Goal: Task Accomplishment & Management: Use online tool/utility

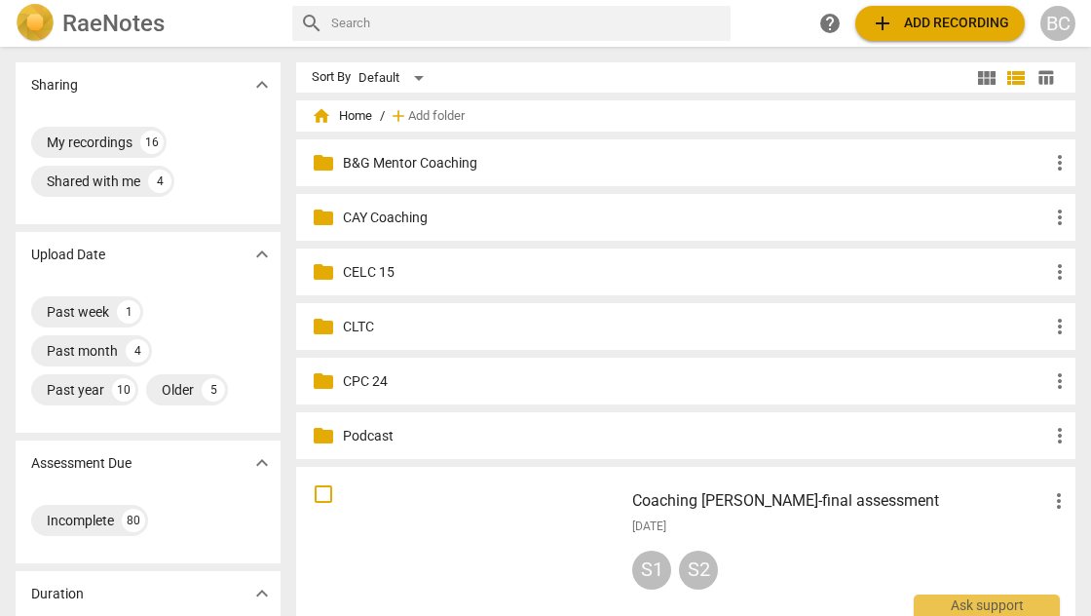
click at [358, 327] on p "CLTC" at bounding box center [695, 327] width 705 height 20
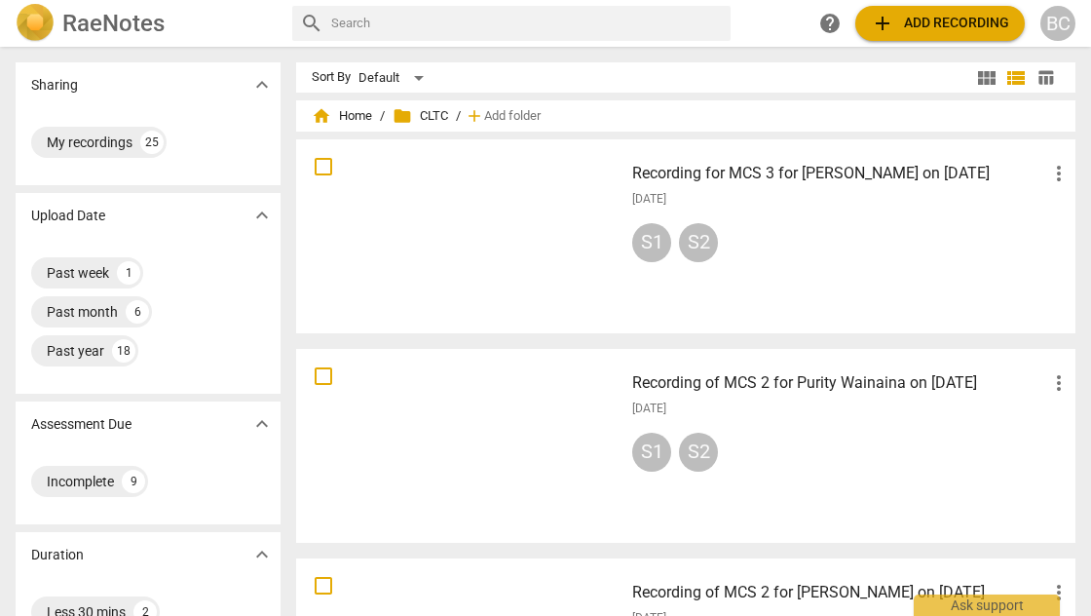
click at [483, 273] on div at bounding box center [460, 236] width 314 height 180
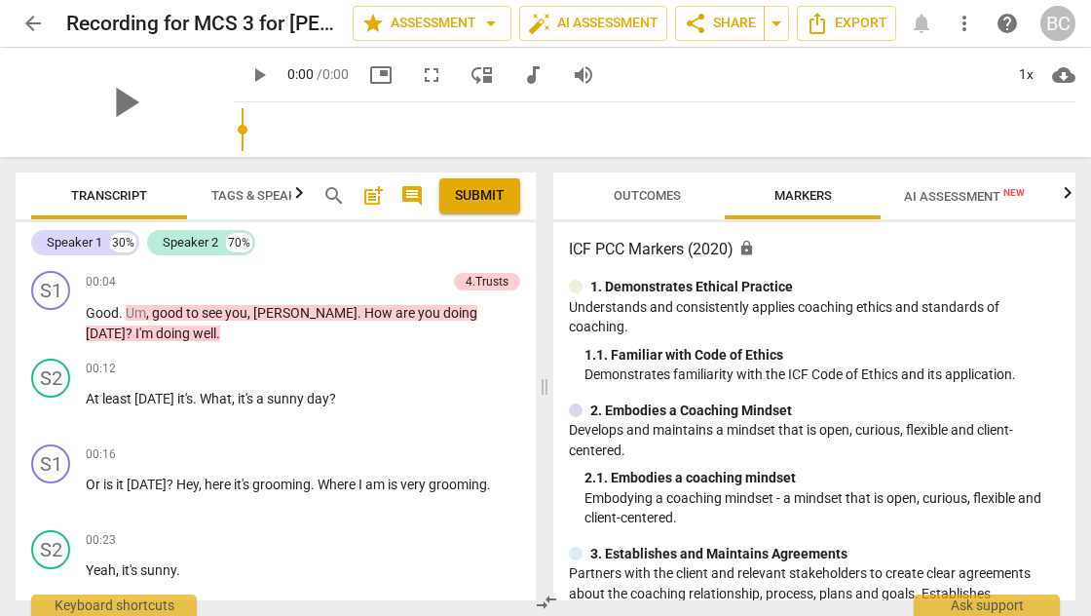
drag, startPoint x: 243, startPoint y: 127, endPoint x: 303, endPoint y: 132, distance: 60.7
click at [303, 132] on input "range" at bounding box center [659, 129] width 834 height 62
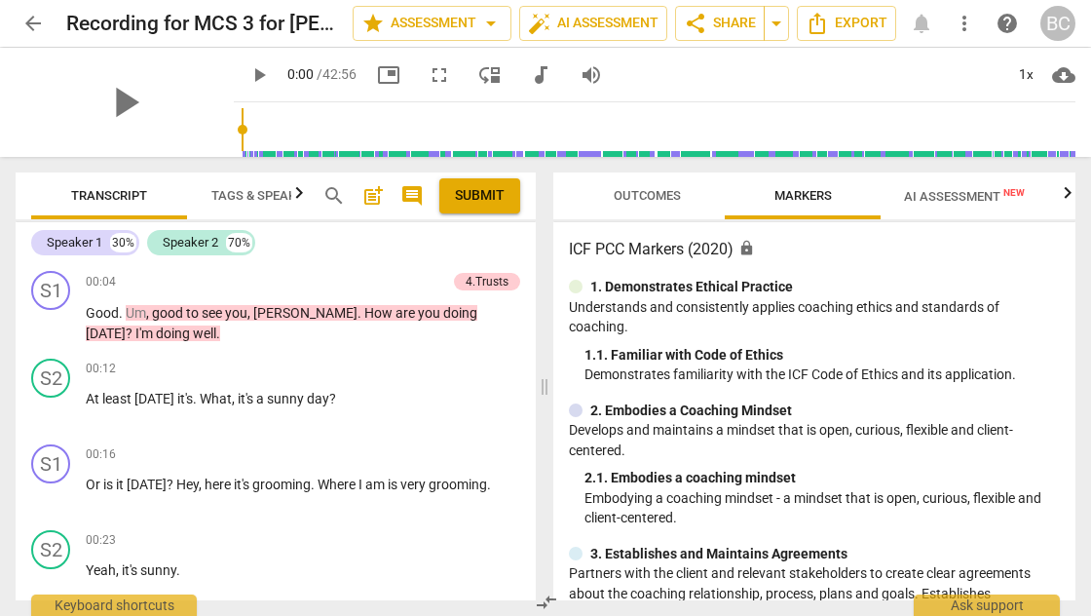
click at [247, 76] on span "play_arrow" at bounding box center [258, 74] width 23 height 23
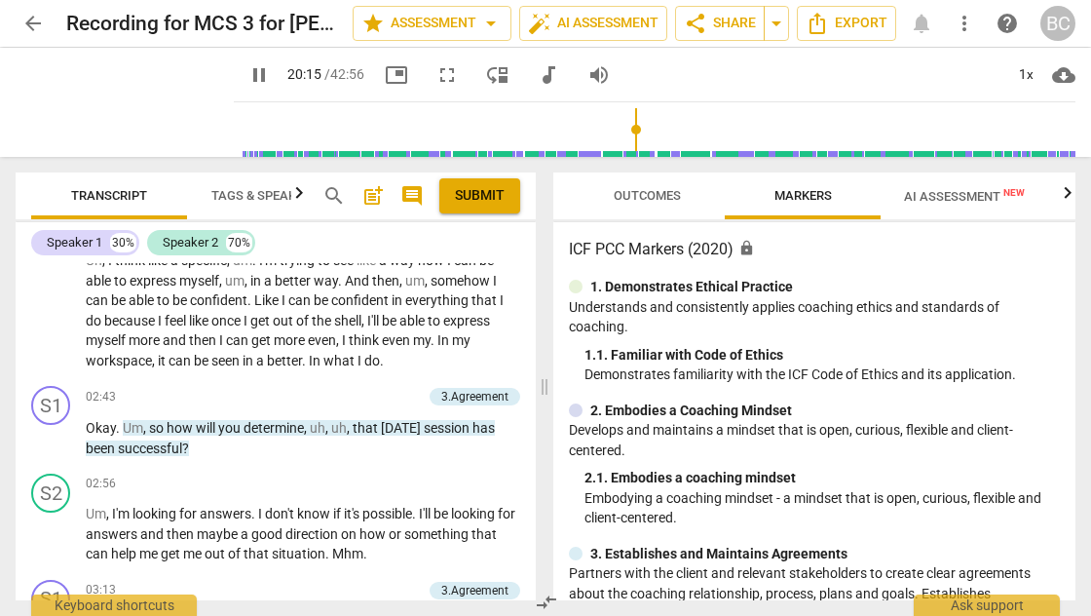
drag, startPoint x: 218, startPoint y: 129, endPoint x: 621, endPoint y: 124, distance: 403.3
click at [621, 124] on input "range" at bounding box center [659, 129] width 834 height 62
click at [1027, 74] on div "1x" at bounding box center [1025, 74] width 37 height 31
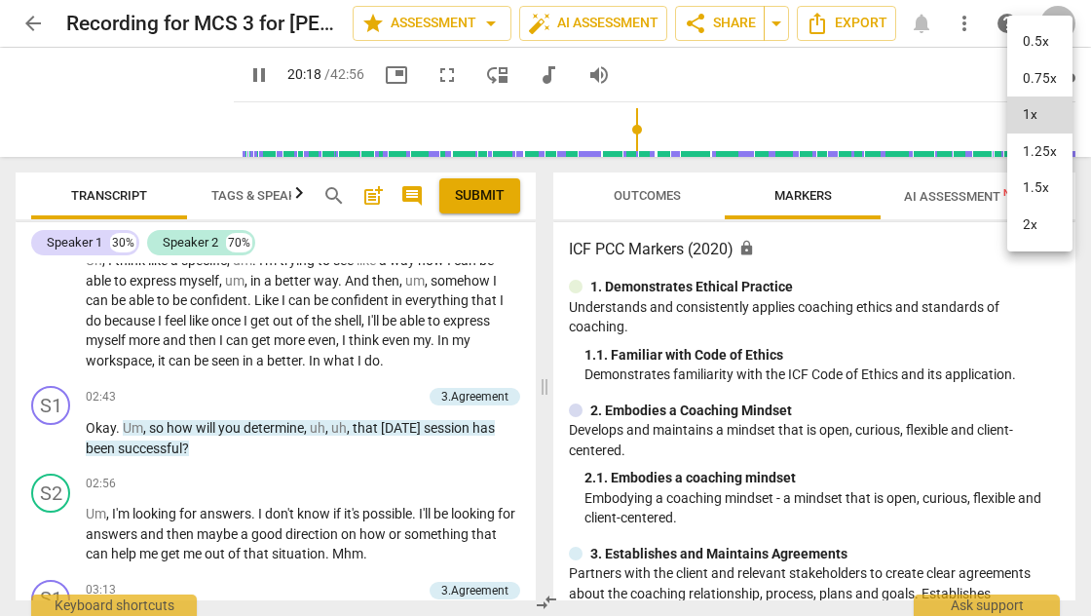
scroll to position [7455, 0]
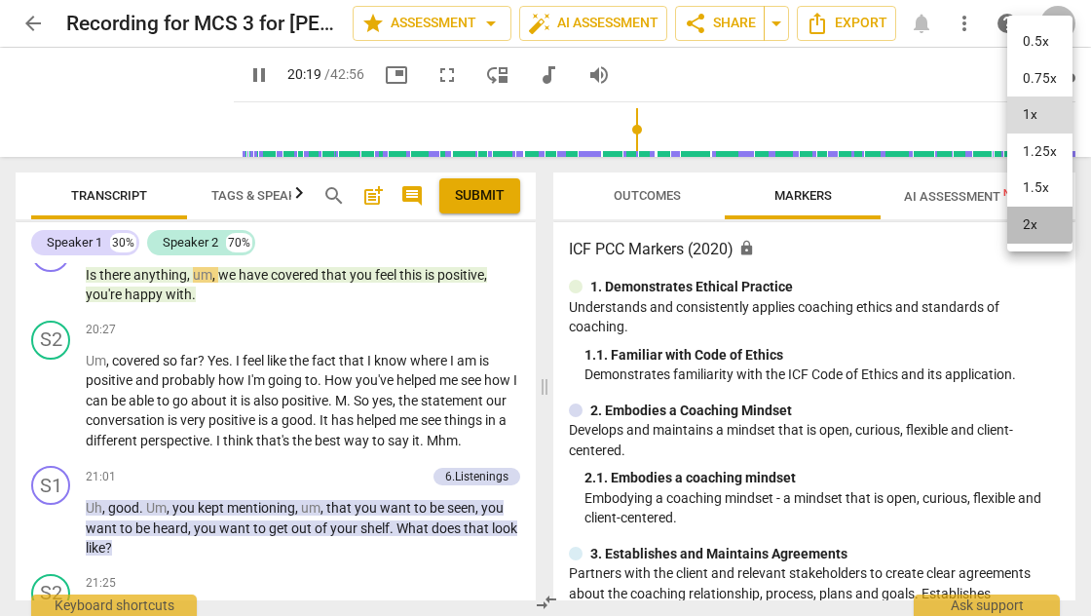
click at [1035, 223] on li "2x" at bounding box center [1039, 224] width 65 height 37
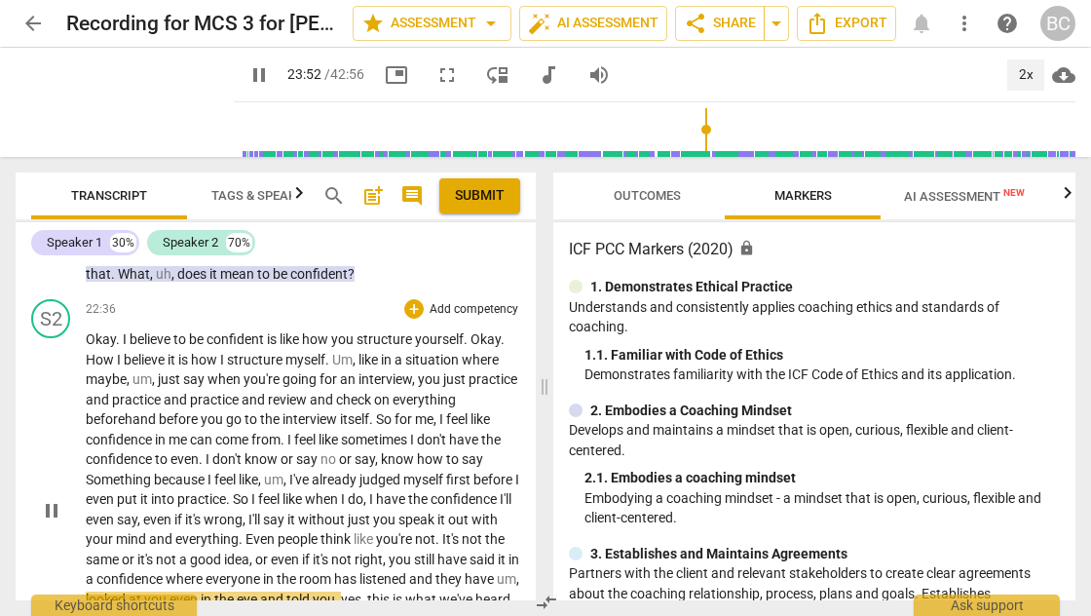
scroll to position [8390, 0]
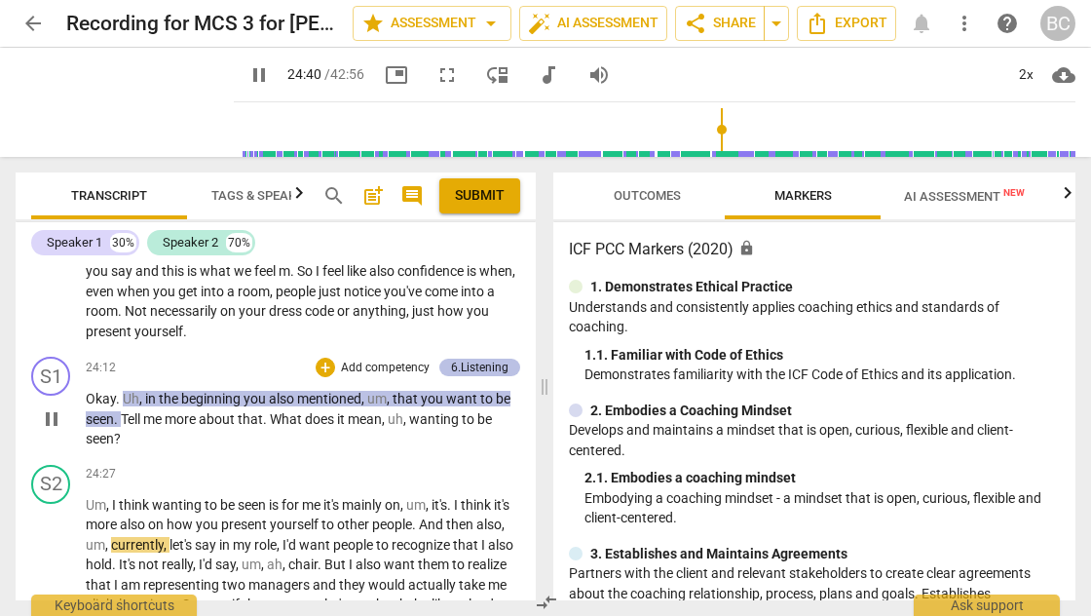
click at [487, 362] on div "6.Listening" at bounding box center [479, 367] width 57 height 18
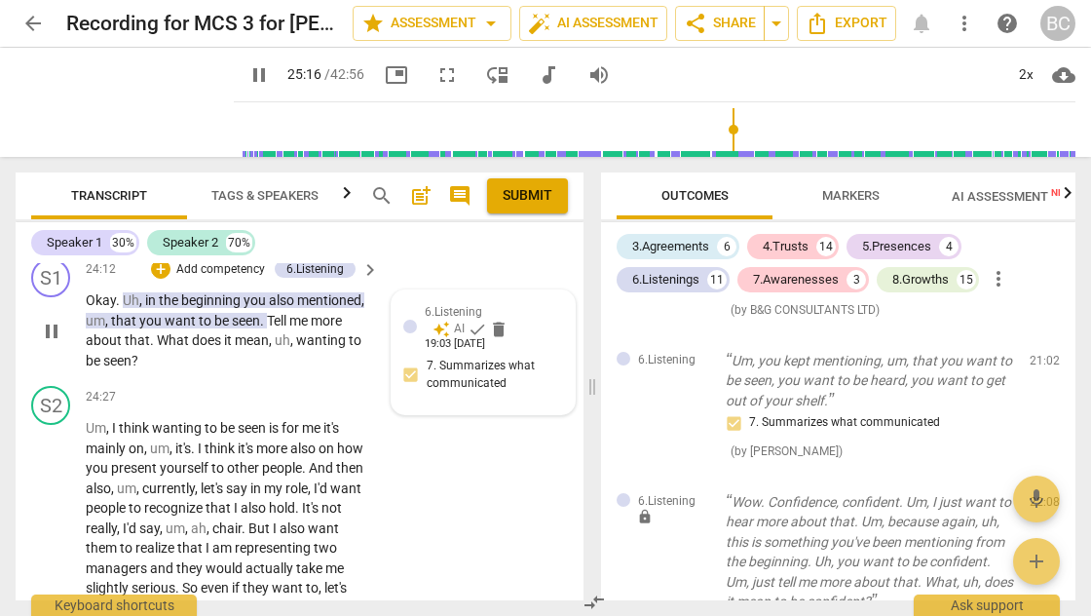
scroll to position [0, 0]
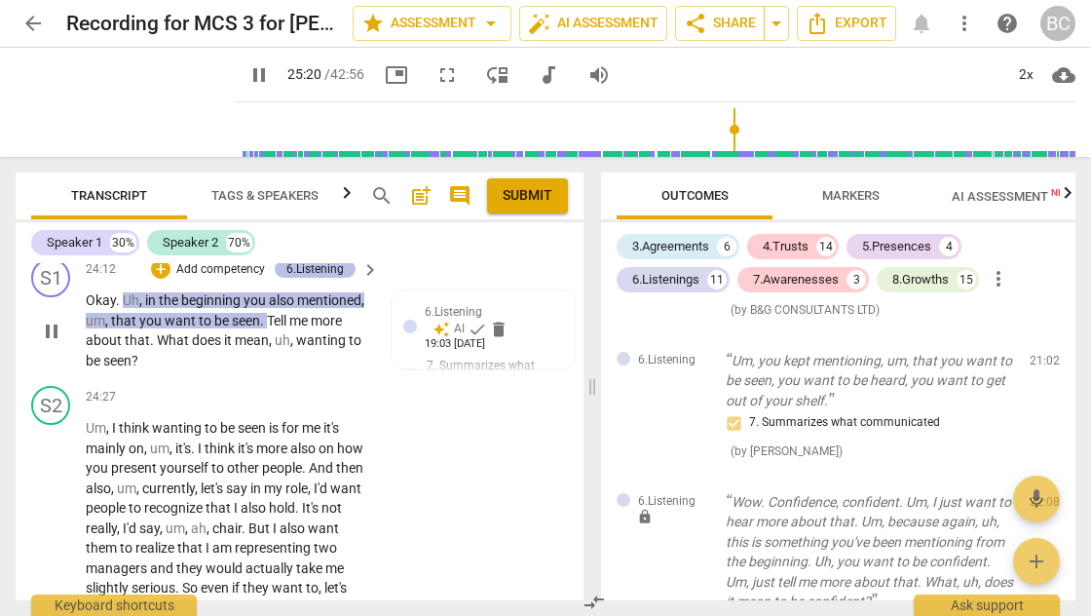
click at [325, 278] on div "6.Listening" at bounding box center [314, 269] width 57 height 18
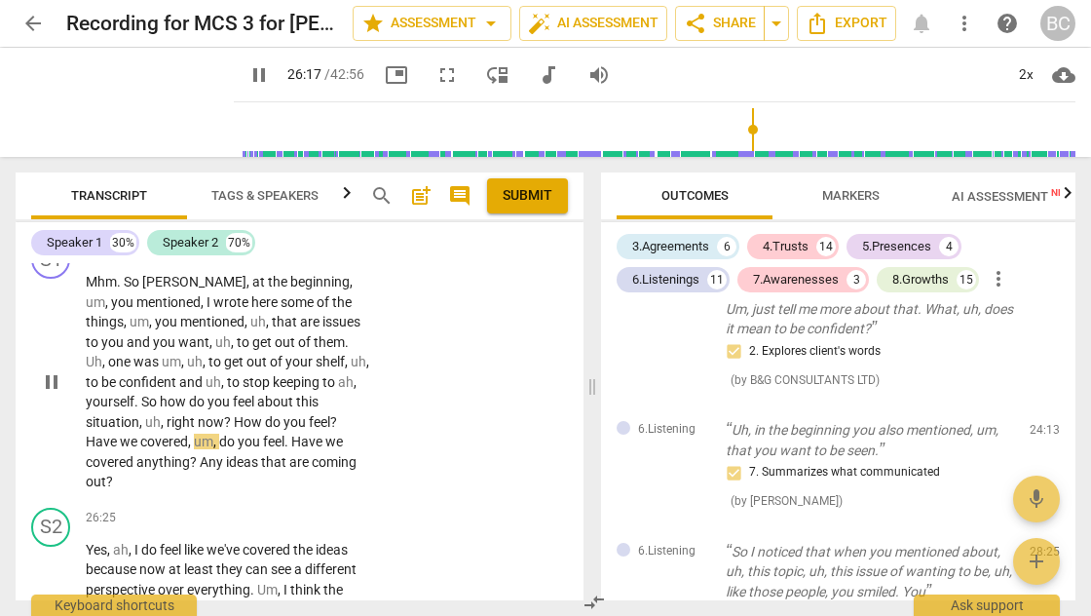
scroll to position [11705, 0]
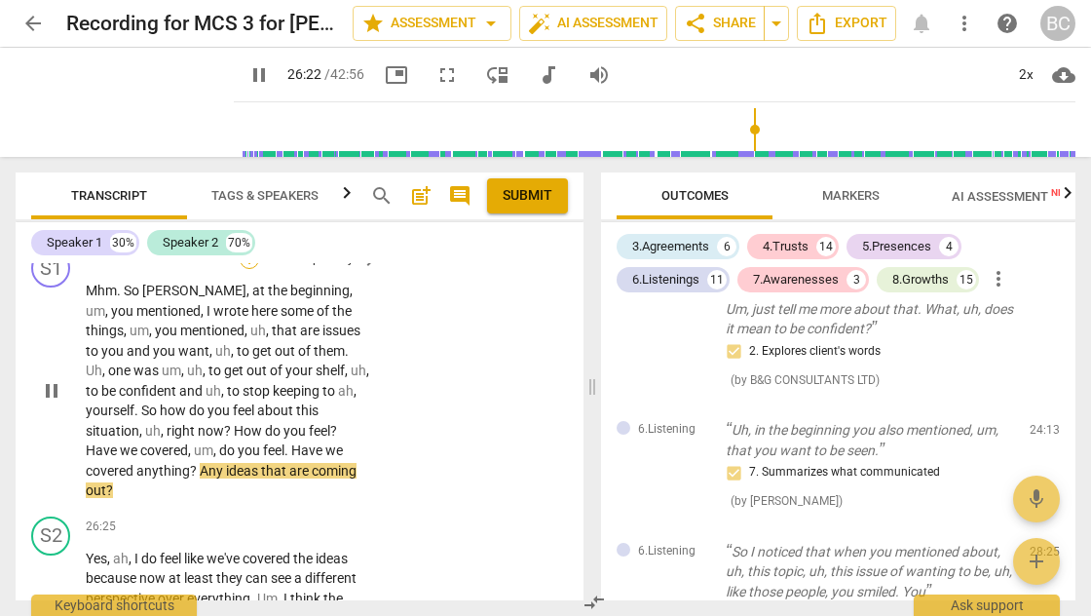
click at [246, 269] on div "+" at bounding box center [249, 258] width 19 height 19
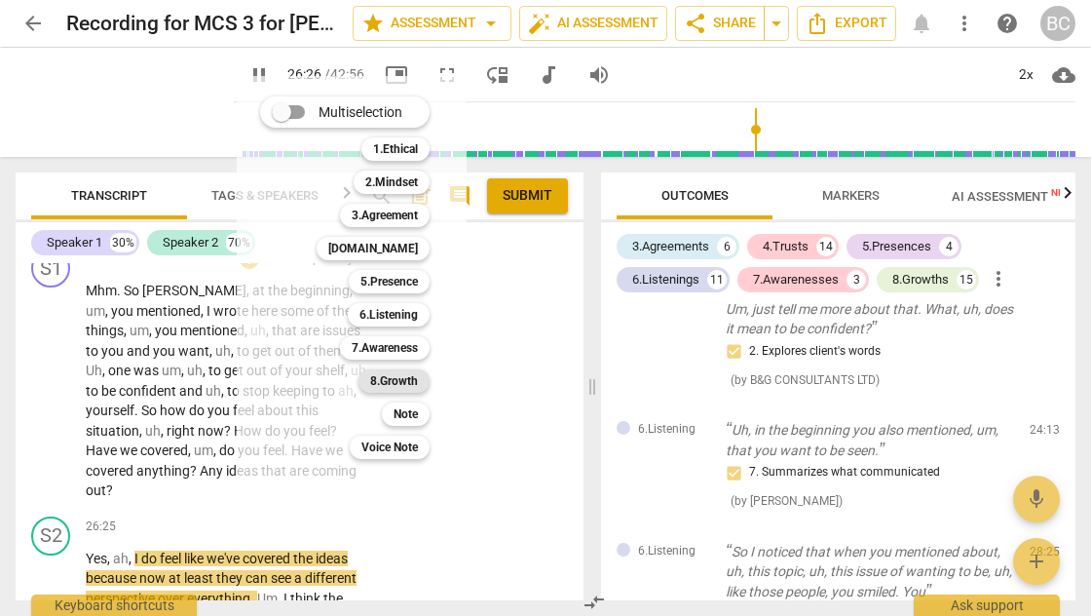
click at [378, 378] on b "8.Growth" at bounding box center [394, 380] width 48 height 23
type input "1588"
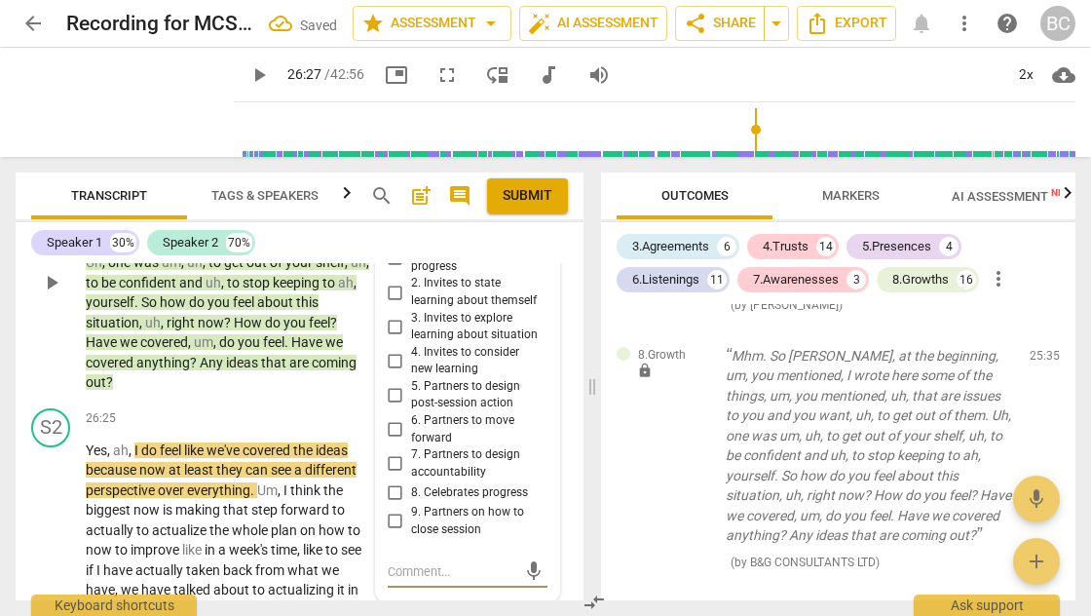
scroll to position [11788, 0]
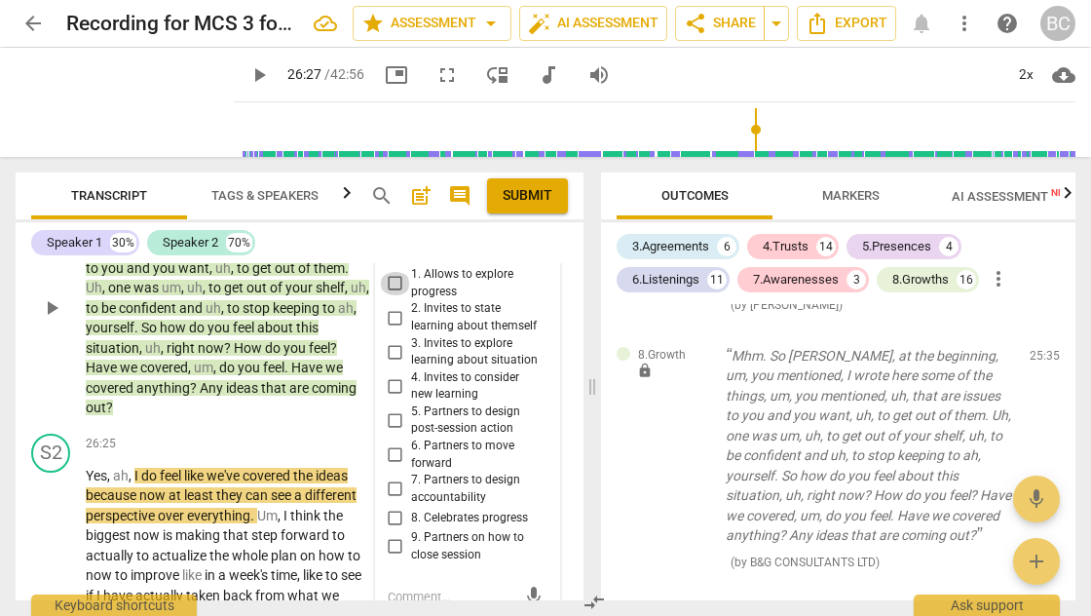
click at [394, 295] on input "1. Allows to explore progress" at bounding box center [395, 283] width 31 height 23
checkbox input "true"
click at [247, 73] on span "play_arrow" at bounding box center [258, 74] width 23 height 23
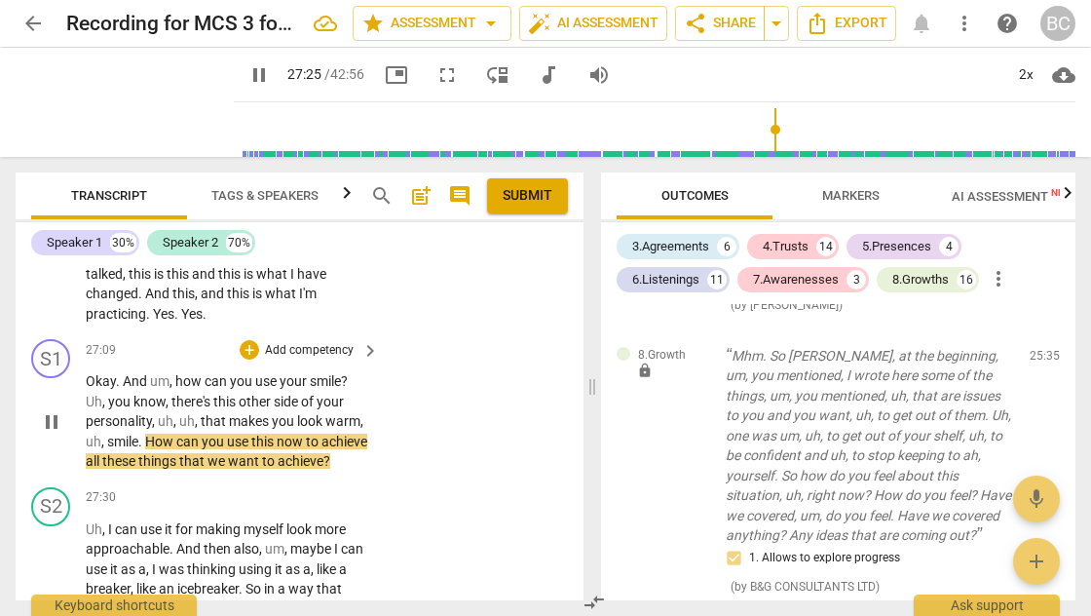
scroll to position [12191, 0]
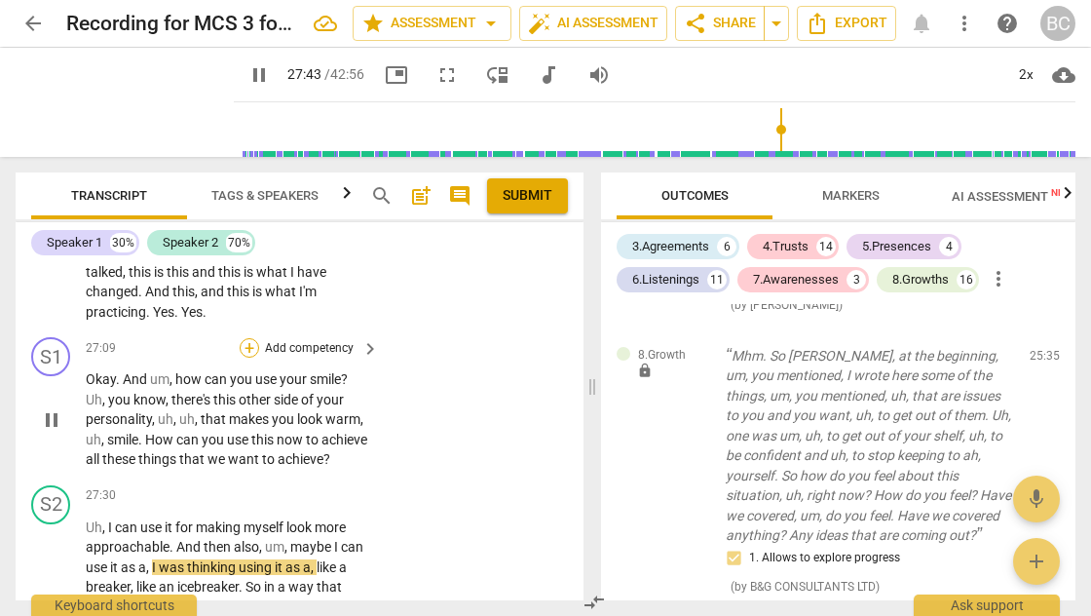
click at [253, 354] on div "+" at bounding box center [249, 347] width 19 height 19
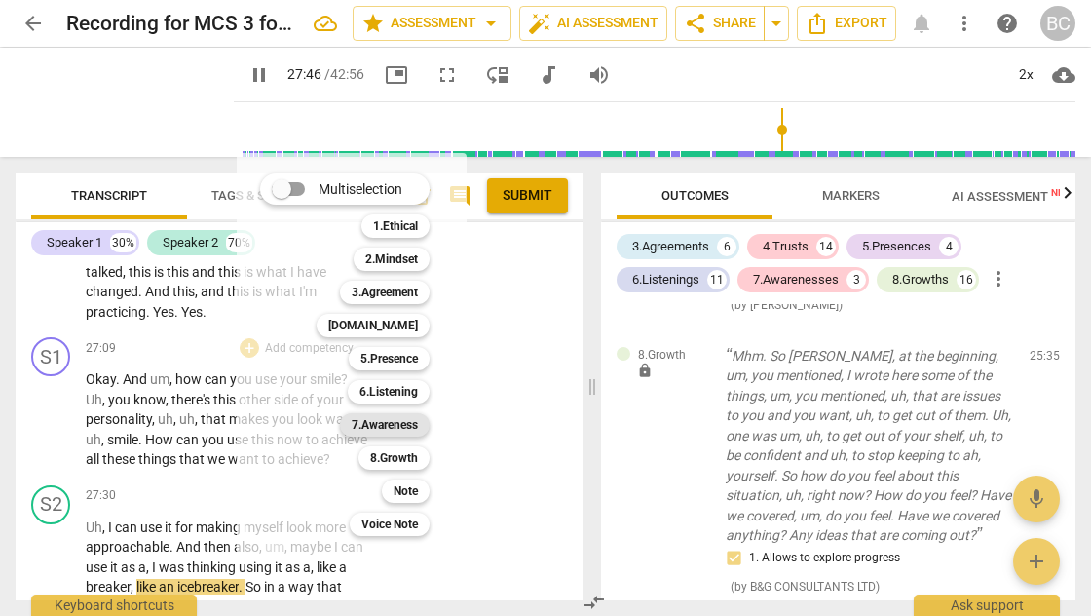
scroll to position [12530, 0]
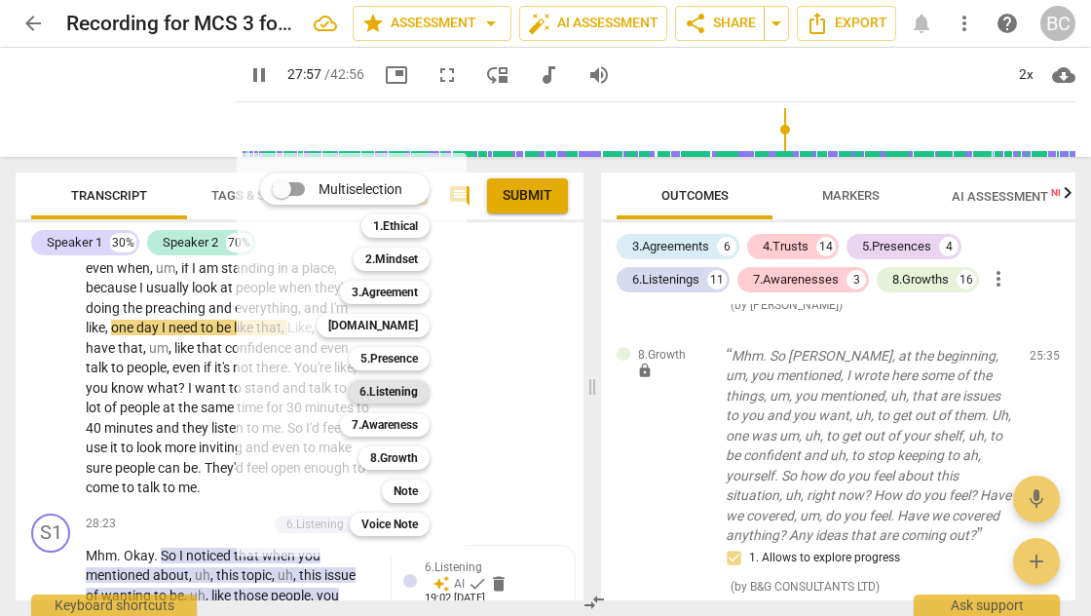
click at [396, 393] on b "6.Listening" at bounding box center [388, 391] width 58 height 23
type input "1678"
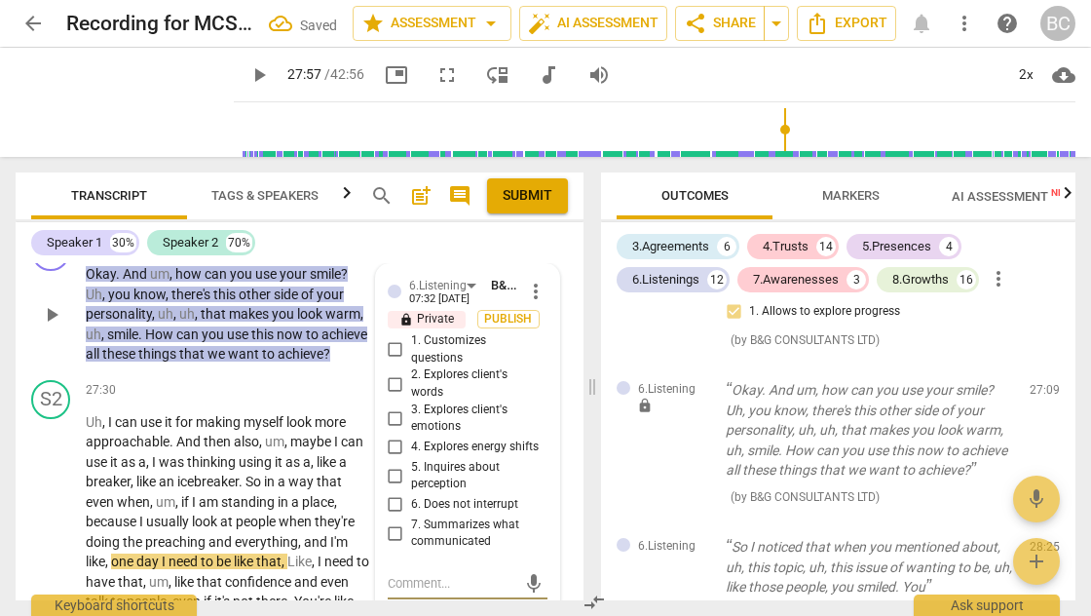
scroll to position [12294, 0]
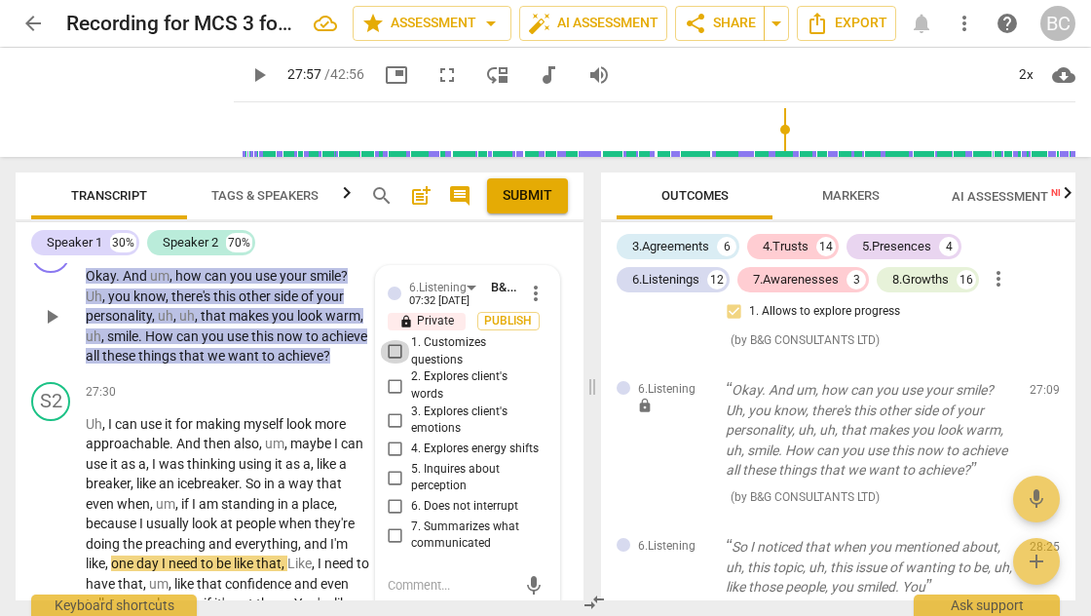
click at [390, 360] on input "1. Customizes questions" at bounding box center [395, 351] width 31 height 23
checkbox input "true"
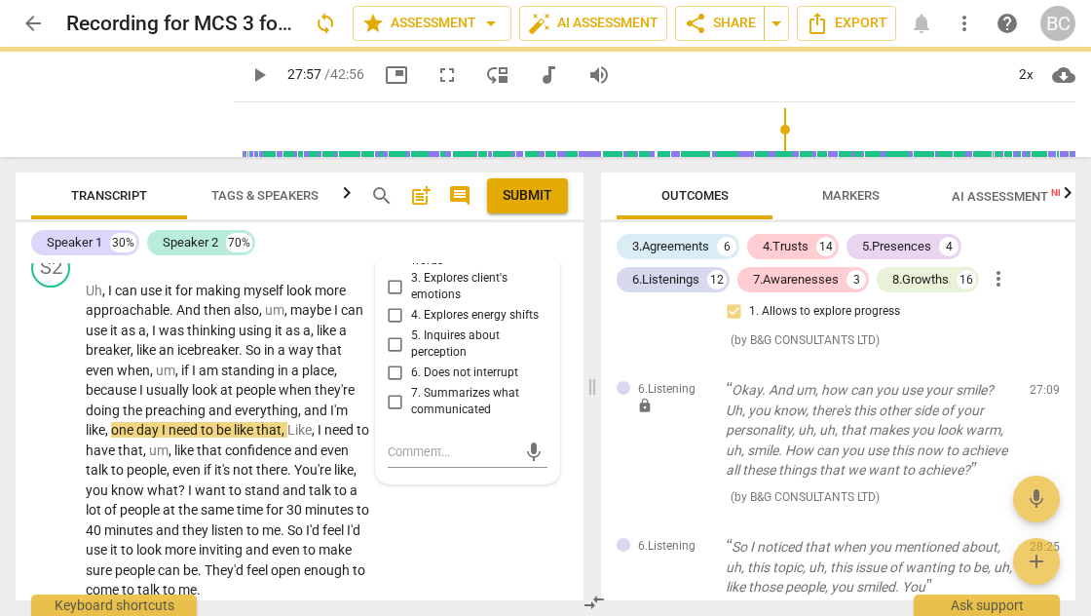
scroll to position [12512, 0]
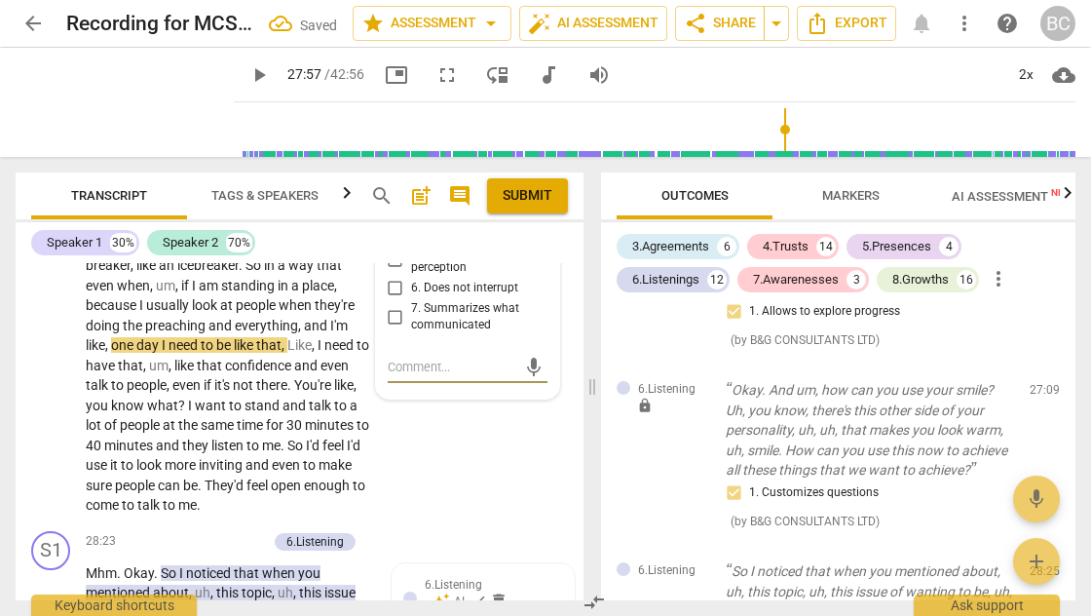
click at [388, 376] on textarea at bounding box center [452, 366] width 129 height 19
type textarea "L"
type textarea "Le"
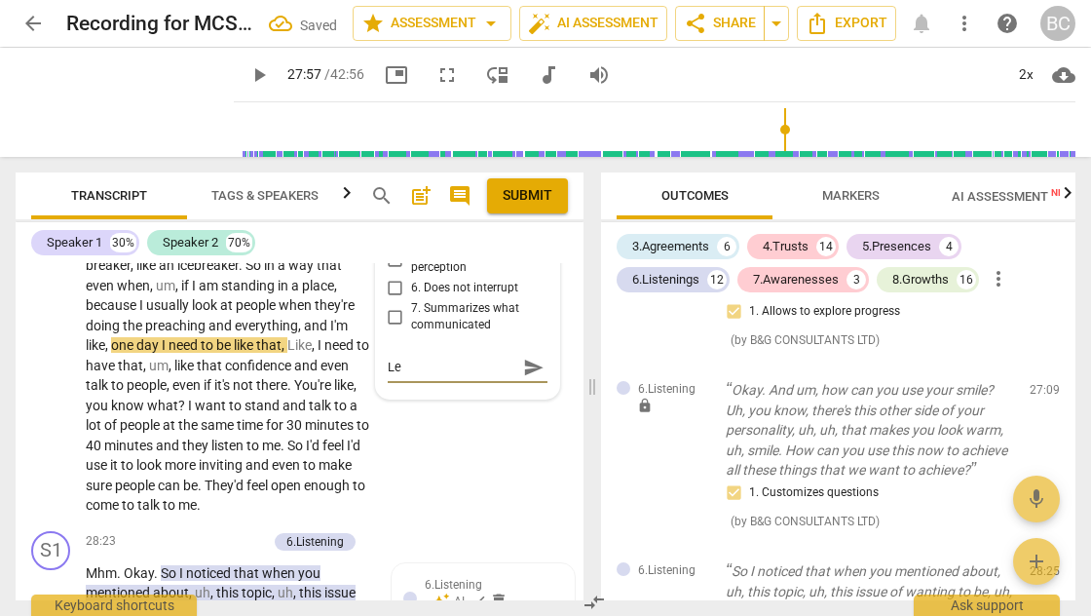
type textarea "Lea"
type textarea "Lead"
type textarea "Leadi"
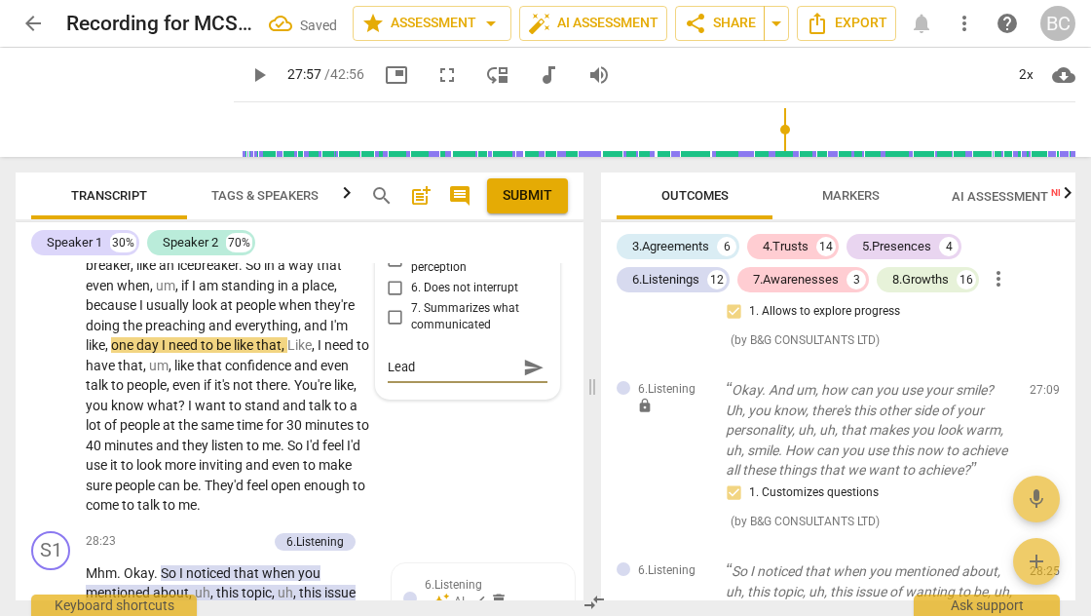
type textarea "Leadi"
type textarea "Leadin"
type textarea "Leading"
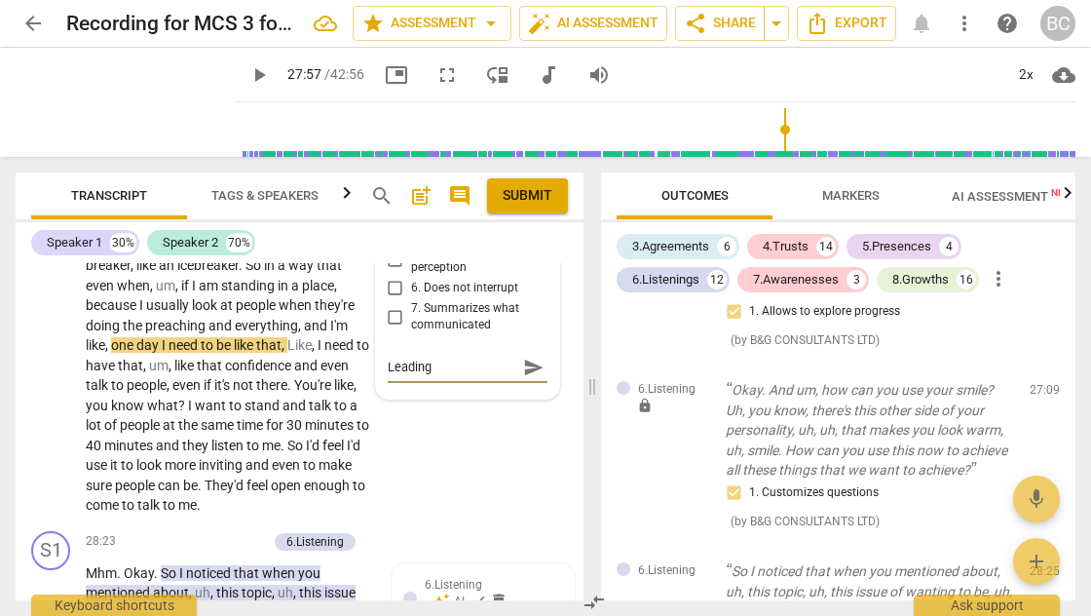
type textarea "Leading"
type textarea "Leading q"
type textarea "Leading qu"
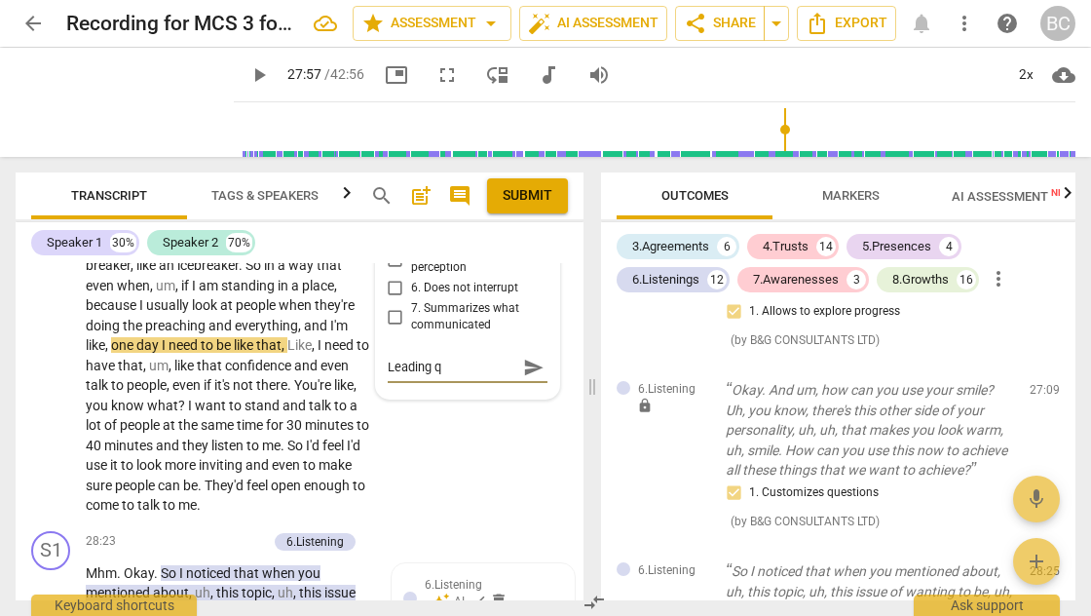
type textarea "Leading qu"
type textarea "Leading que"
type textarea "Leading ques"
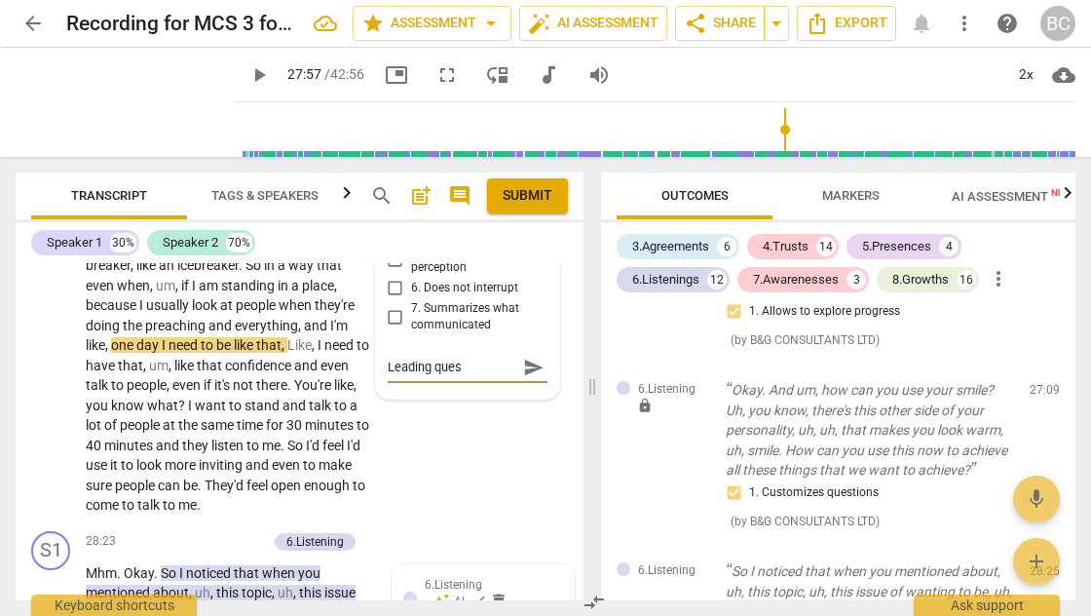
type textarea "Leading quest"
type textarea "Leading questi"
type textarea "Leading questio"
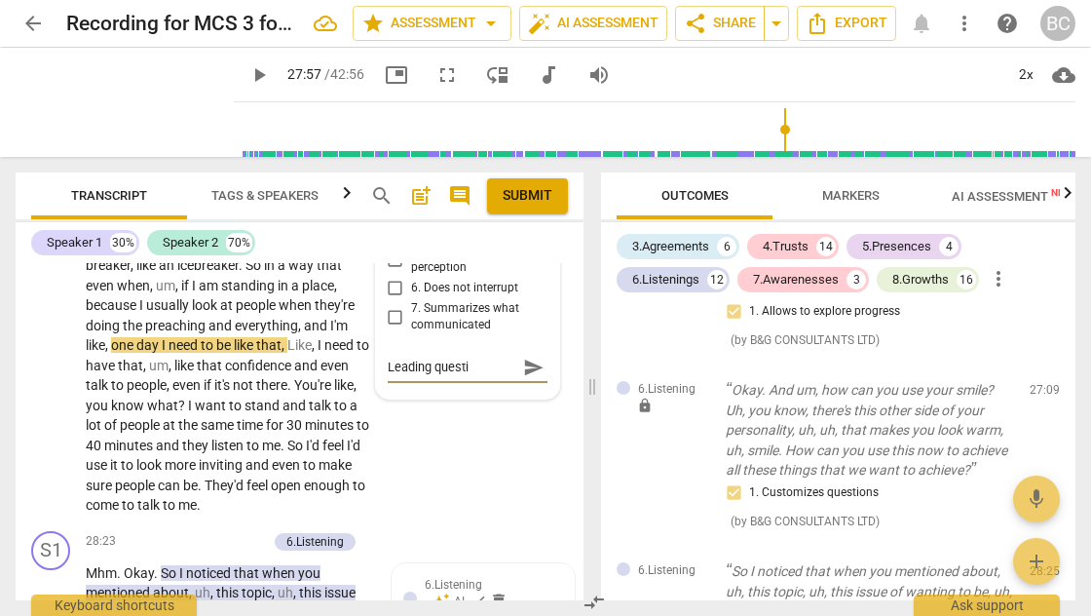
type textarea "Leading questio"
type textarea "Leading question"
click at [529, 378] on span "send" at bounding box center [533, 366] width 21 height 21
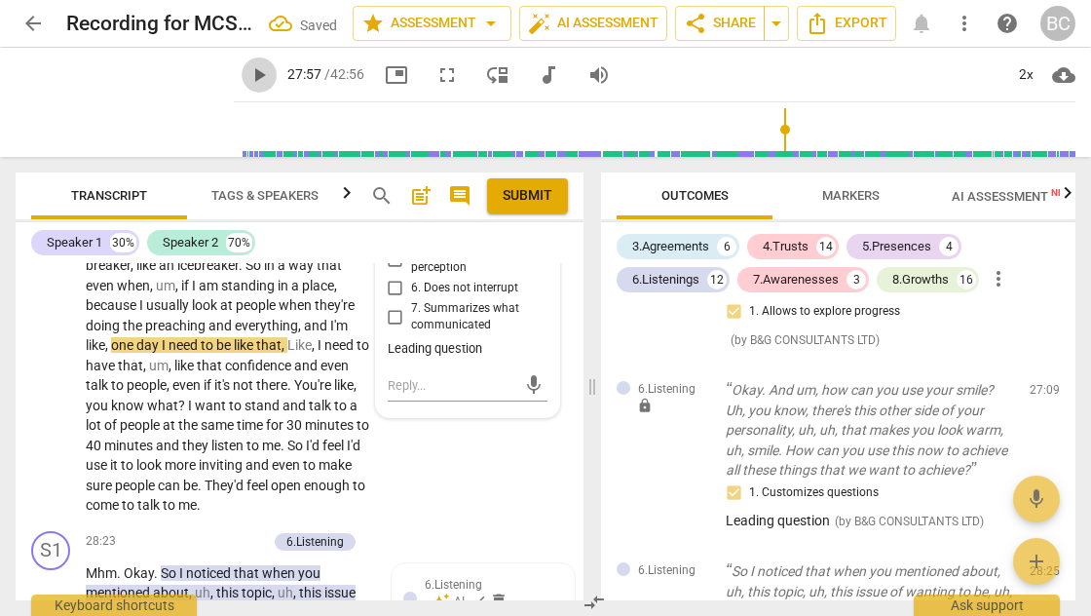
click at [247, 72] on span "play_arrow" at bounding box center [258, 74] width 23 height 23
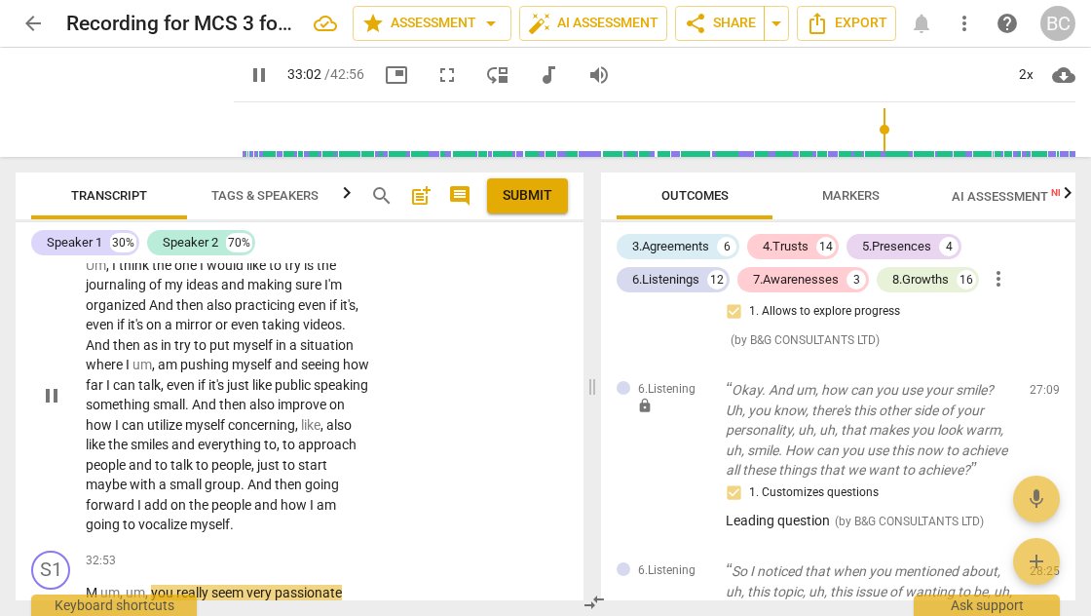
scroll to position [14827, 0]
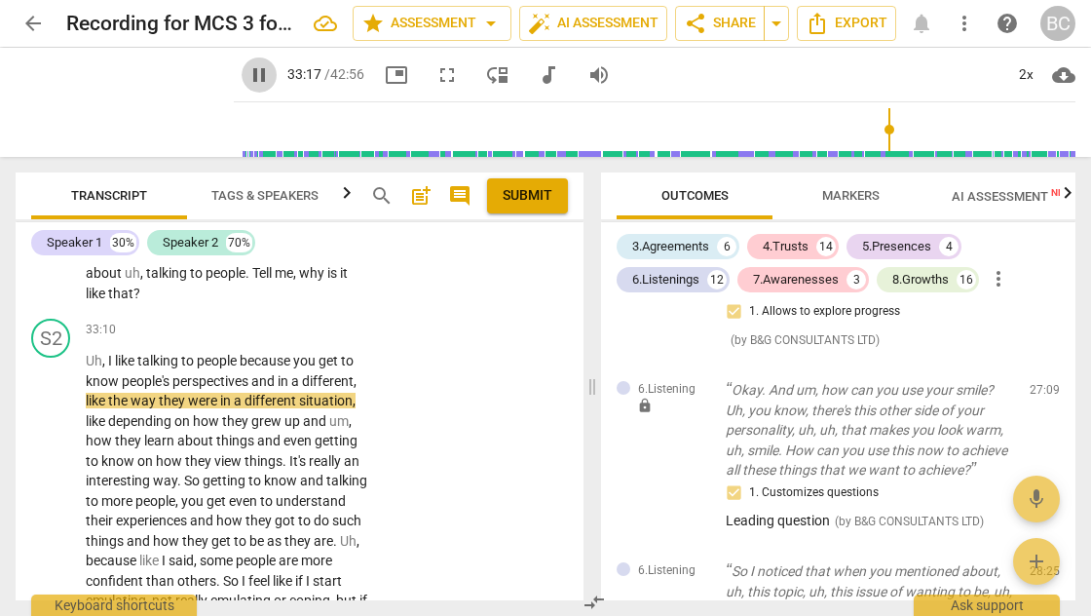
click at [247, 75] on span "pause" at bounding box center [258, 74] width 23 height 23
type input "1998"
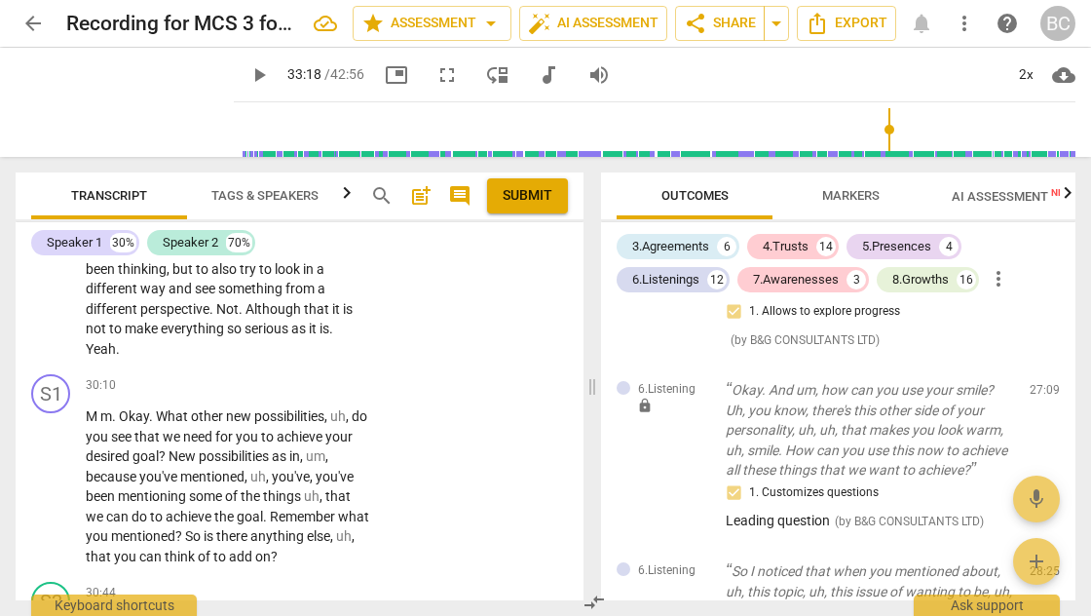
scroll to position [13561, 0]
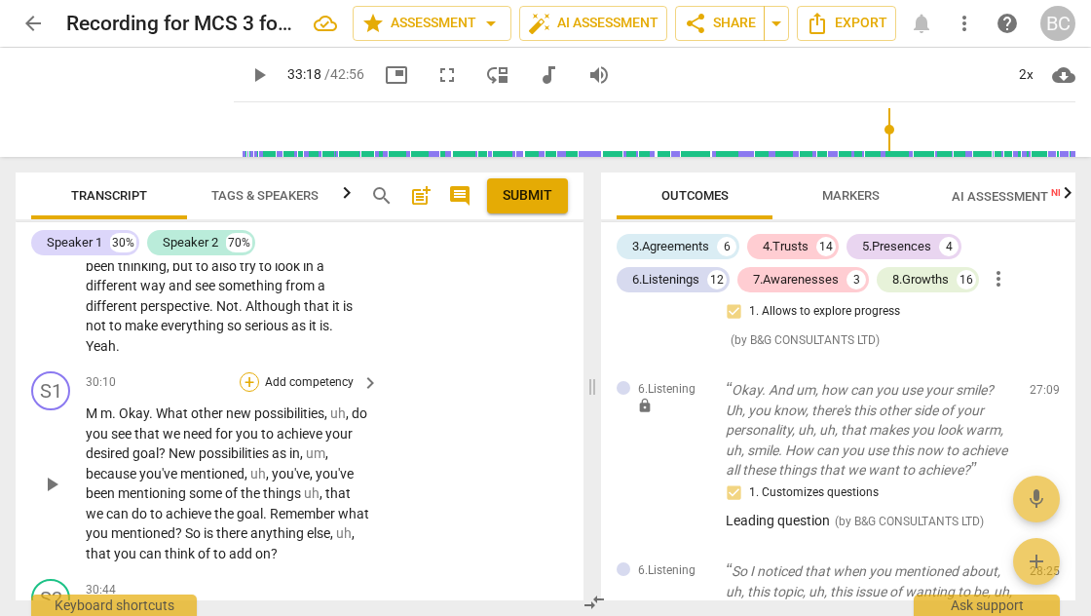
click at [244, 385] on div "+" at bounding box center [249, 381] width 19 height 19
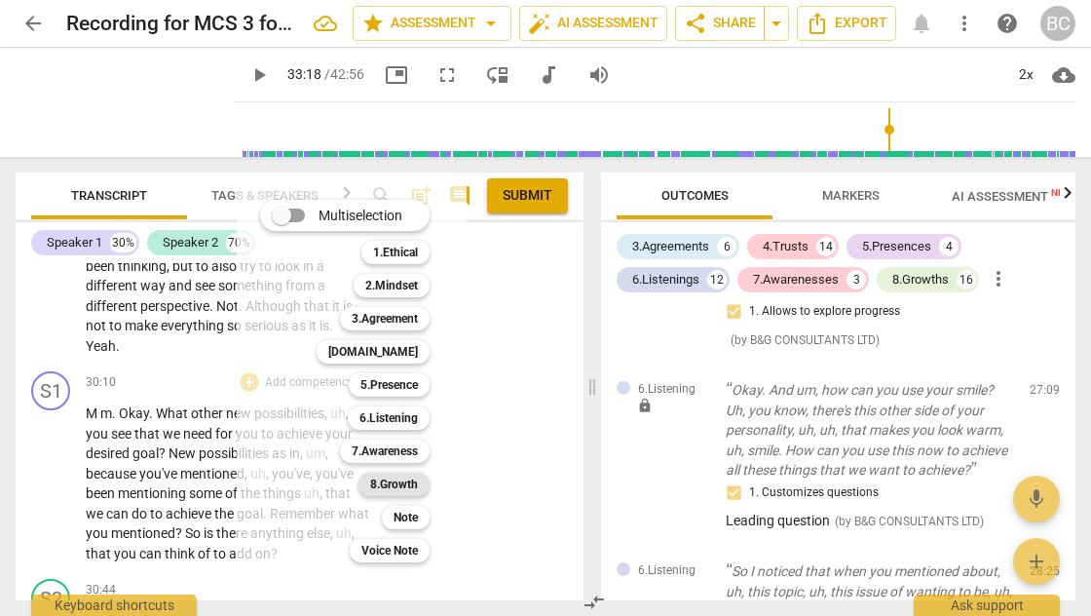
click at [403, 483] on b "8.Growth" at bounding box center [394, 483] width 48 height 23
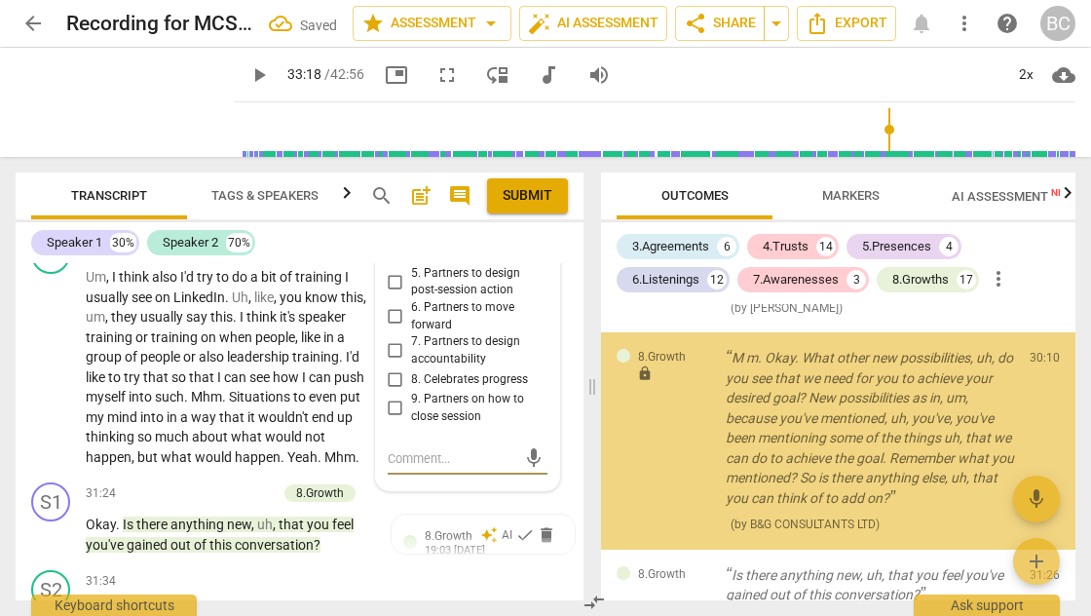
scroll to position [13755, 0]
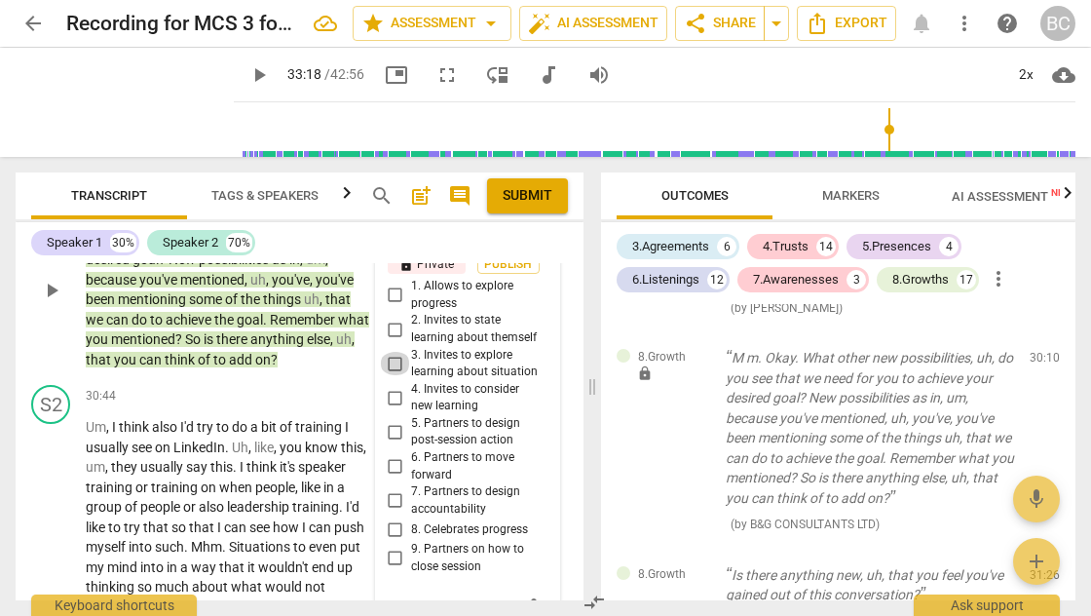
click at [389, 361] on input "3. Invites to explore learning about situation" at bounding box center [395, 363] width 31 height 23
checkbox input "true"
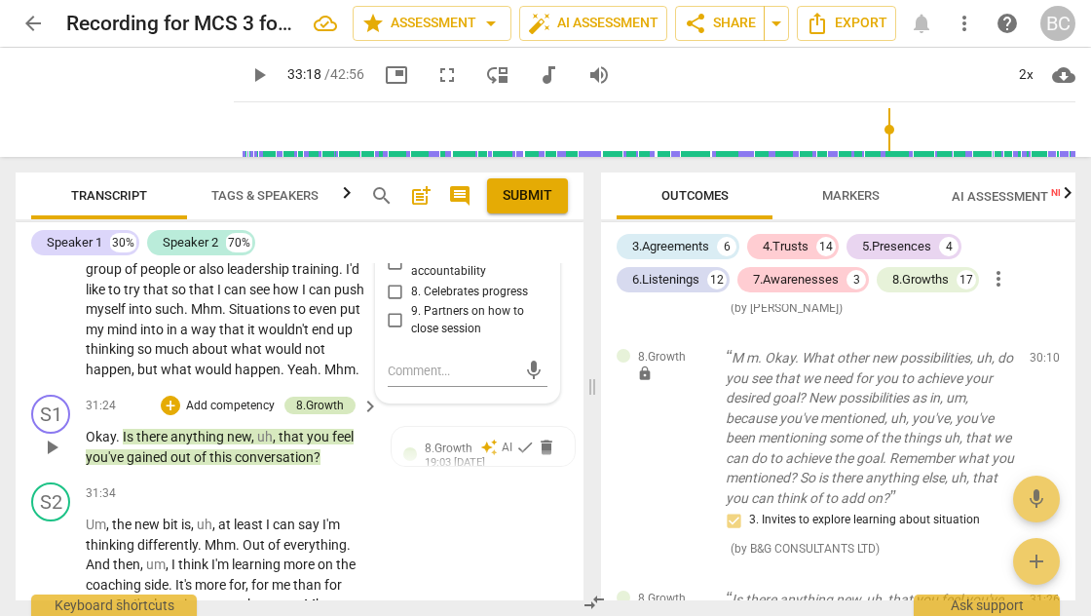
scroll to position [14061, 0]
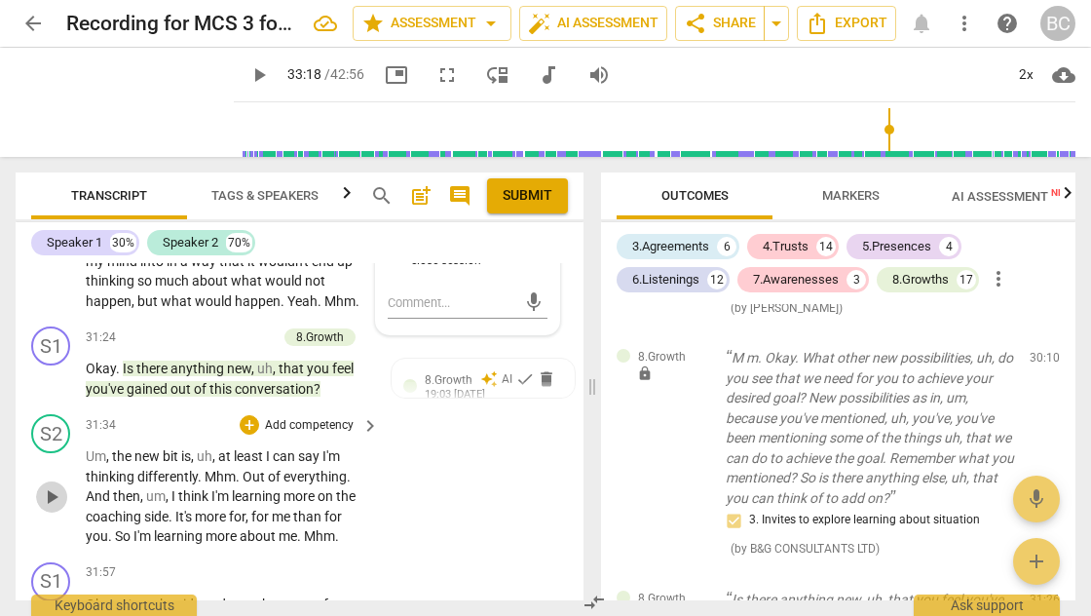
click at [51, 506] on span "play_arrow" at bounding box center [51, 496] width 23 height 23
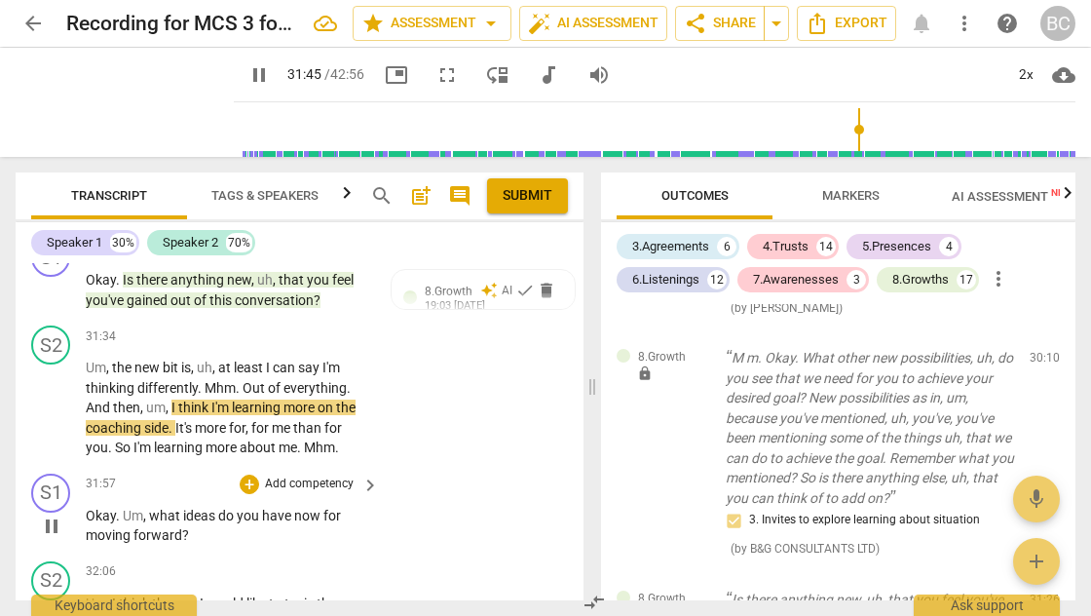
scroll to position [14153, 0]
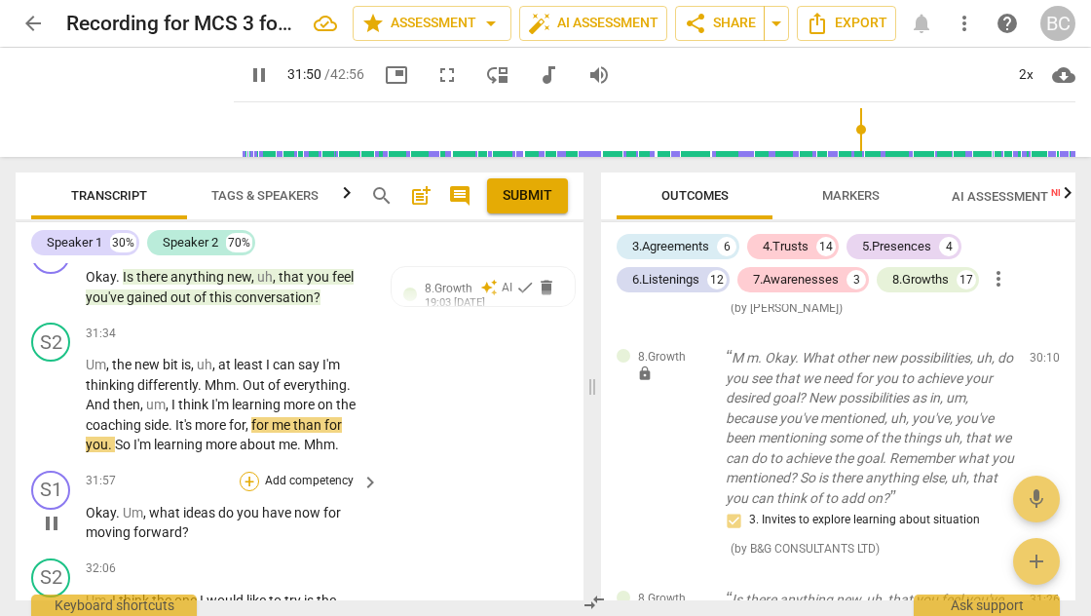
click at [246, 485] on div "+" at bounding box center [249, 480] width 19 height 19
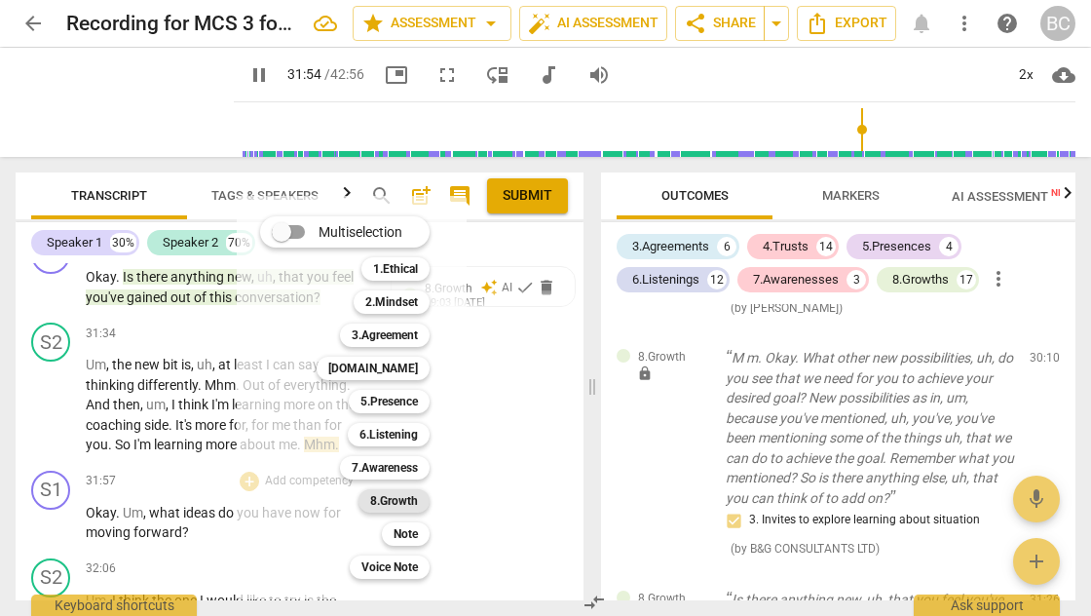
click at [388, 502] on b "8.Growth" at bounding box center [394, 500] width 48 height 23
type input "1916"
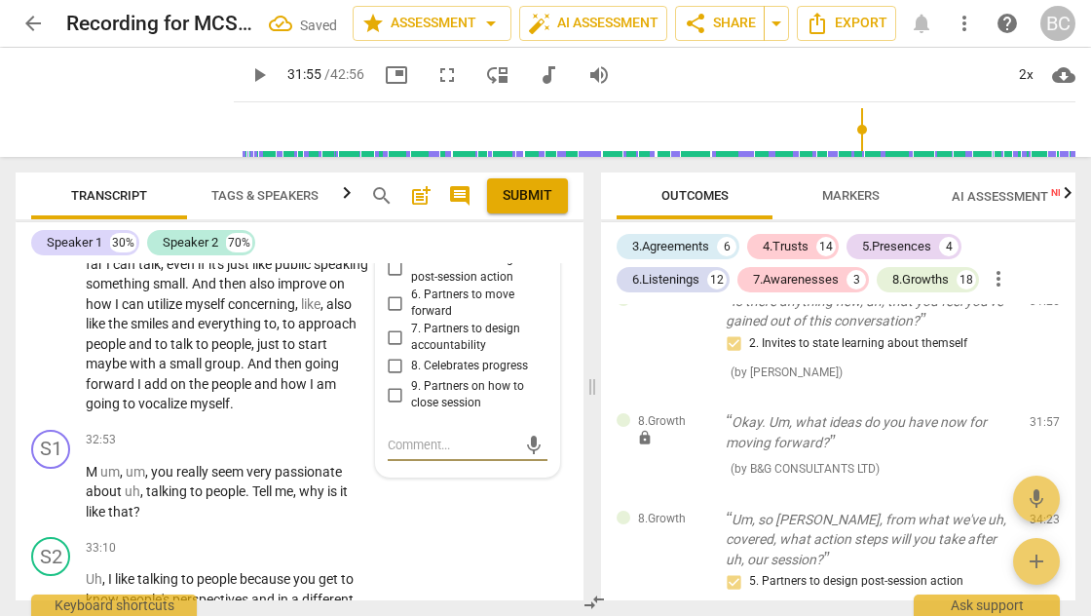
scroll to position [14597, 0]
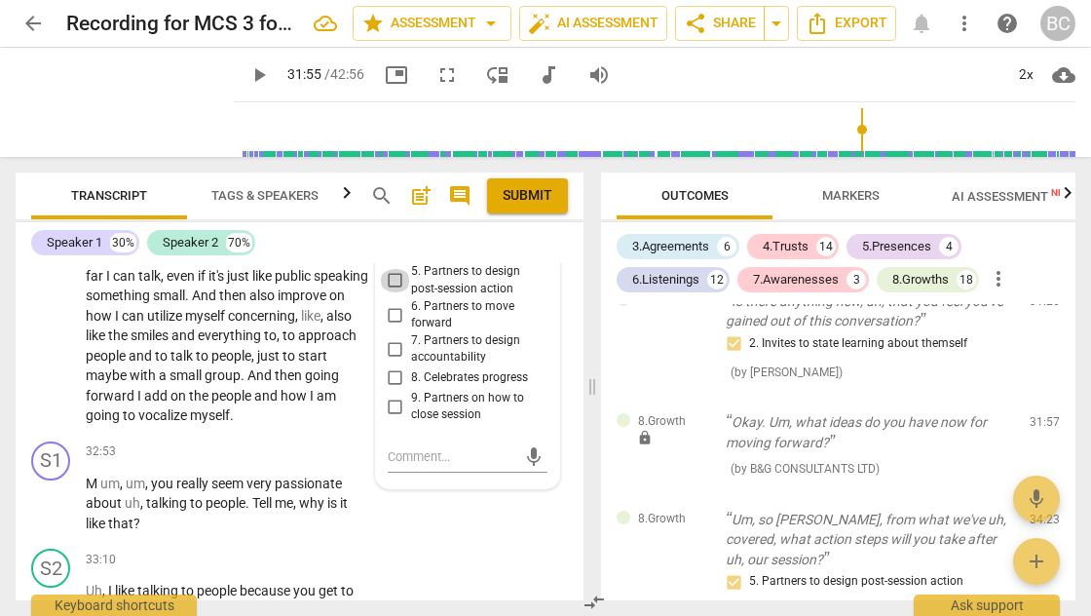
click at [393, 281] on input "5. Partners to design post-session action" at bounding box center [395, 280] width 31 height 23
checkbox input "true"
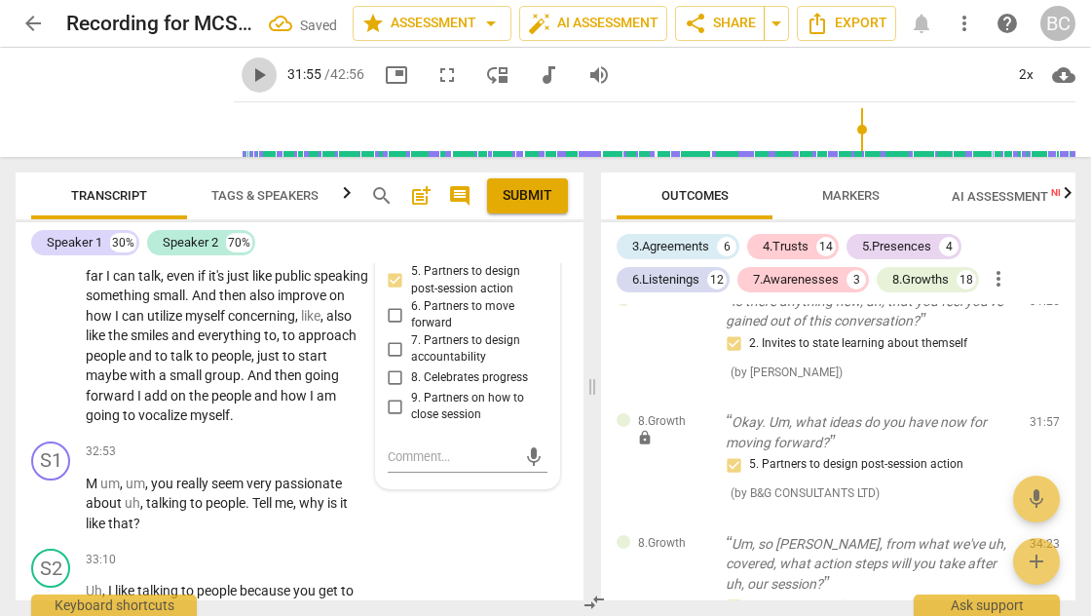
click at [247, 79] on span "play_arrow" at bounding box center [258, 74] width 23 height 23
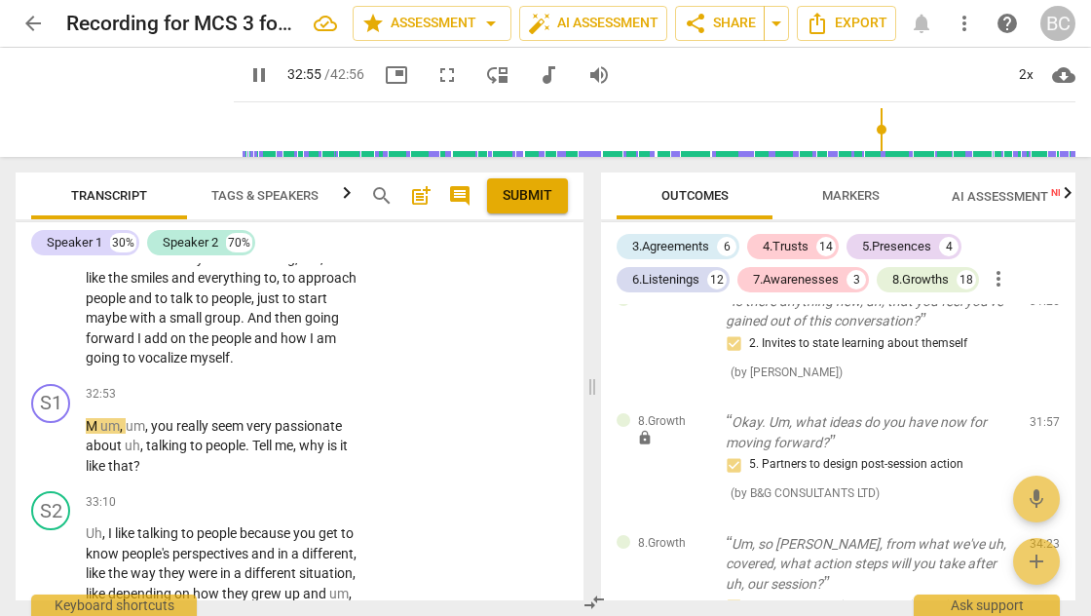
scroll to position [14657, 0]
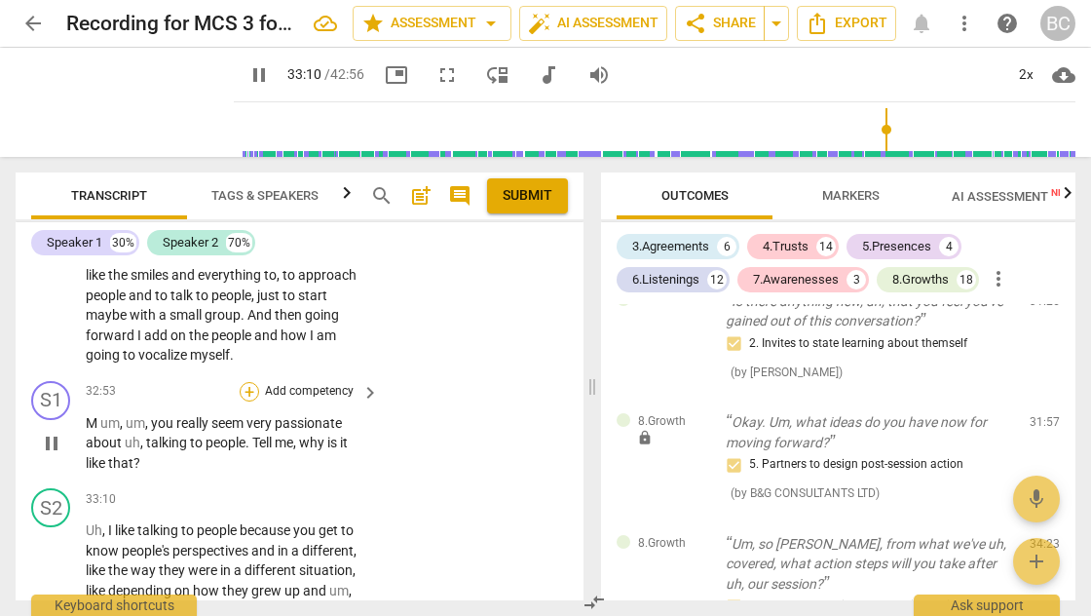
click at [251, 390] on div "+" at bounding box center [249, 391] width 19 height 19
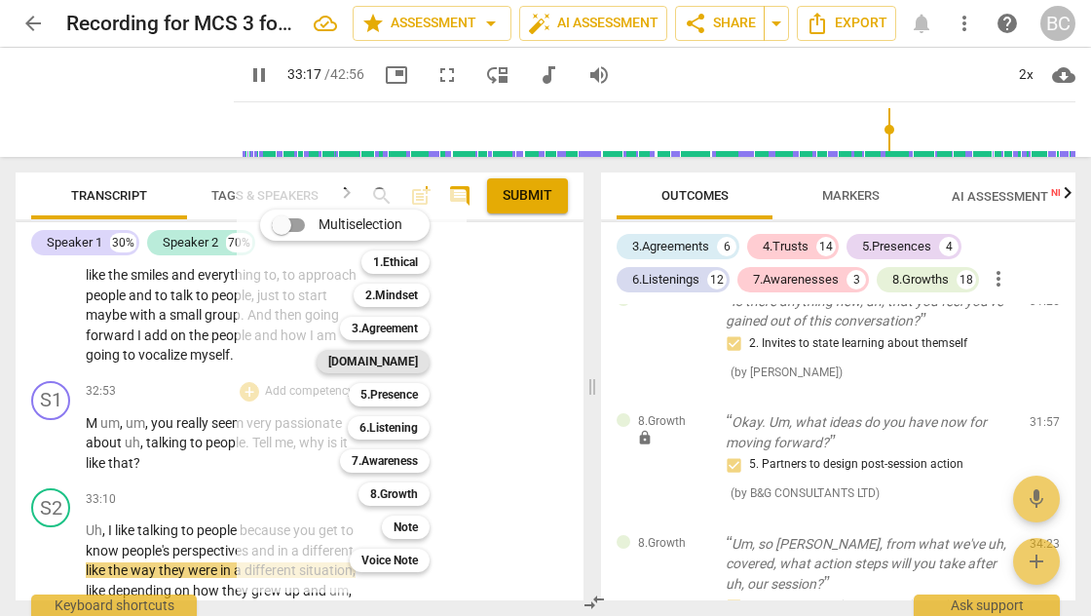
click at [406, 362] on b "[DOMAIN_NAME]" at bounding box center [373, 361] width 90 height 23
type input "1999"
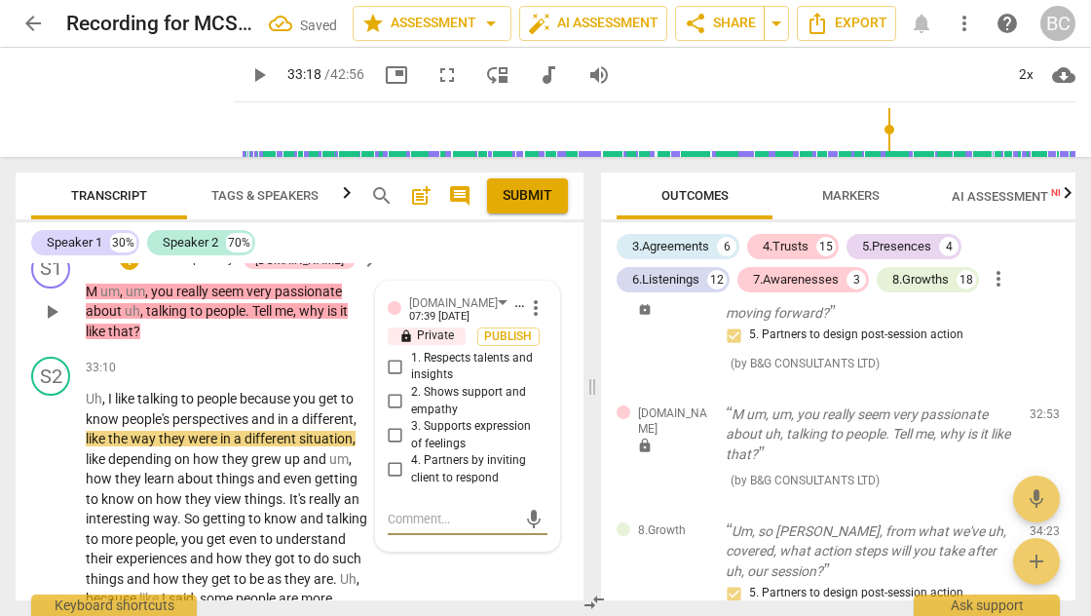
scroll to position [14792, 0]
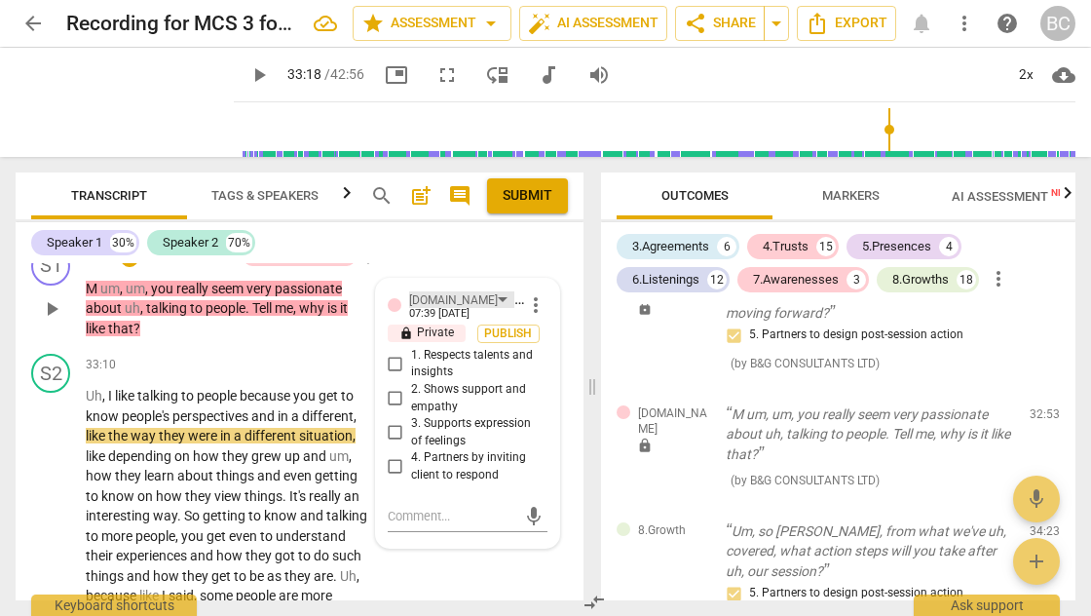
click at [449, 292] on div "[DOMAIN_NAME]" at bounding box center [461, 299] width 105 height 17
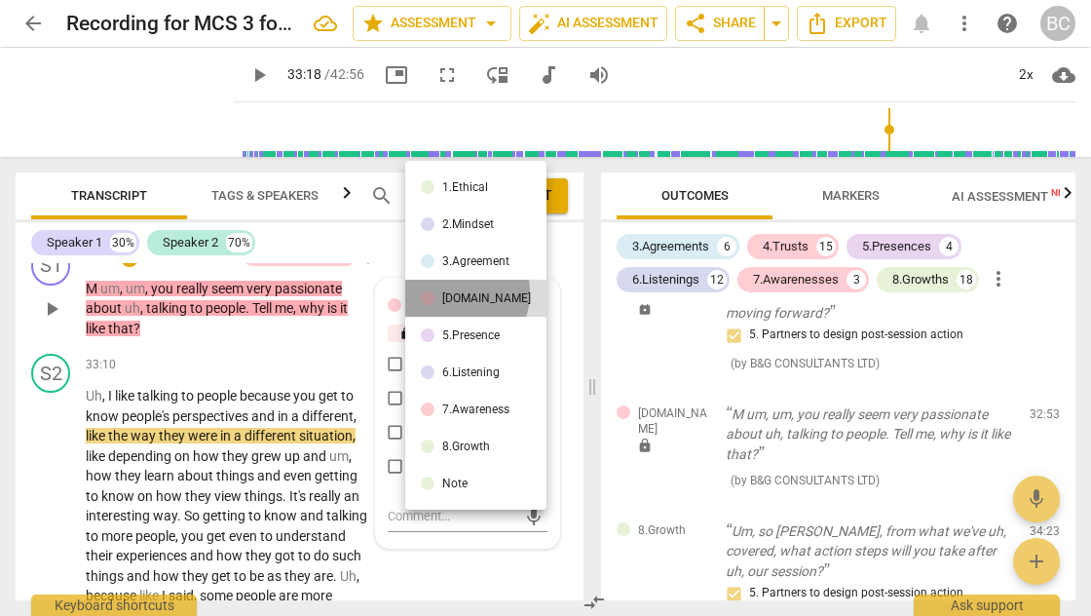
click at [449, 292] on div "[DOMAIN_NAME]" at bounding box center [486, 298] width 89 height 12
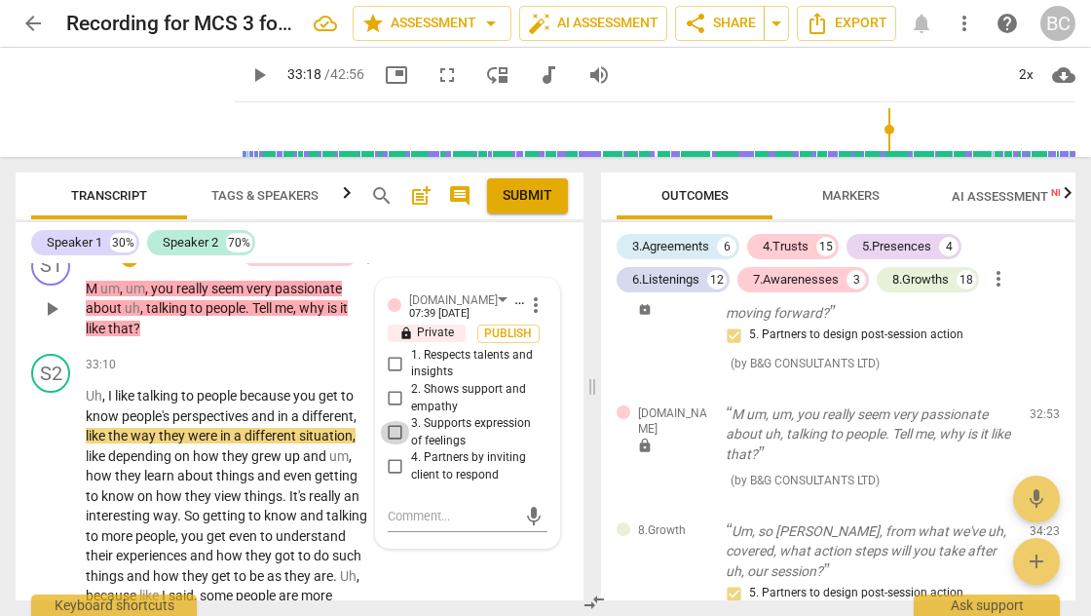
click at [392, 430] on input "3. Supports expression of feelings" at bounding box center [395, 432] width 31 height 23
checkbox input "true"
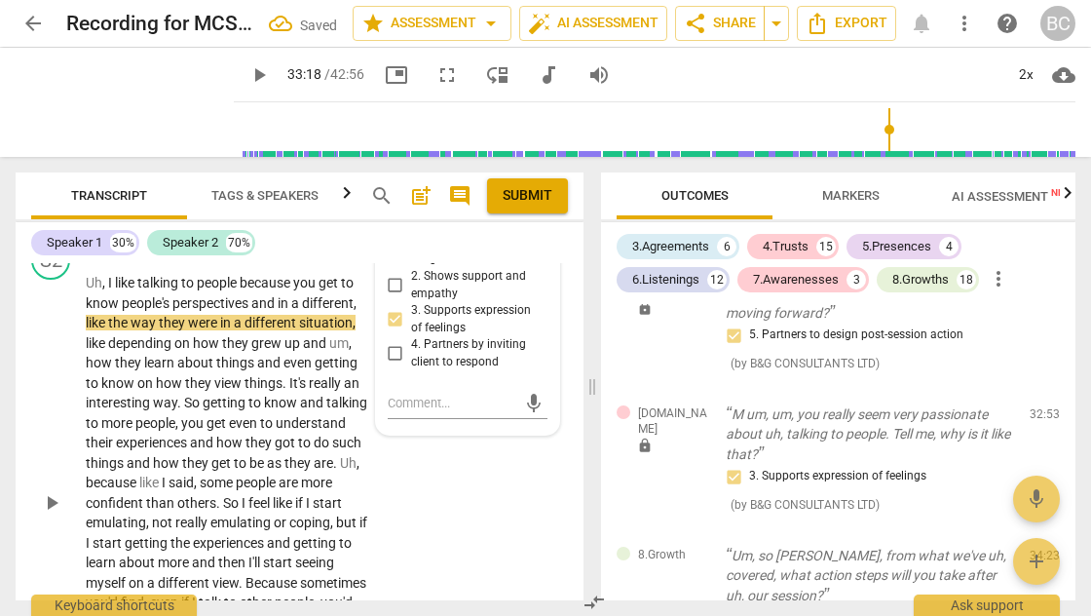
scroll to position [14936, 0]
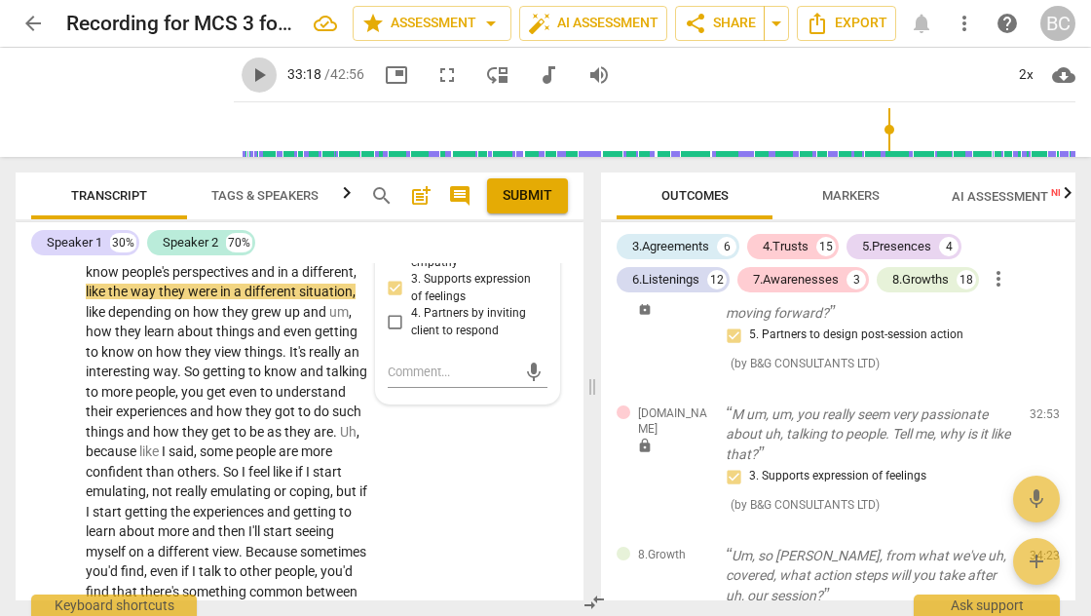
click at [247, 80] on span "play_arrow" at bounding box center [258, 74] width 23 height 23
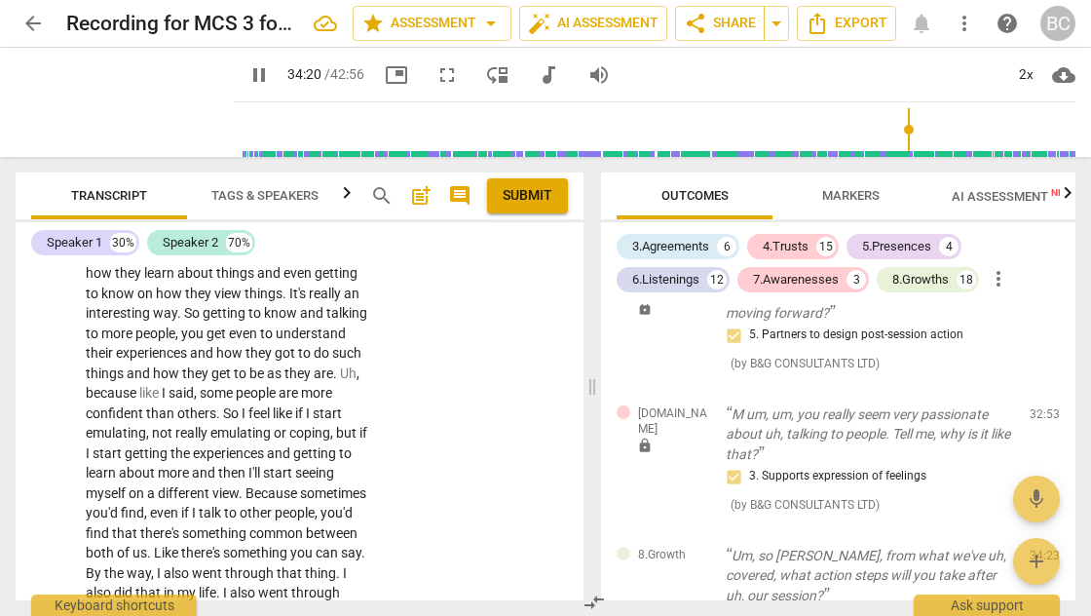
scroll to position [15343, 0]
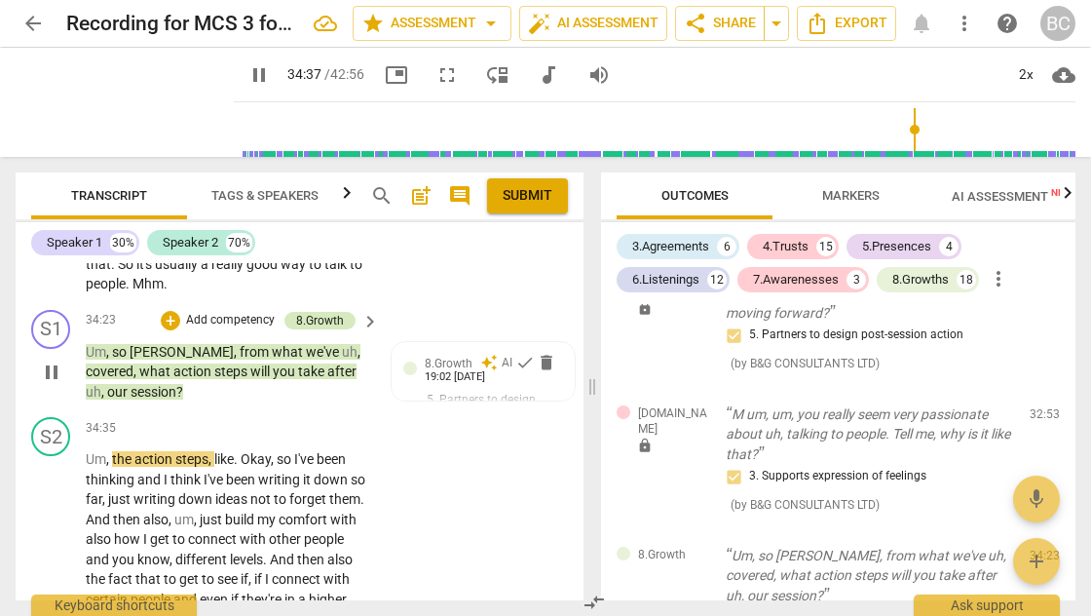
click at [319, 312] on div "8.Growth" at bounding box center [320, 321] width 48 height 18
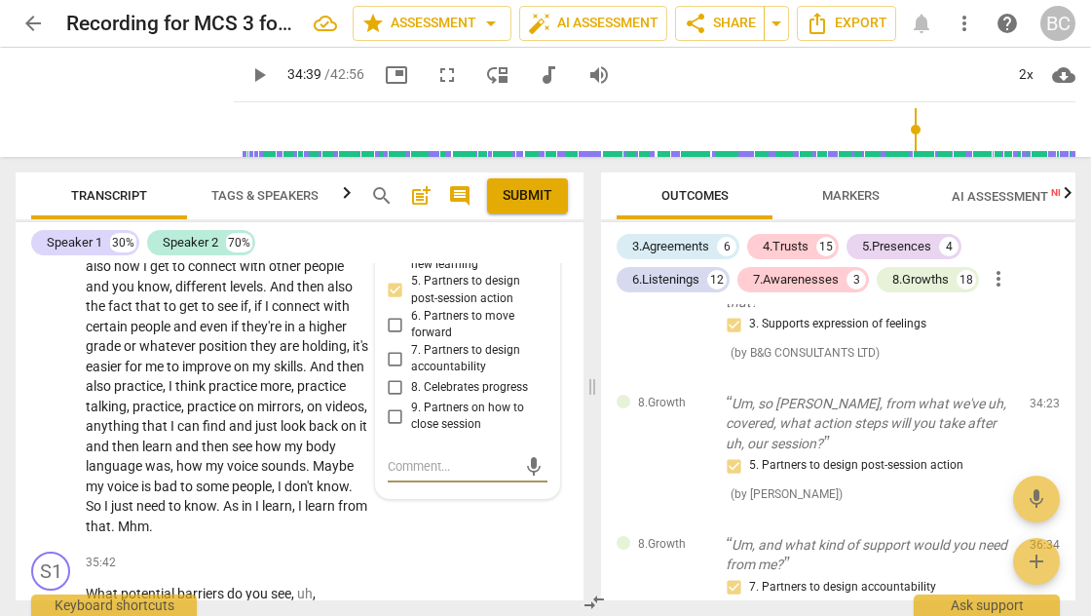
scroll to position [15567, 0]
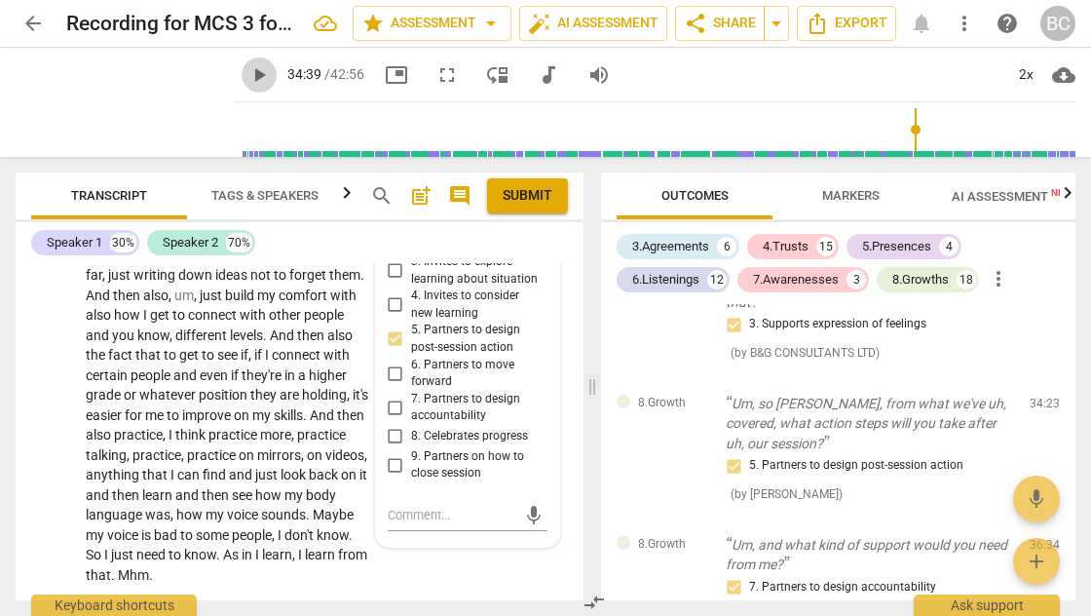
click at [247, 78] on span "play_arrow" at bounding box center [258, 74] width 23 height 23
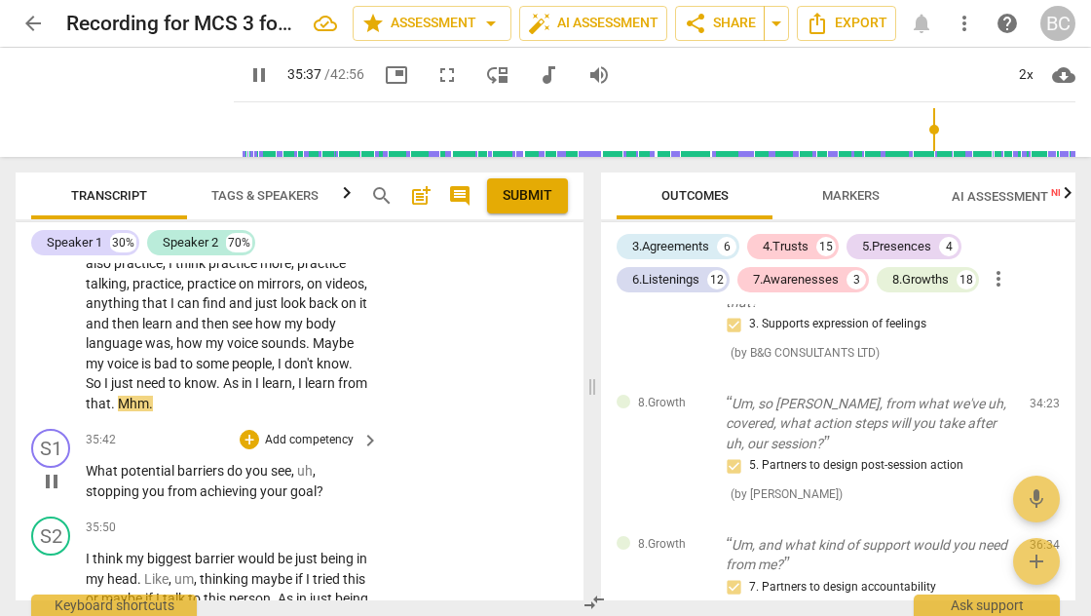
scroll to position [15740, 0]
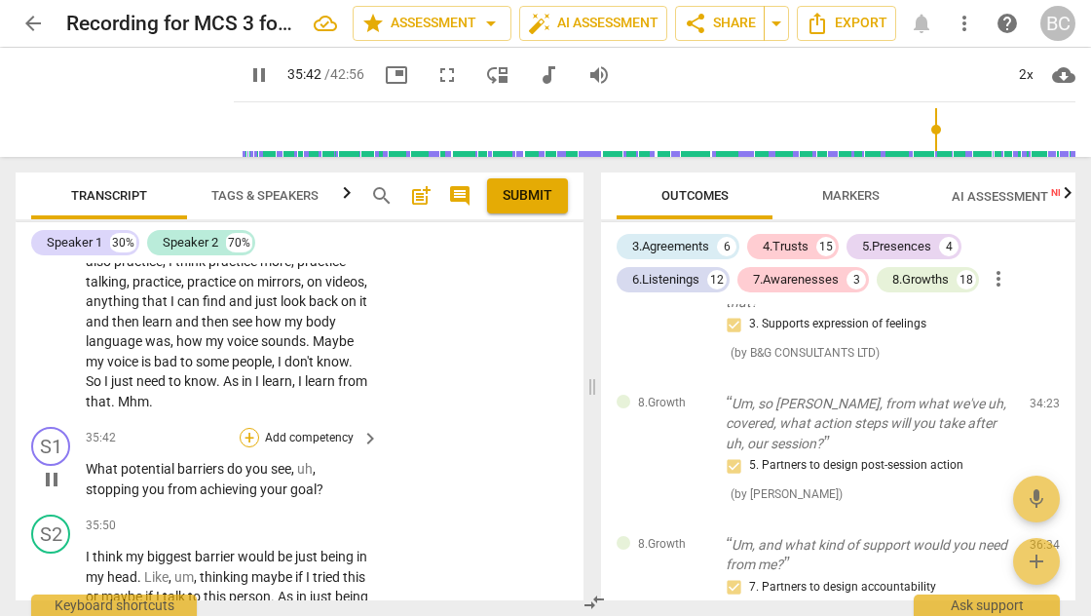
click at [249, 428] on div "+" at bounding box center [249, 437] width 19 height 19
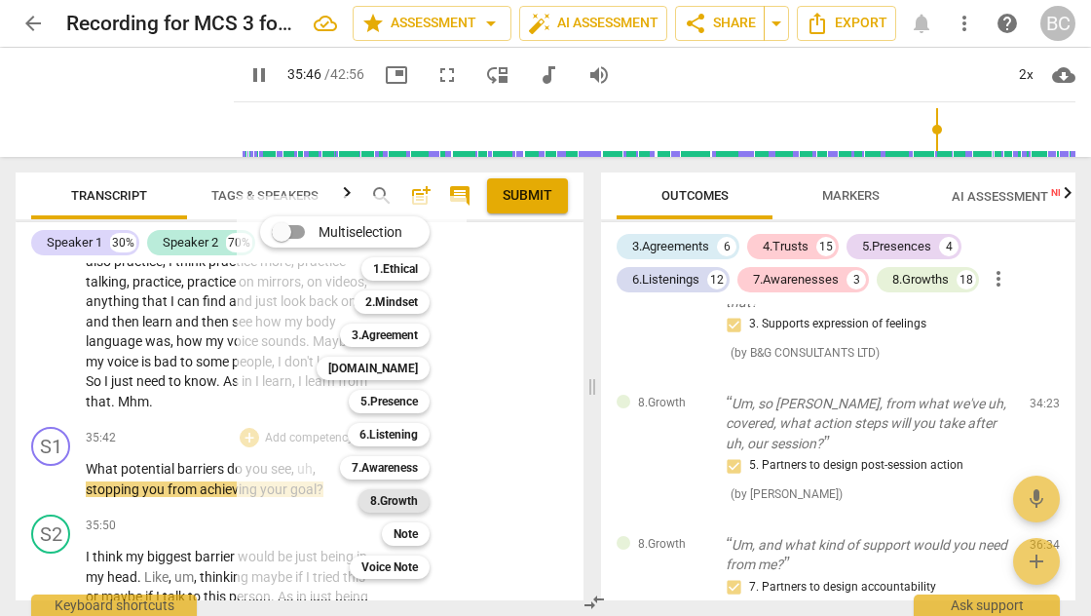
click at [388, 503] on b "8.Growth" at bounding box center [394, 500] width 48 height 23
type input "2147"
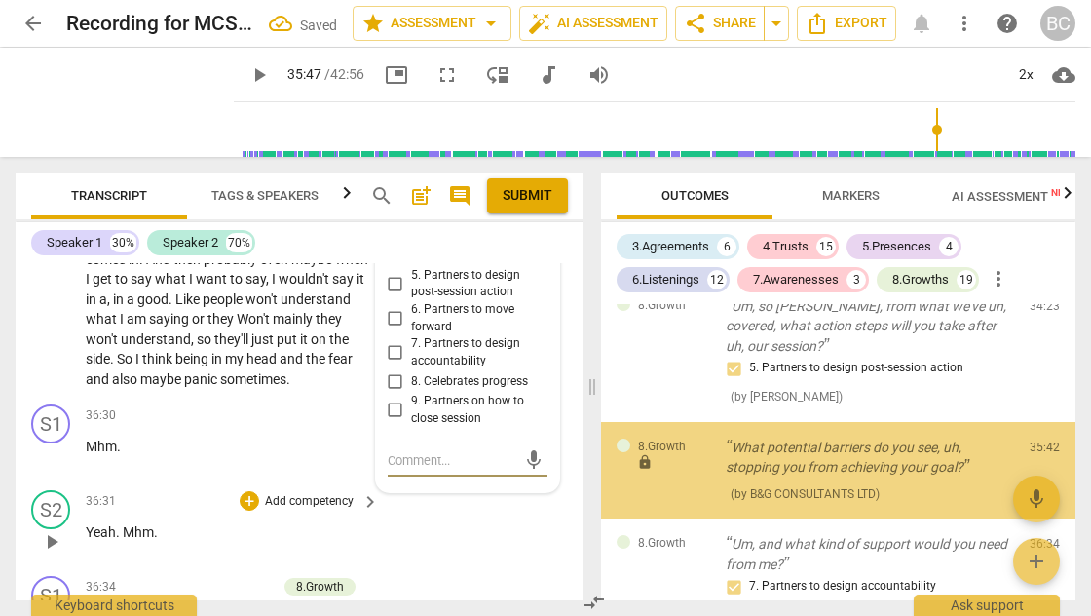
scroll to position [6826, 0]
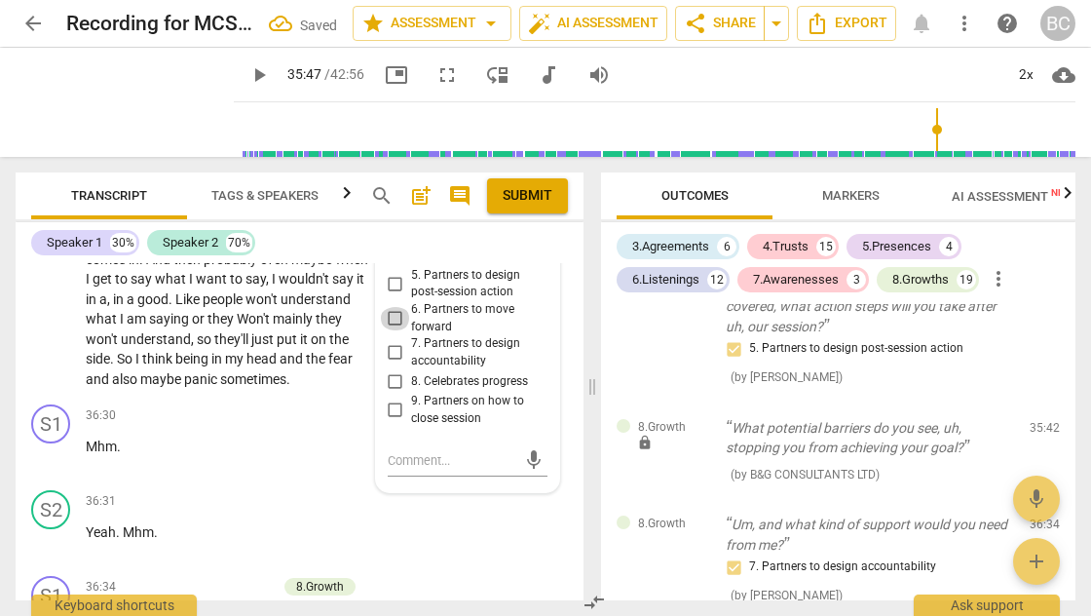
click at [392, 307] on input "6. Partners to move forward" at bounding box center [395, 318] width 31 height 23
checkbox input "true"
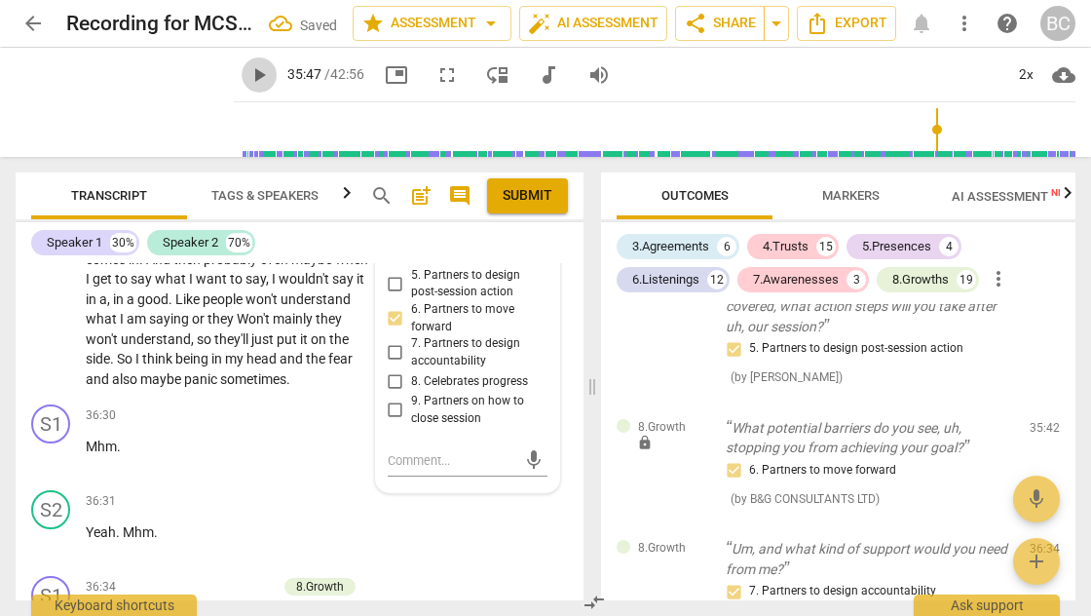
click at [247, 78] on span "play_arrow" at bounding box center [258, 74] width 23 height 23
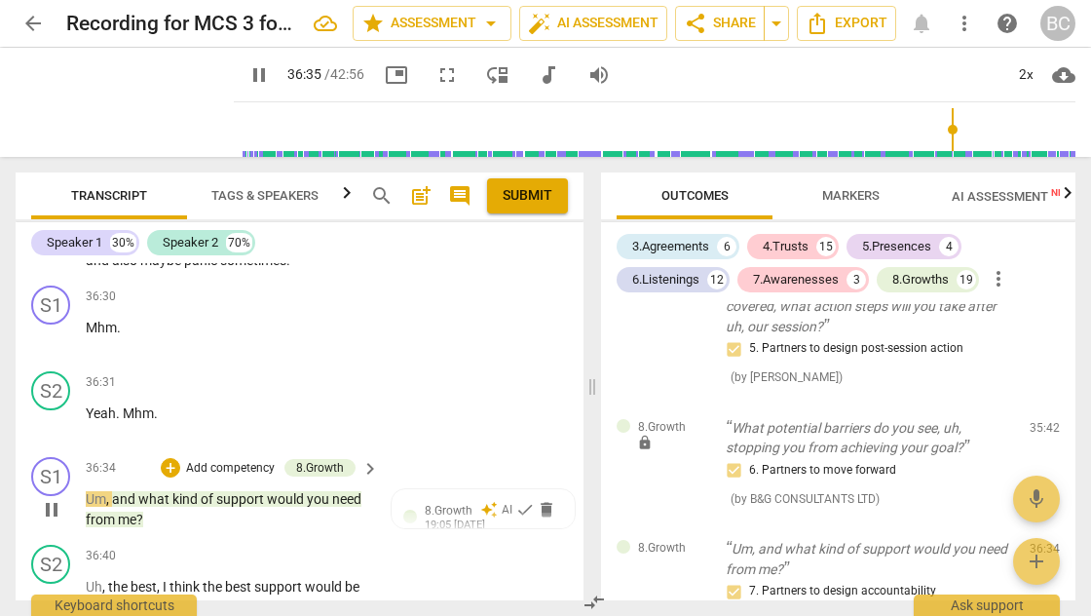
scroll to position [16257, 0]
click at [169, 458] on div "+" at bounding box center [170, 467] width 19 height 19
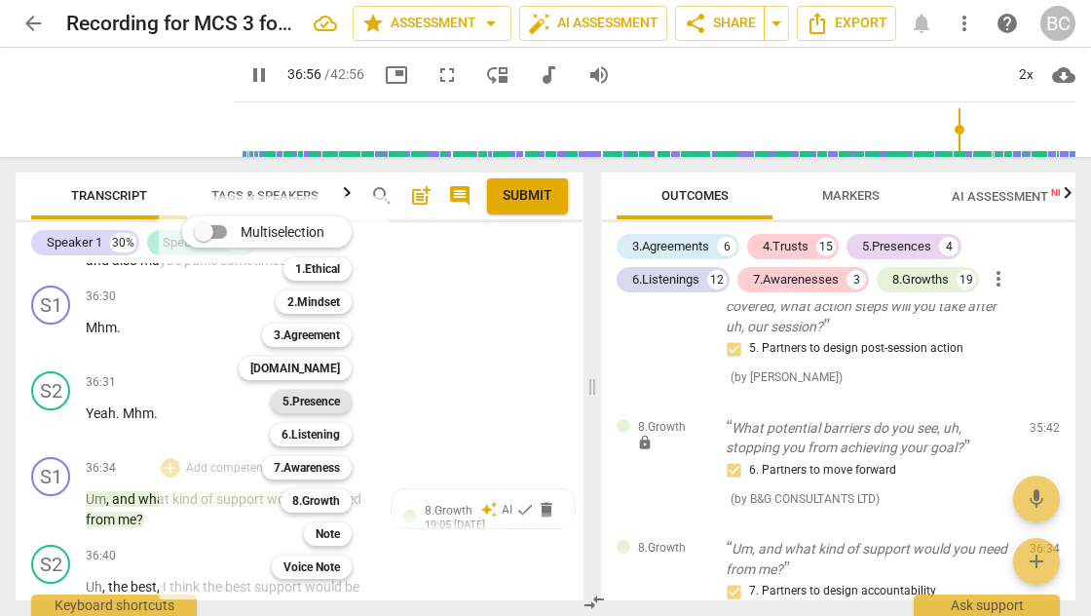
scroll to position [16619, 0]
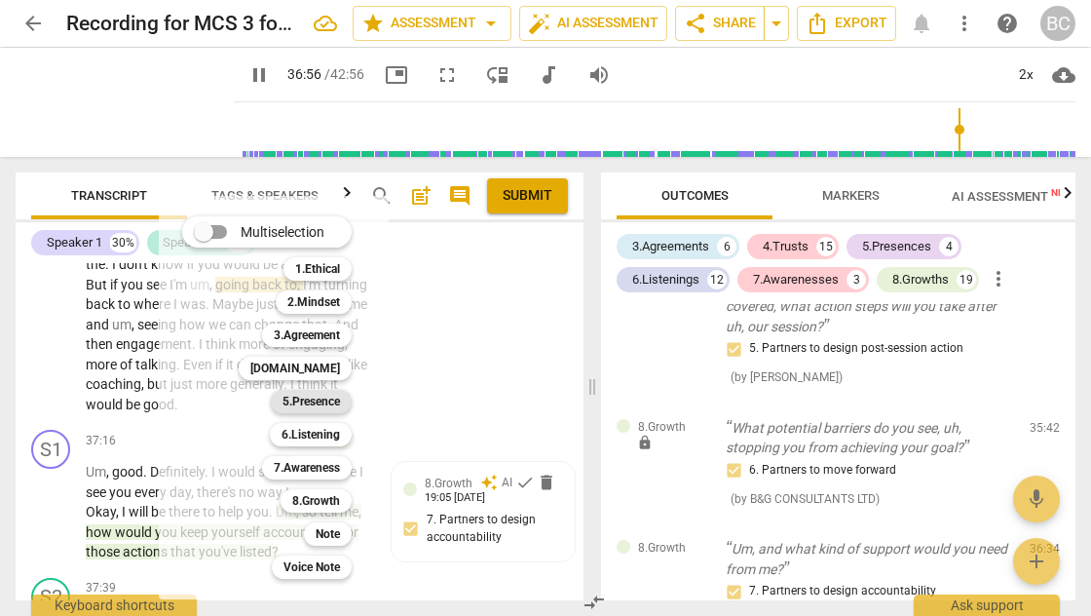
click at [319, 399] on b "5.Presence" at bounding box center [310, 401] width 57 height 23
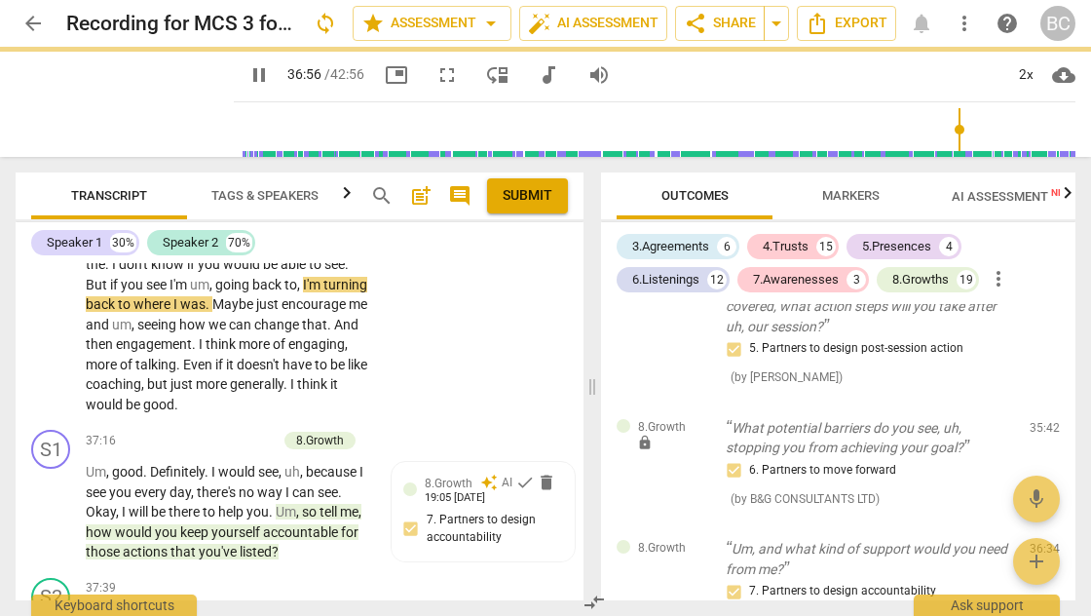
type input "2218"
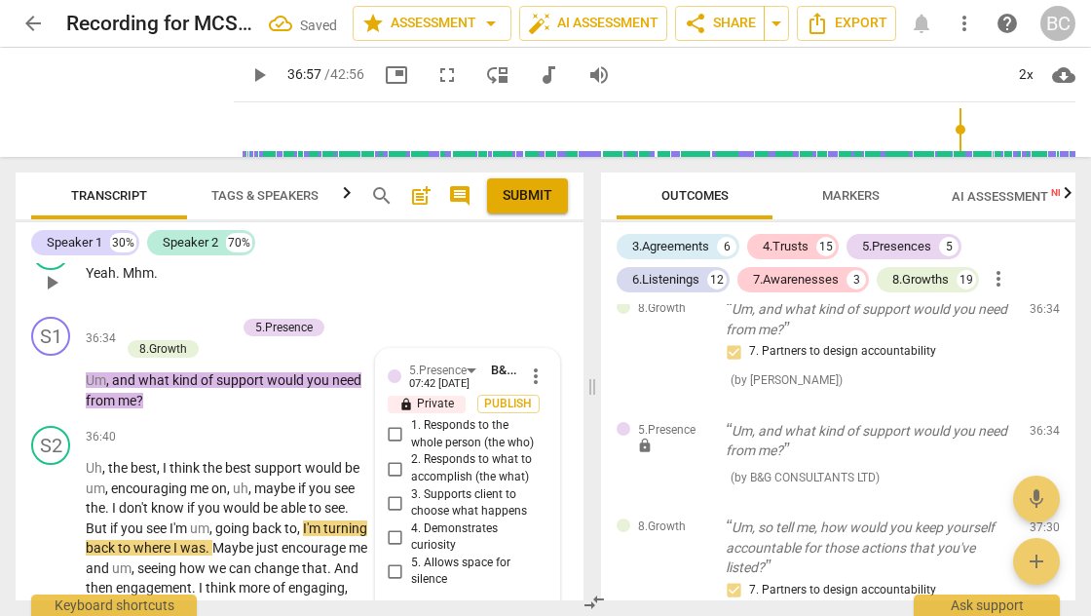
scroll to position [16434, 0]
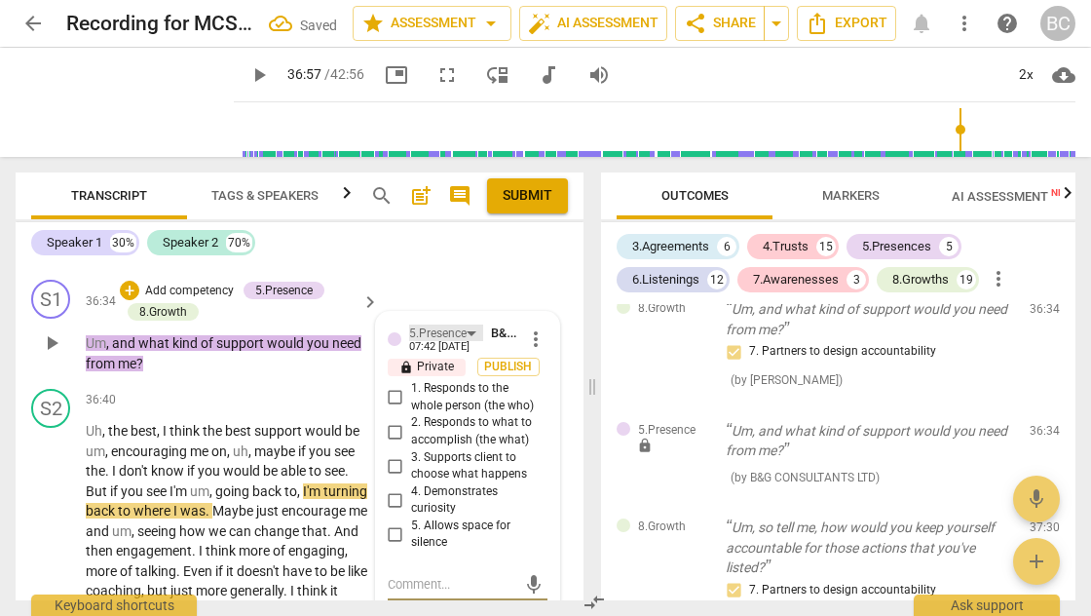
click at [461, 324] on div "5.Presence" at bounding box center [437, 333] width 57 height 19
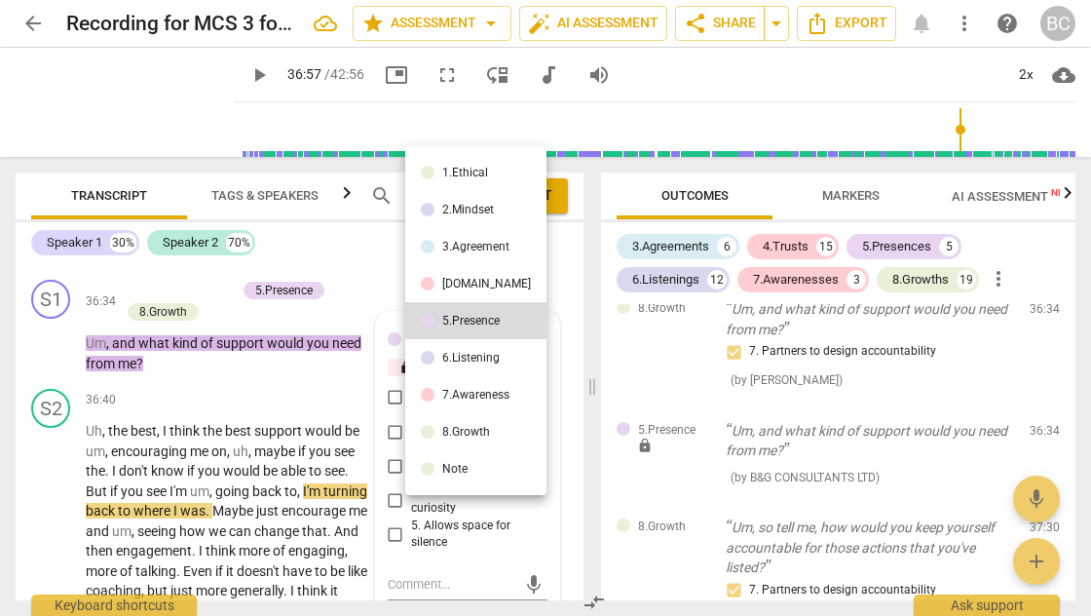
click at [456, 283] on div "[DOMAIN_NAME]" at bounding box center [486, 284] width 89 height 12
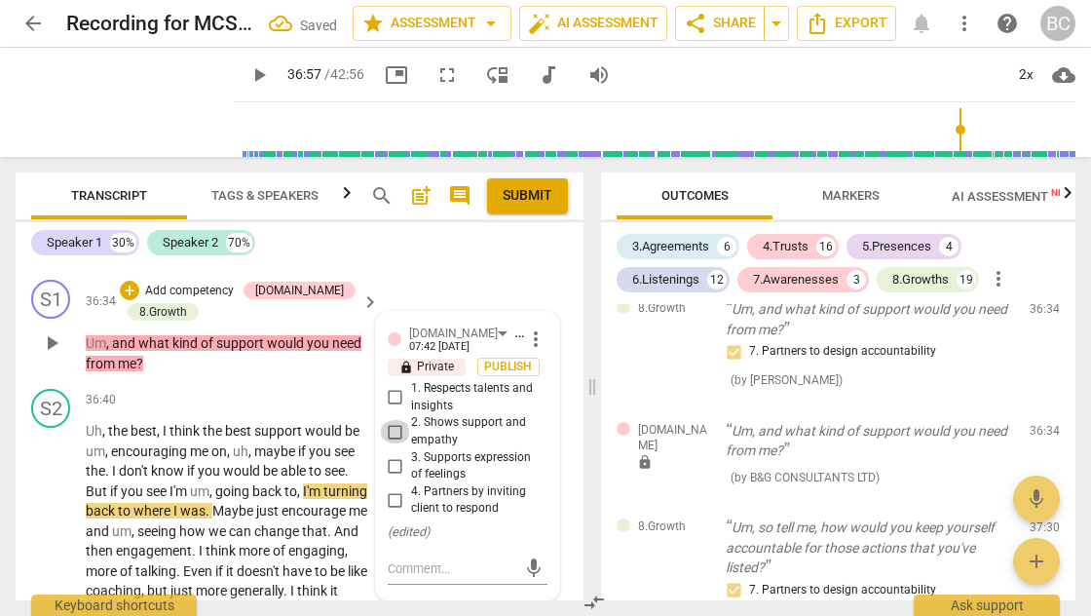
click at [393, 420] on input "2. Shows support and empathy" at bounding box center [395, 431] width 31 height 23
checkbox input "true"
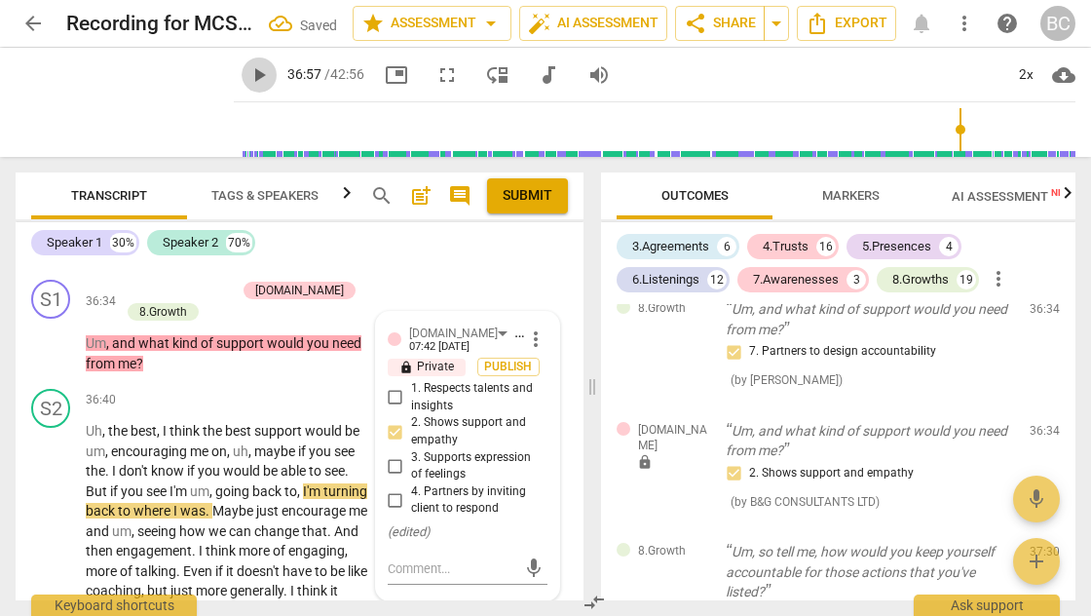
click at [247, 76] on span "play_arrow" at bounding box center [258, 74] width 23 height 23
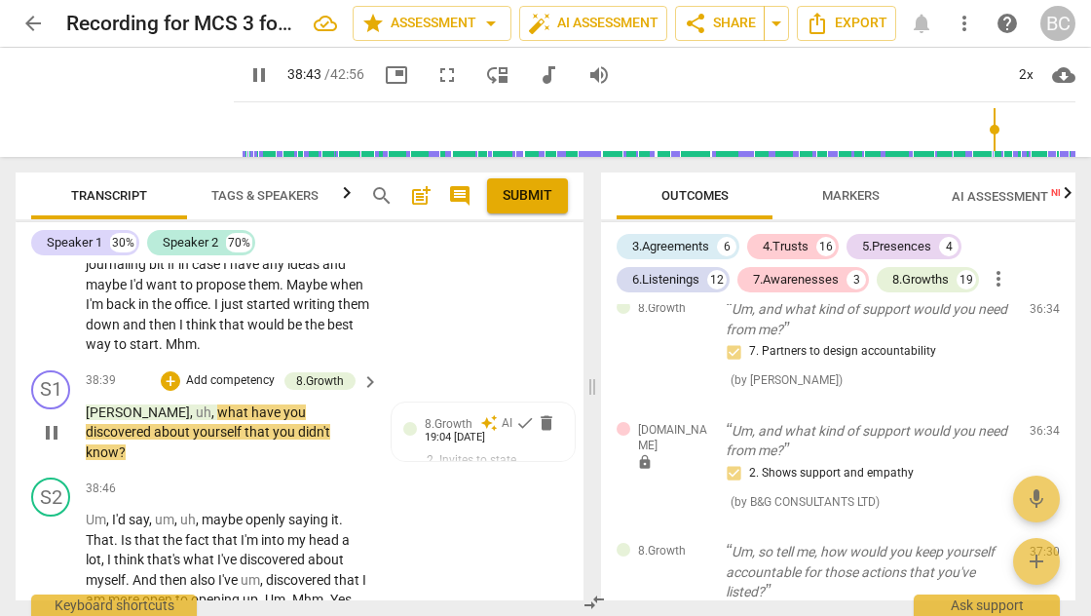
scroll to position [17233, 0]
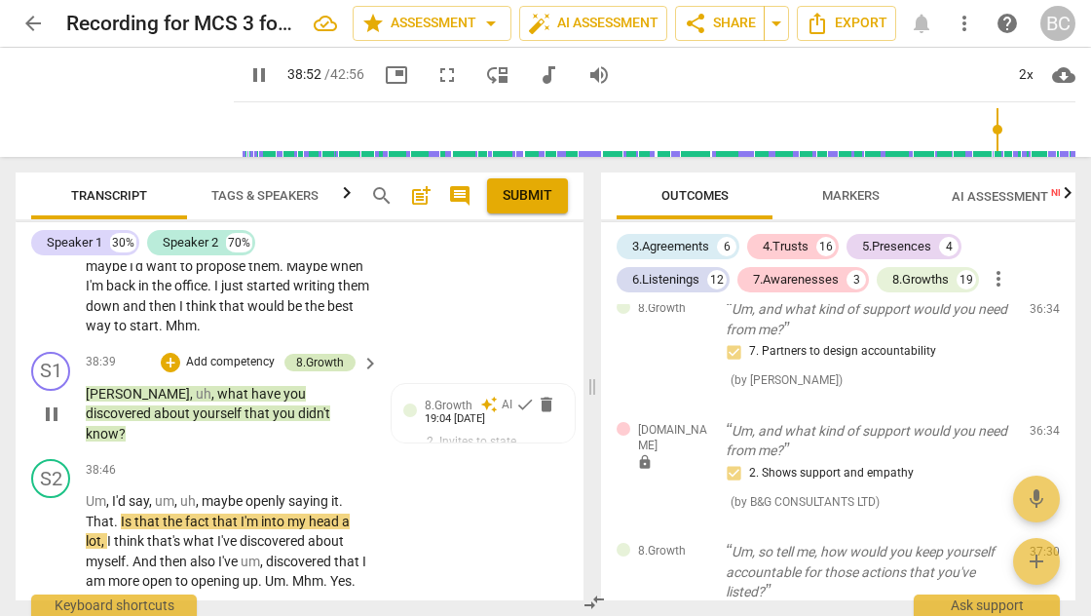
click at [323, 355] on div "8.Growth" at bounding box center [320, 363] width 48 height 18
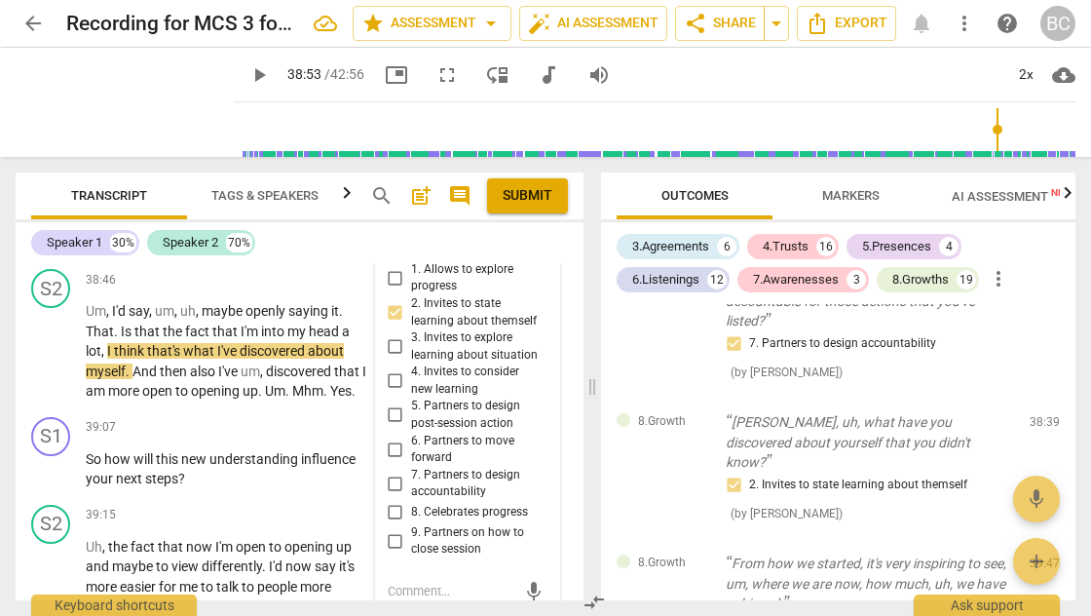
scroll to position [17420, 0]
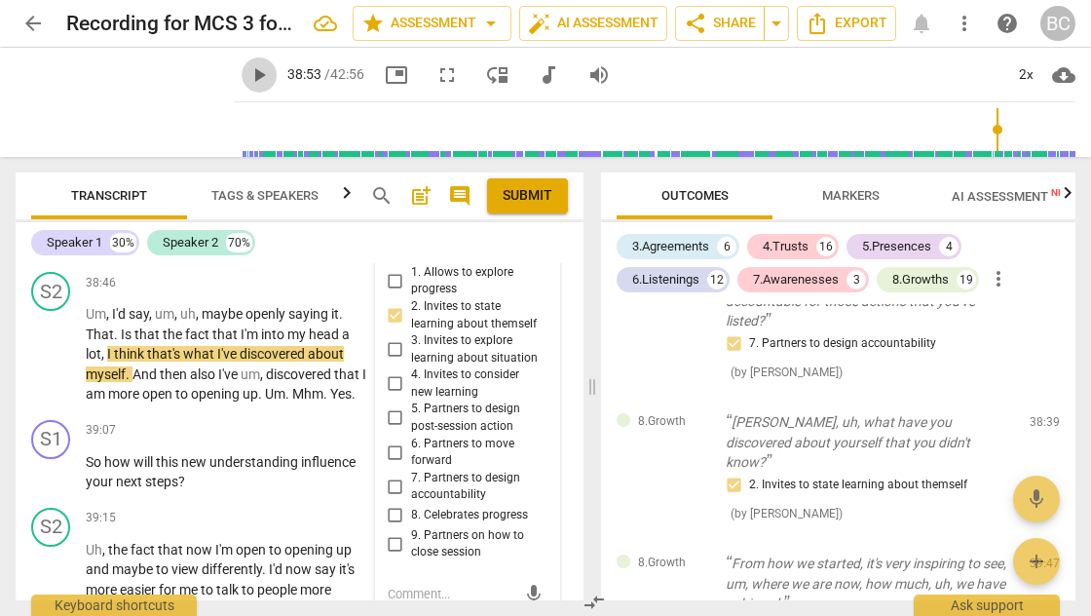
click at [247, 80] on span "play_arrow" at bounding box center [258, 74] width 23 height 23
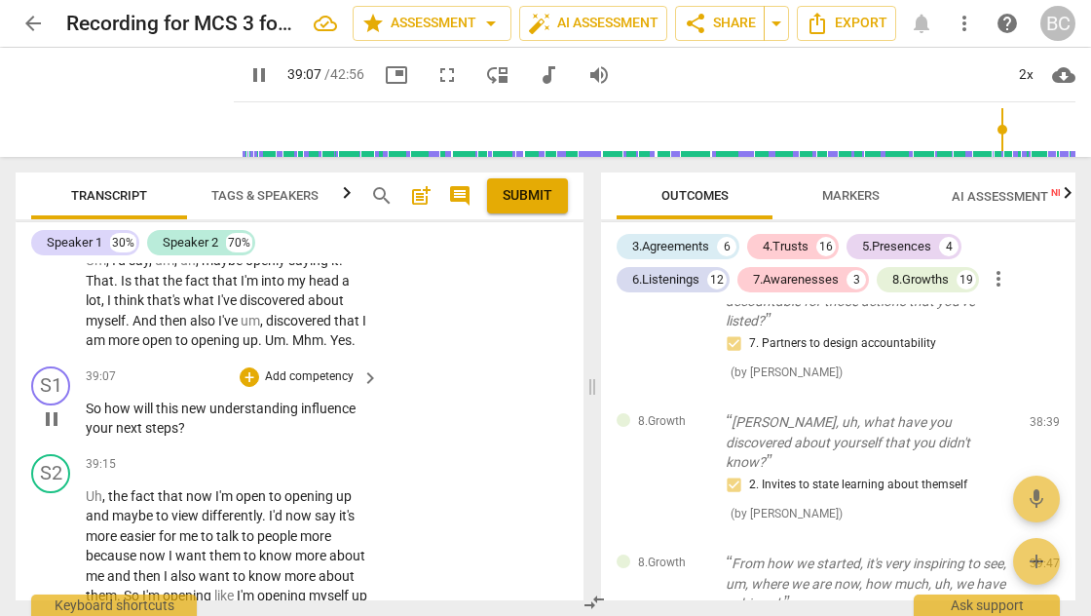
scroll to position [17477, 0]
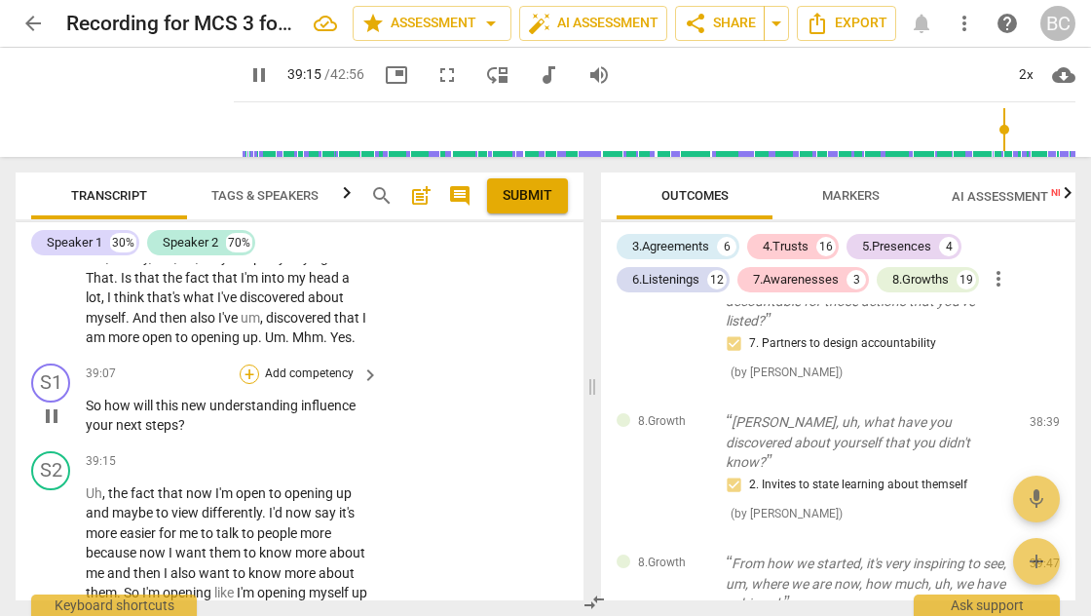
click at [244, 364] on div "+" at bounding box center [249, 373] width 19 height 19
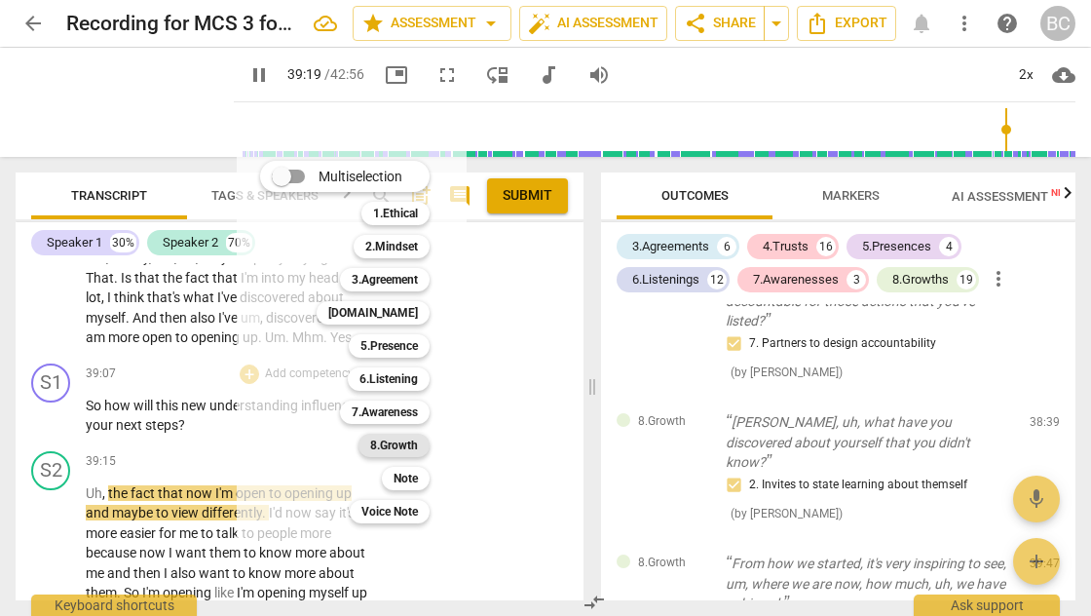
click at [386, 442] on b "8.Growth" at bounding box center [394, 444] width 48 height 23
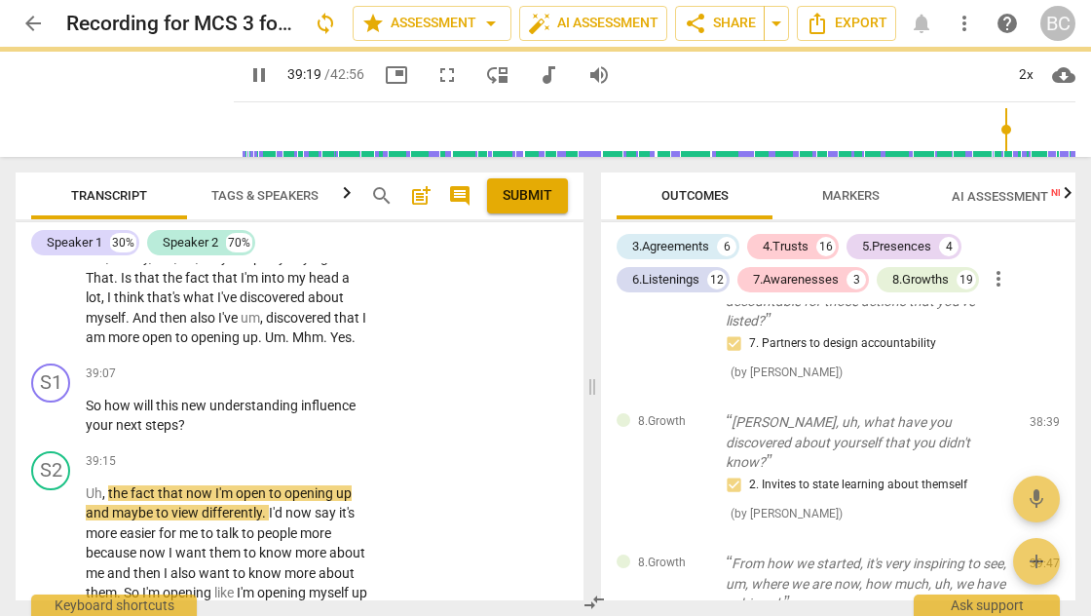
type input "2360"
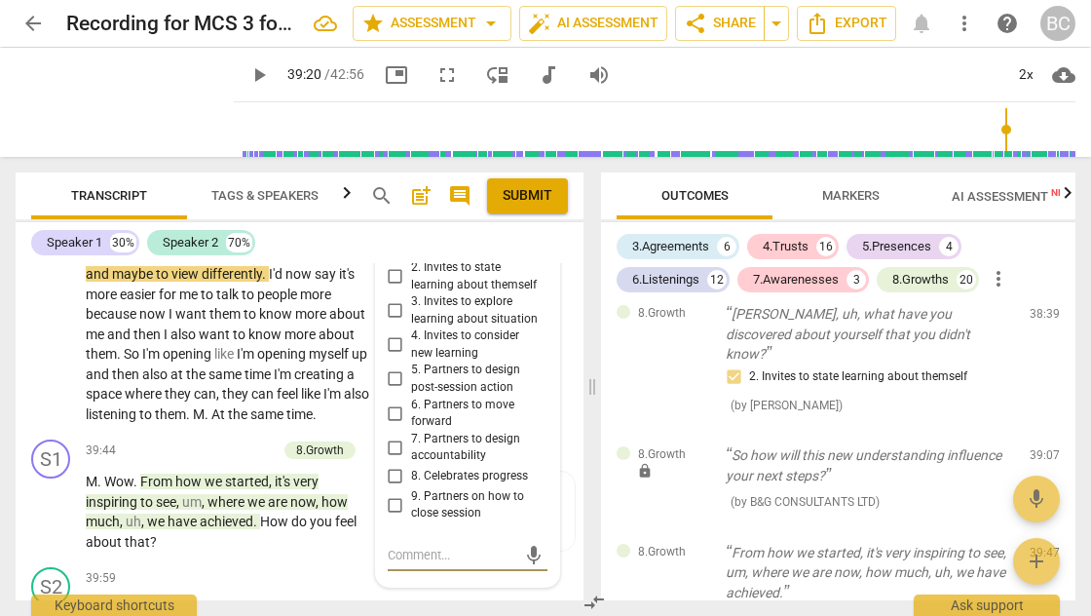
scroll to position [17714, 0]
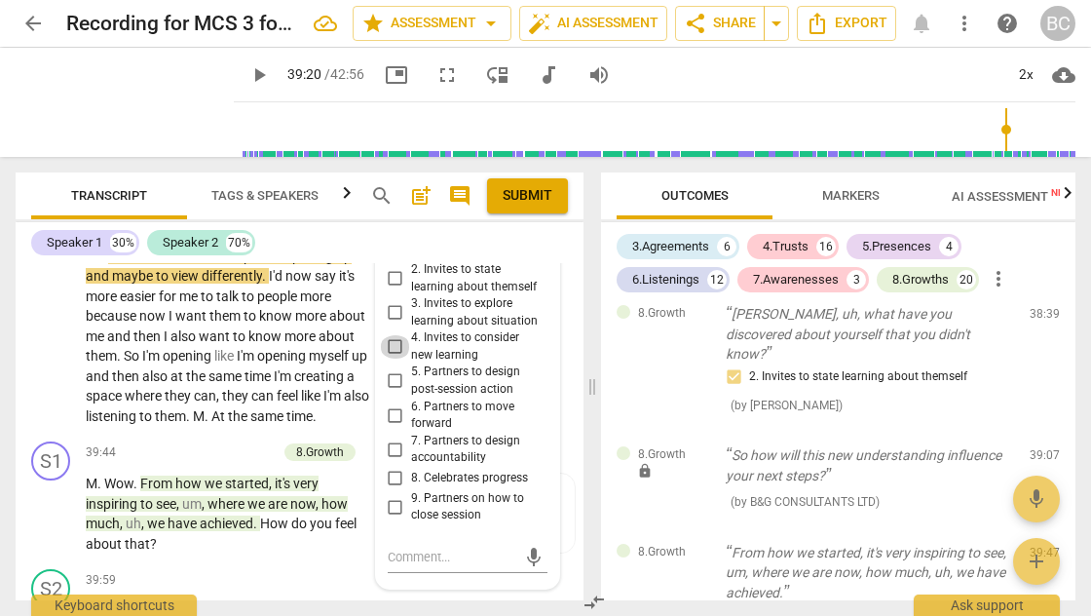
click at [392, 335] on input "4. Invites to consider new learning" at bounding box center [395, 346] width 31 height 23
checkbox input "true"
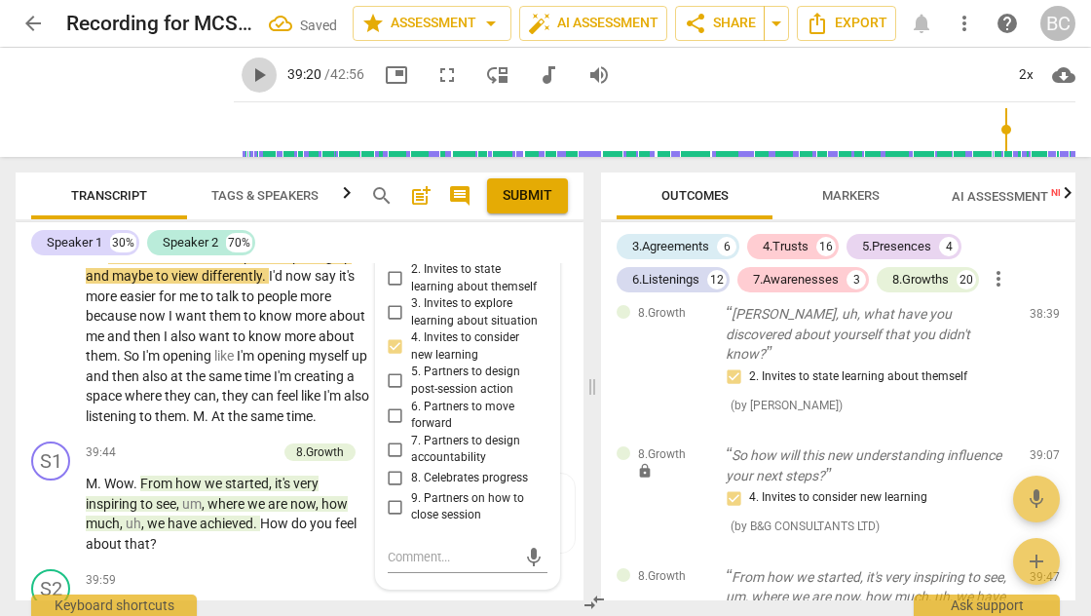
click at [247, 77] on span "play_arrow" at bounding box center [258, 74] width 23 height 23
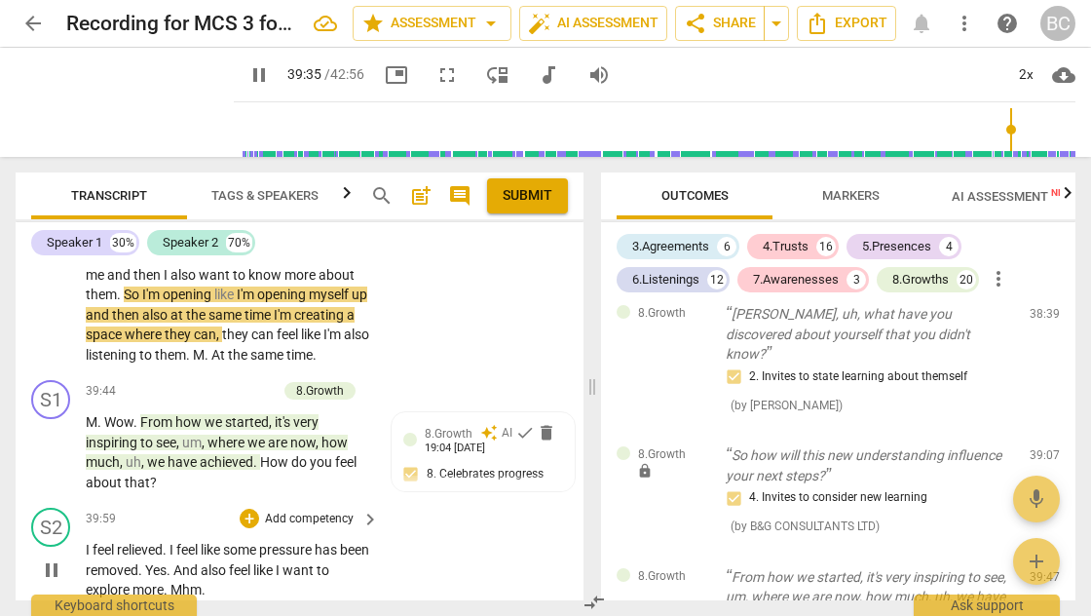
scroll to position [17792, 0]
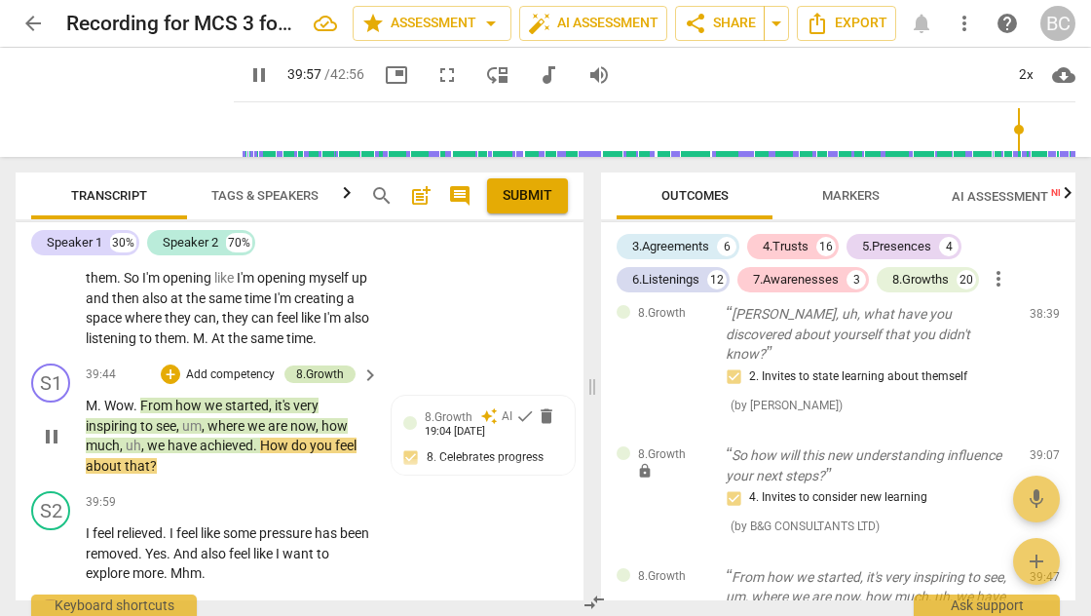
click at [319, 365] on div "8.Growth" at bounding box center [320, 374] width 48 height 18
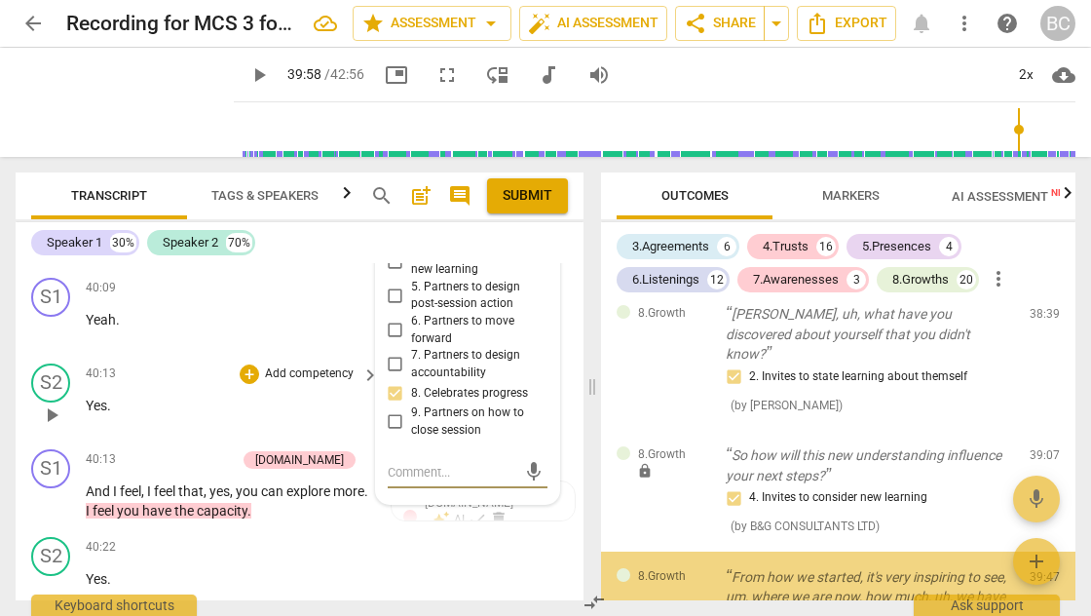
scroll to position [7586, 0]
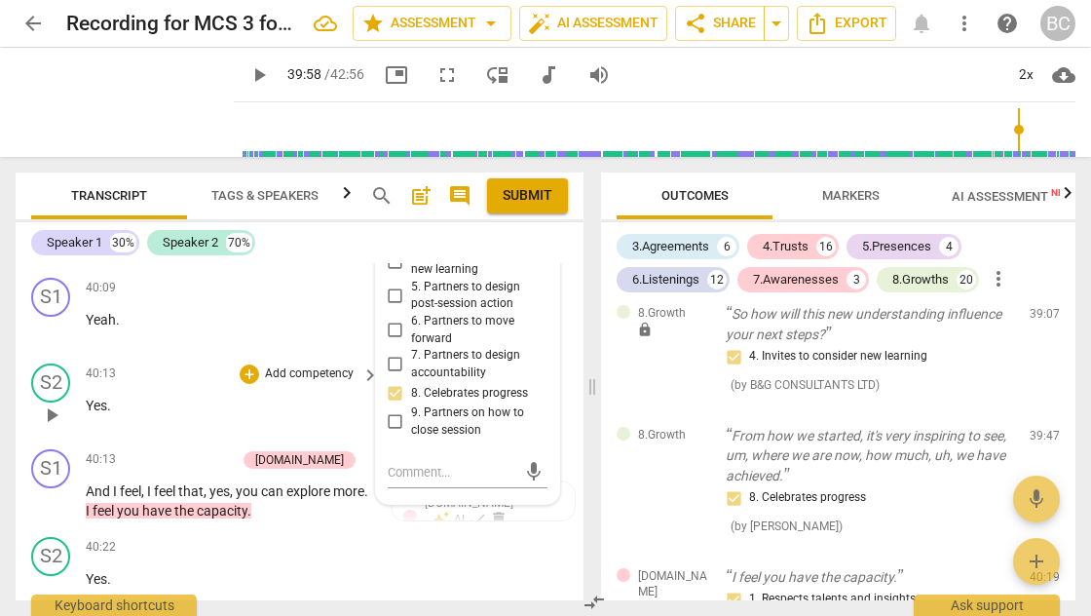
click at [270, 391] on div "40:13 + Add competency keyboard_arrow_right Yes ." at bounding box center [233, 398] width 295 height 70
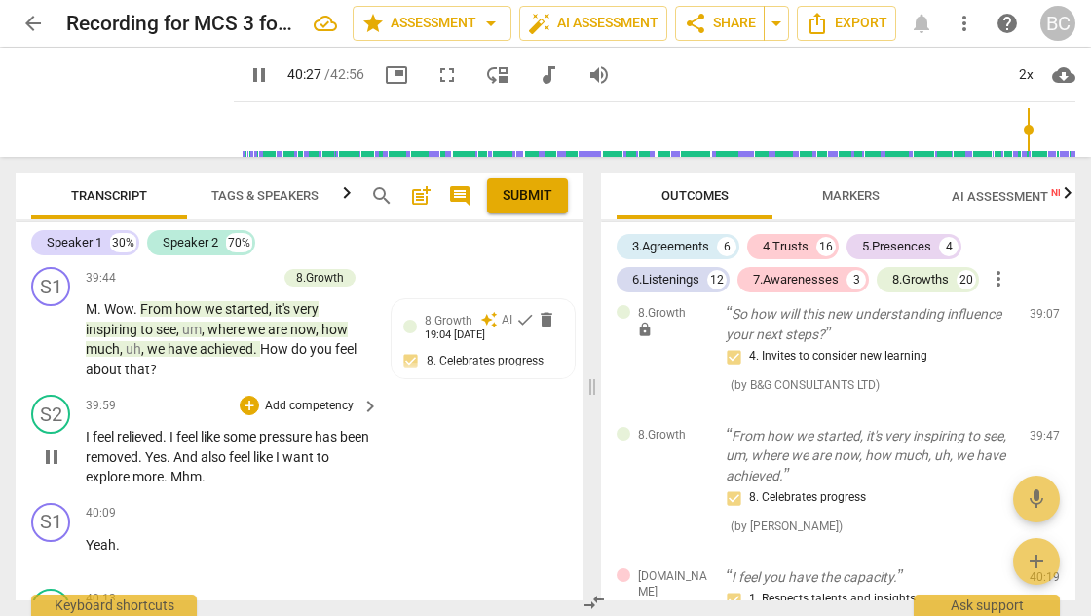
scroll to position [17856, 0]
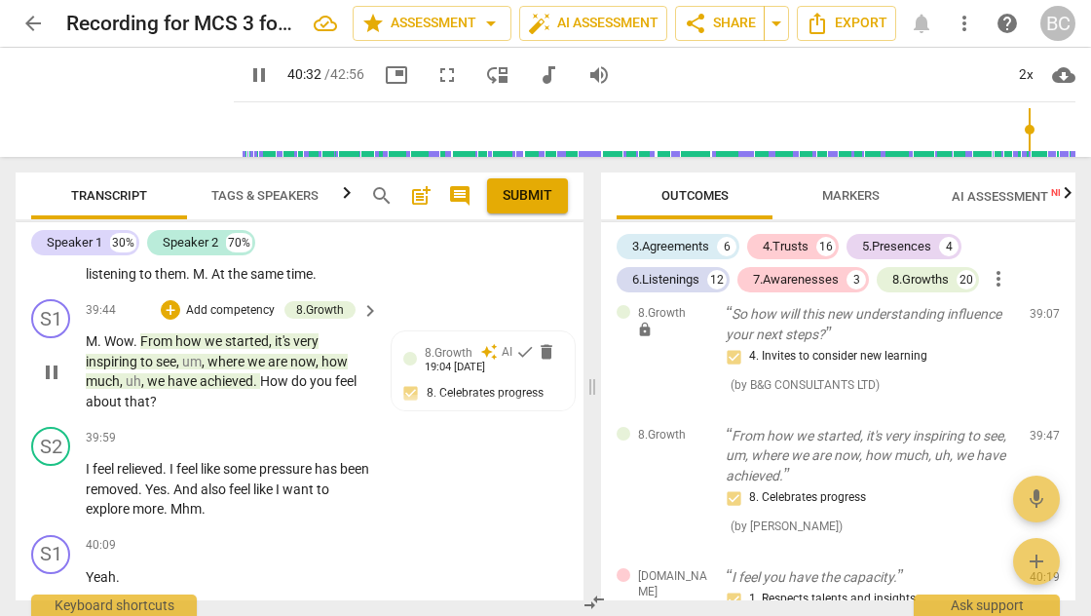
click at [226, 302] on p "Add competency" at bounding box center [230, 311] width 93 height 18
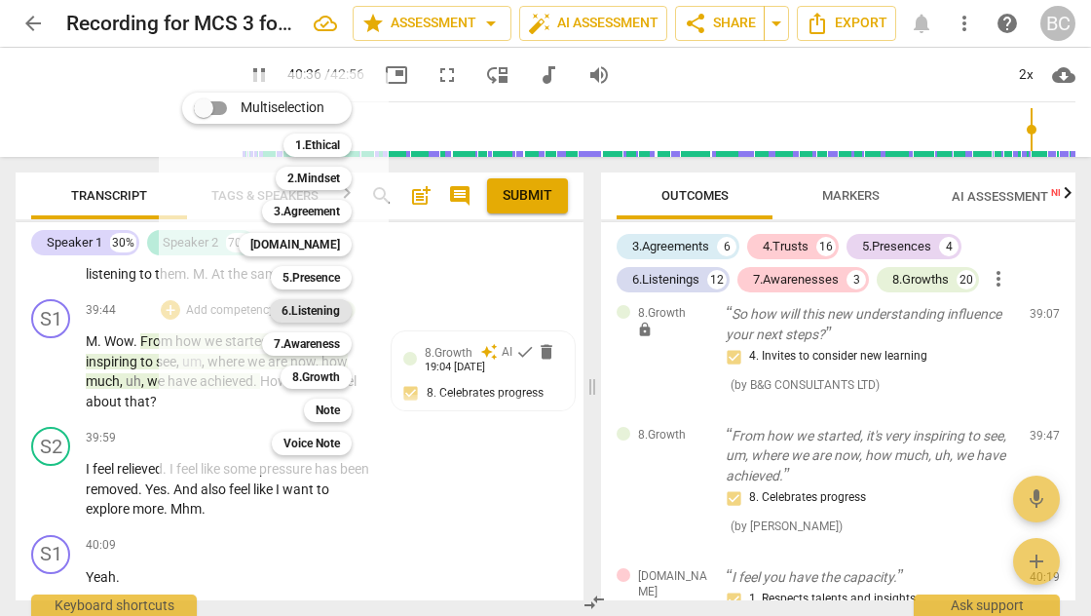
click at [298, 314] on b "6.Listening" at bounding box center [310, 310] width 58 height 23
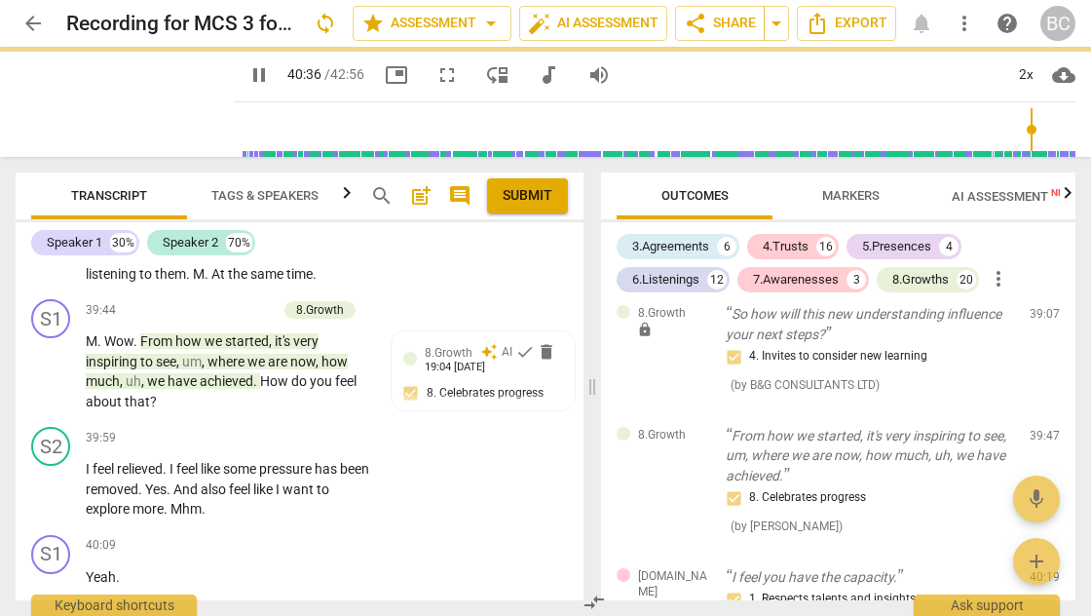
type input "2438"
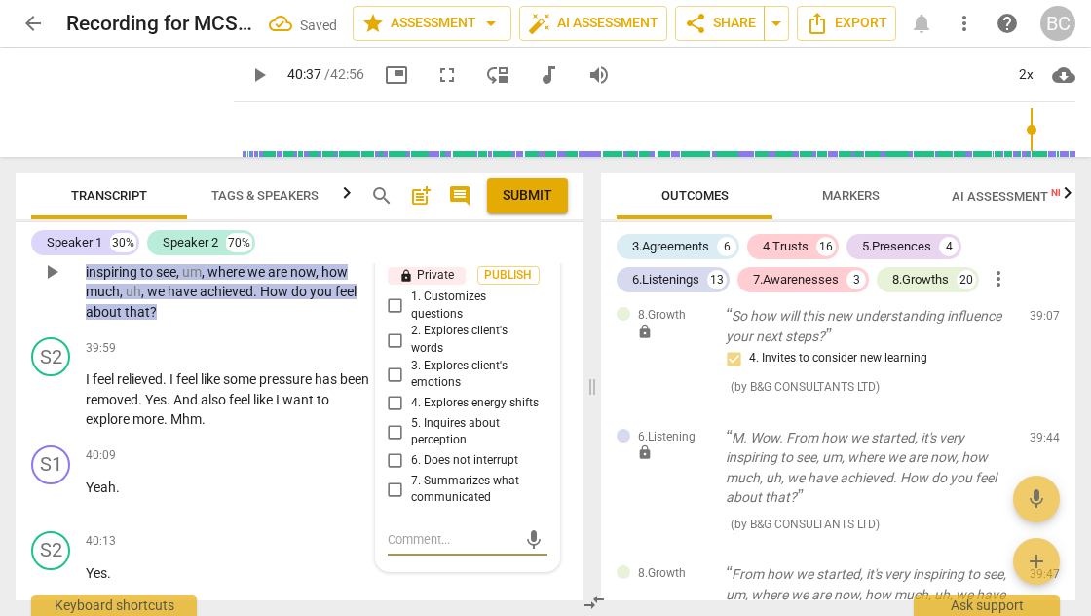
scroll to position [17955, 0]
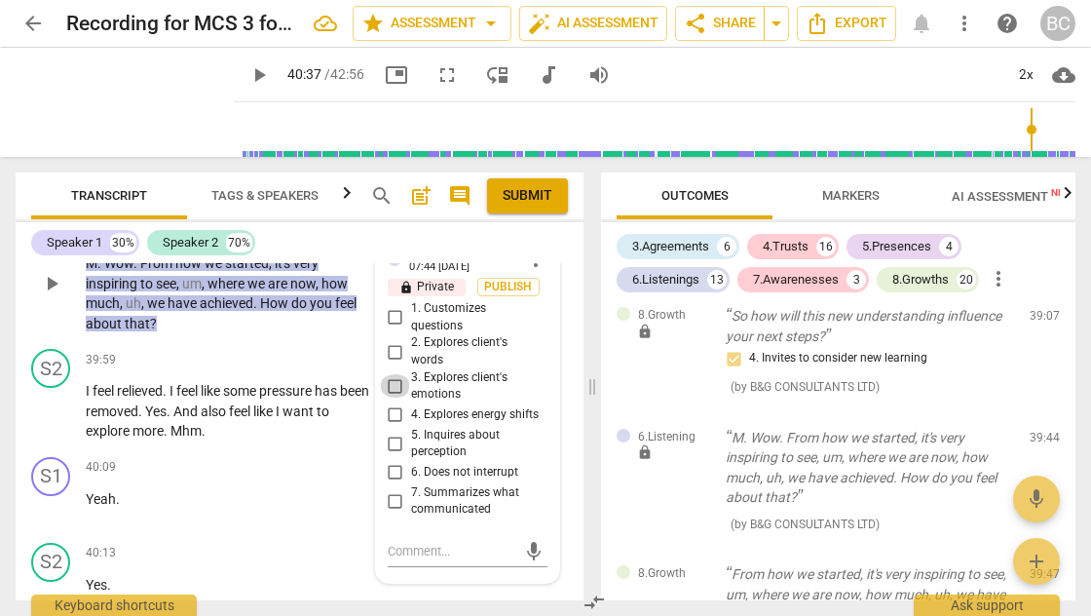
click at [390, 374] on input "3. Explores client's emotions" at bounding box center [395, 385] width 31 height 23
checkbox input "true"
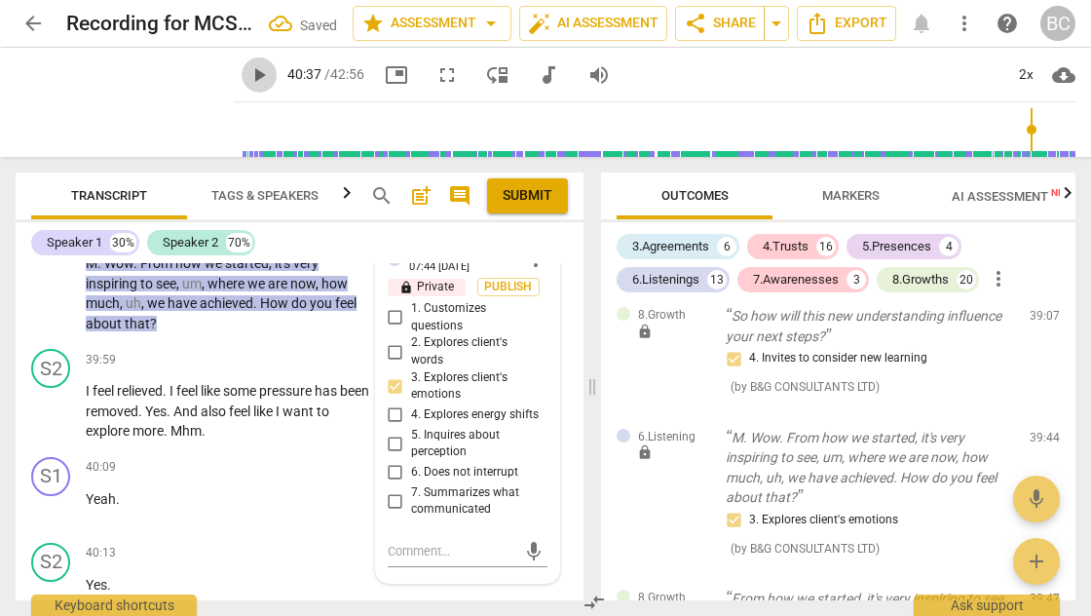
click at [247, 77] on span "play_arrow" at bounding box center [258, 74] width 23 height 23
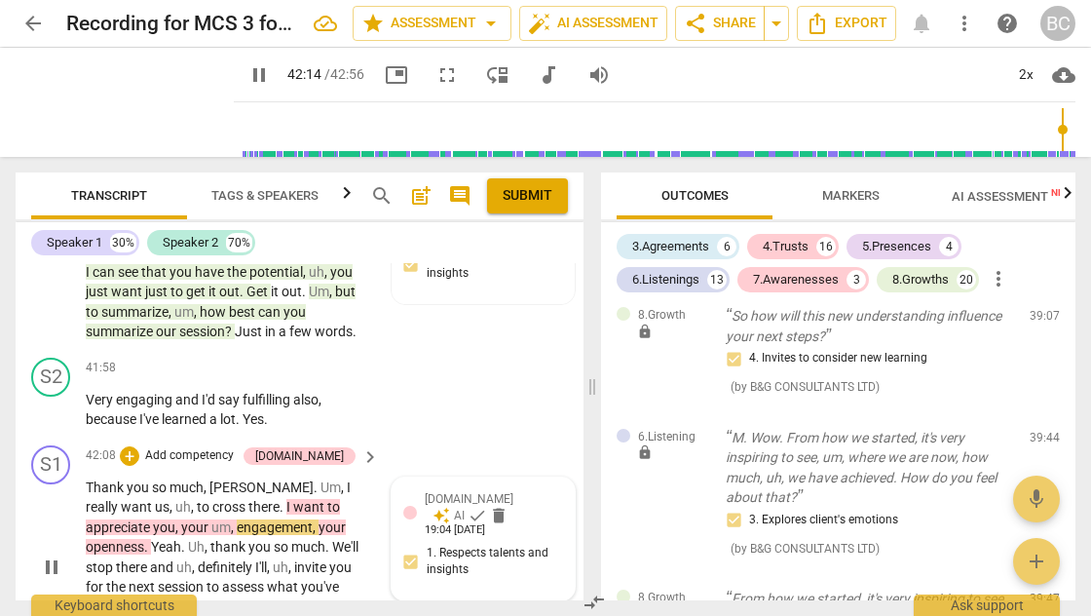
scroll to position [19188, 0]
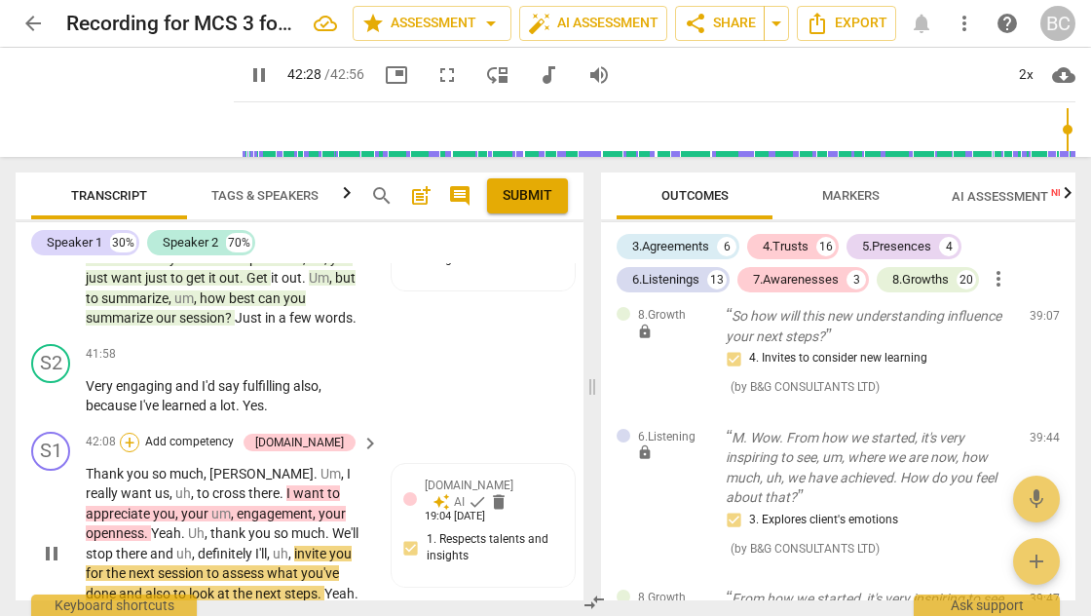
click at [139, 432] on div "+" at bounding box center [129, 441] width 19 height 19
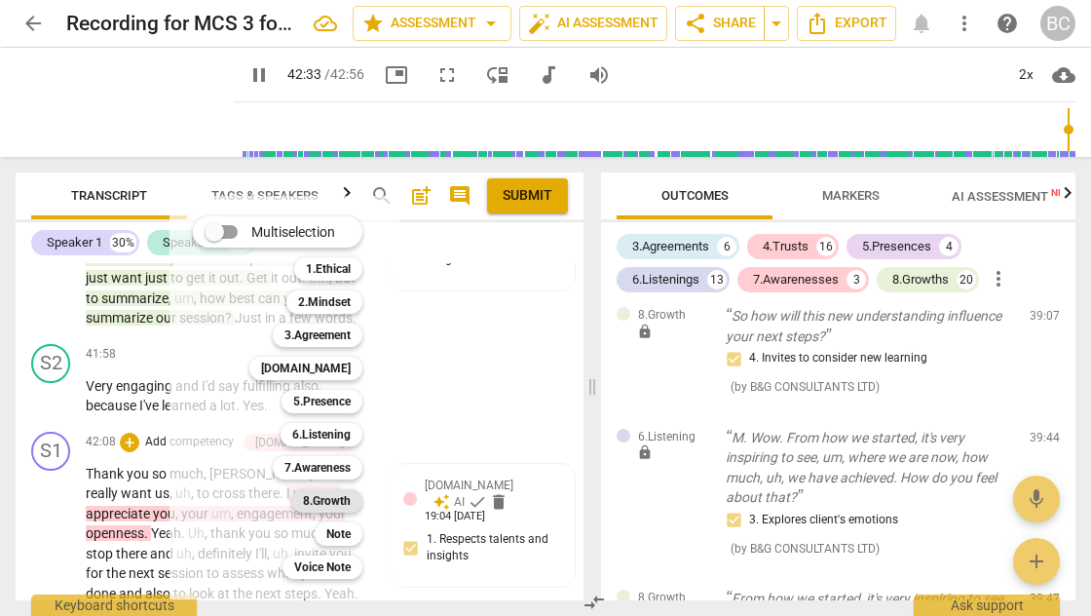
click at [335, 502] on b "8.Growth" at bounding box center [327, 500] width 48 height 23
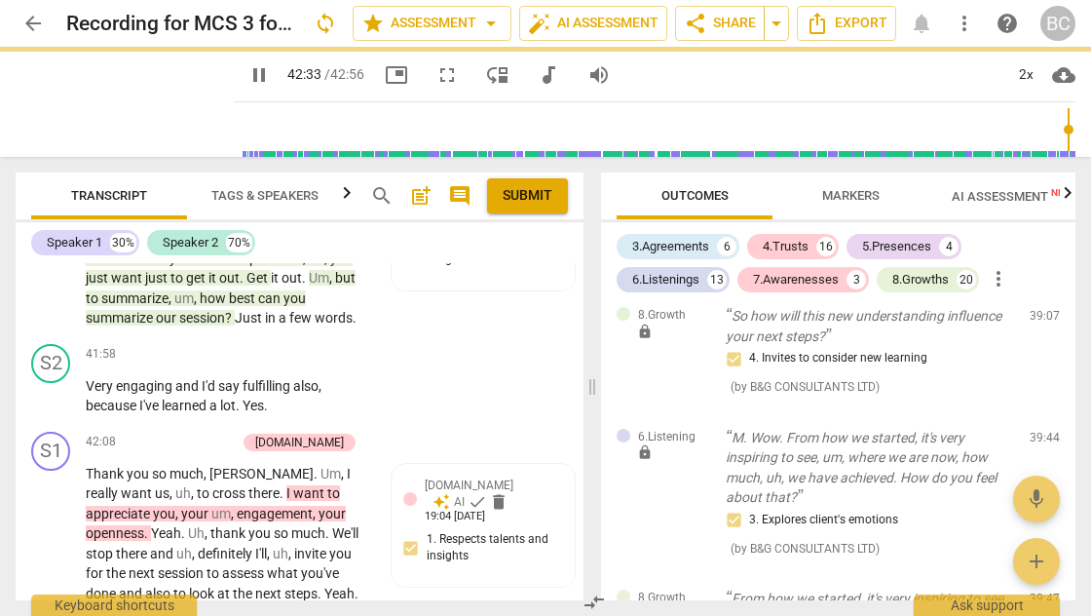
type input "2555"
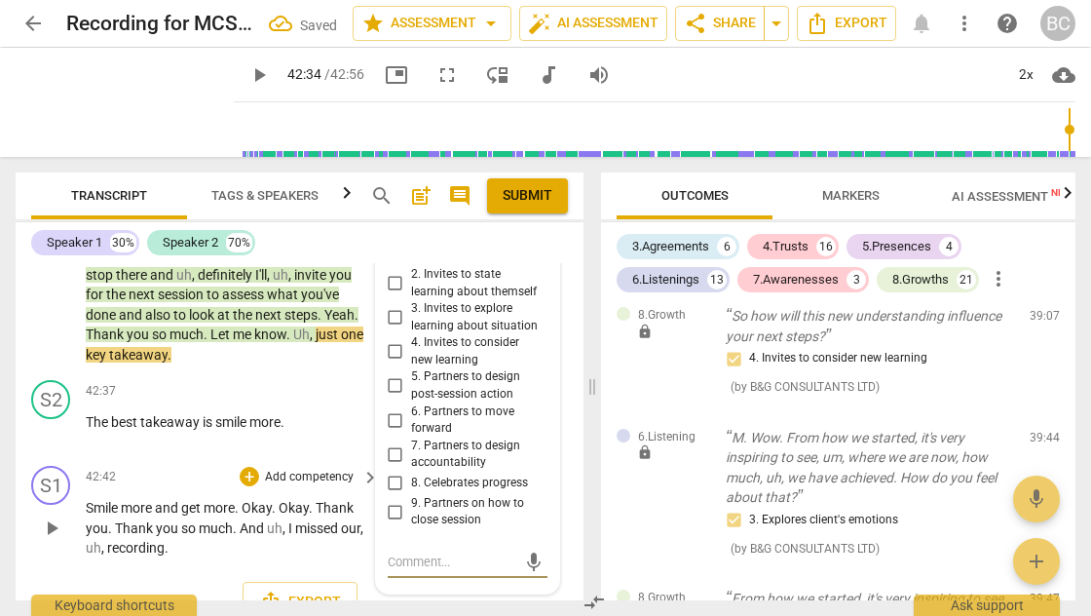
scroll to position [8530, 0]
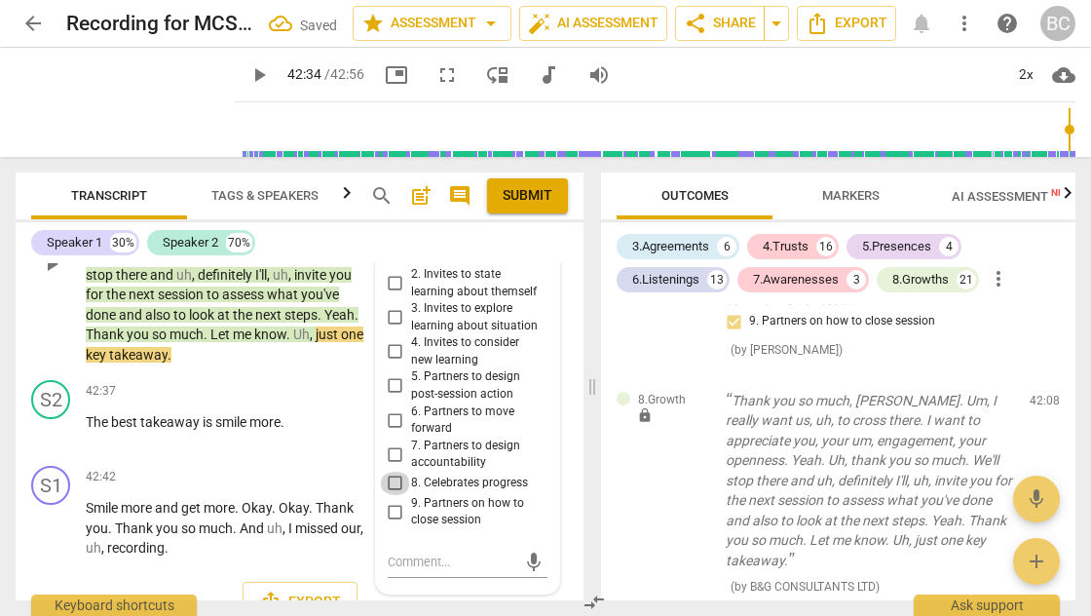
click at [390, 471] on input "8. Celebrates progress" at bounding box center [395, 482] width 31 height 23
checkbox input "true"
click at [247, 76] on span "play_arrow" at bounding box center [258, 74] width 23 height 23
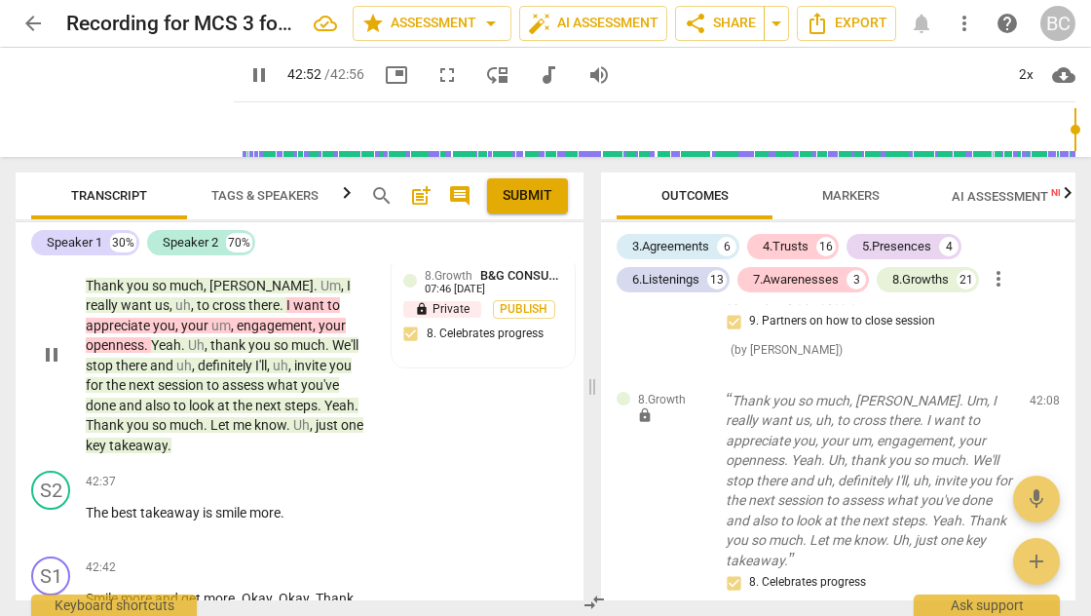
scroll to position [19486, 0]
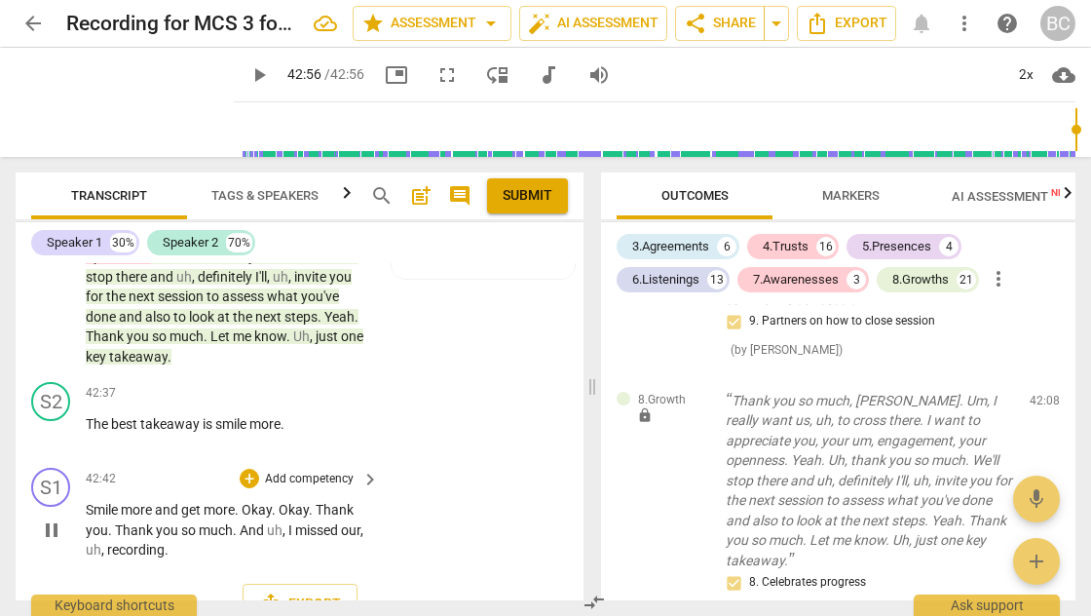
type input "2576"
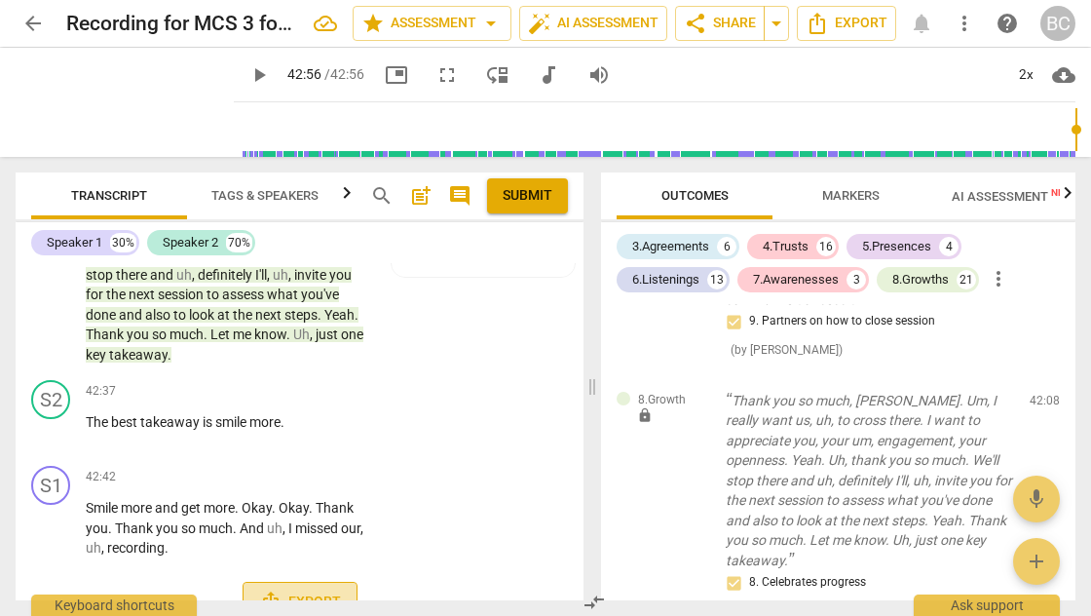
click at [293, 590] on span "Export" at bounding box center [300, 601] width 82 height 23
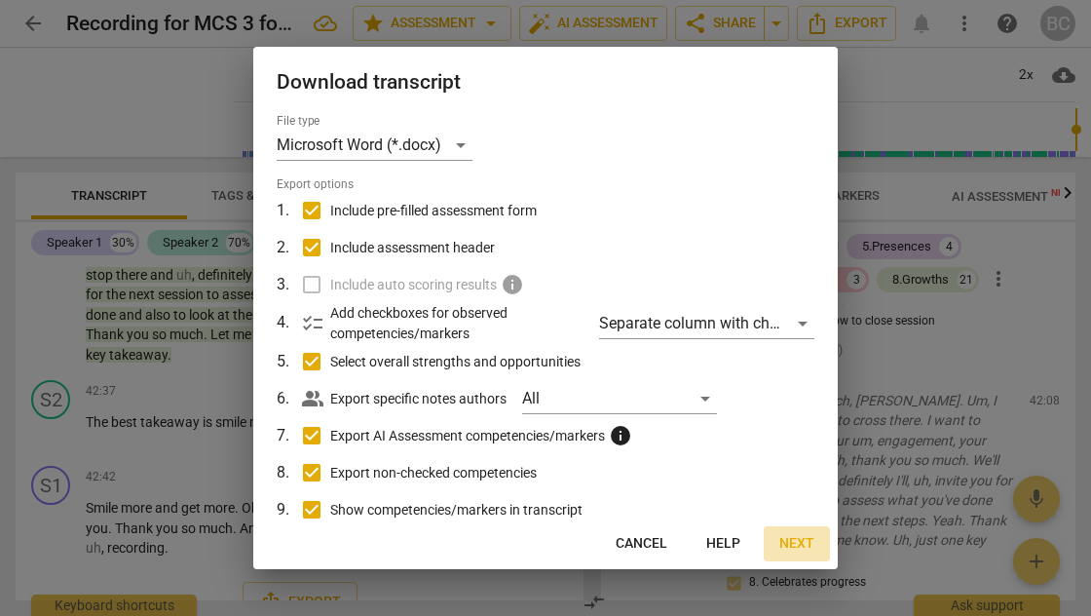
click at [801, 544] on span "Next" at bounding box center [796, 543] width 35 height 19
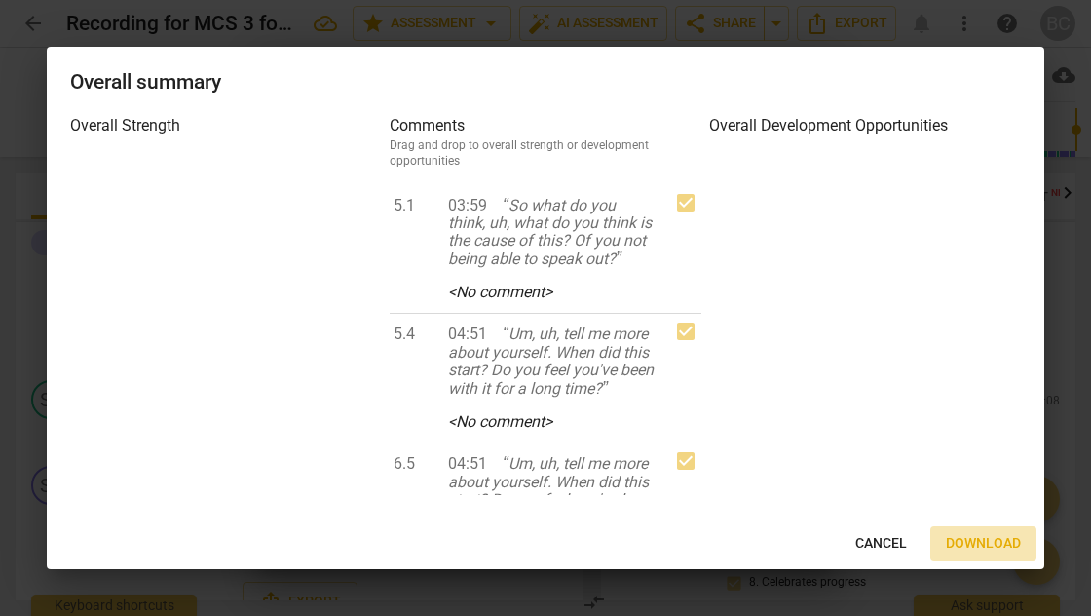
click at [968, 542] on span "Download" at bounding box center [983, 543] width 75 height 19
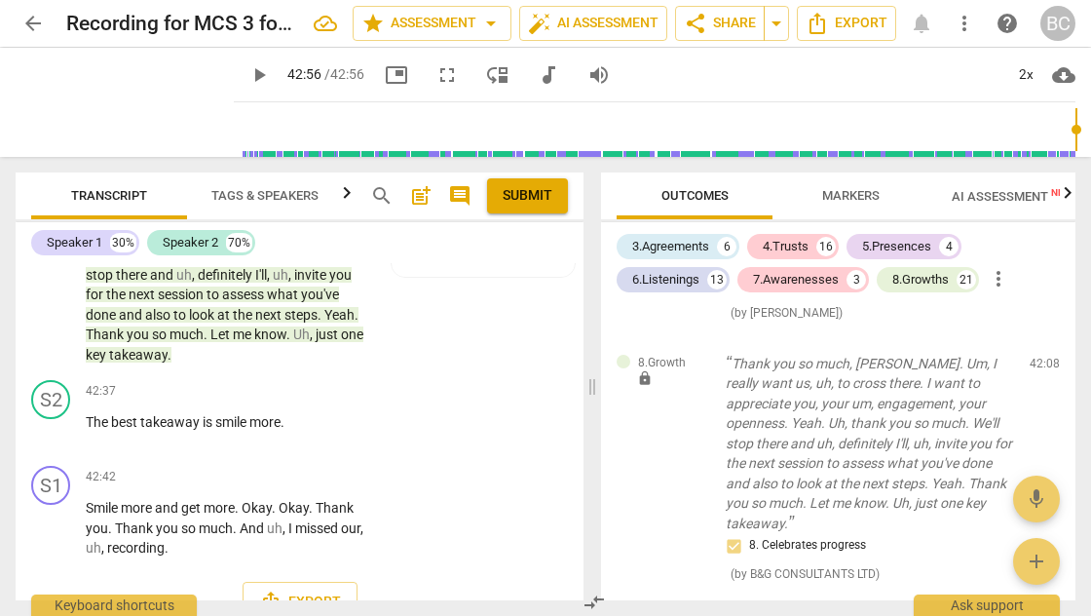
scroll to position [7880, 0]
